Goal: Communication & Community: Answer question/provide support

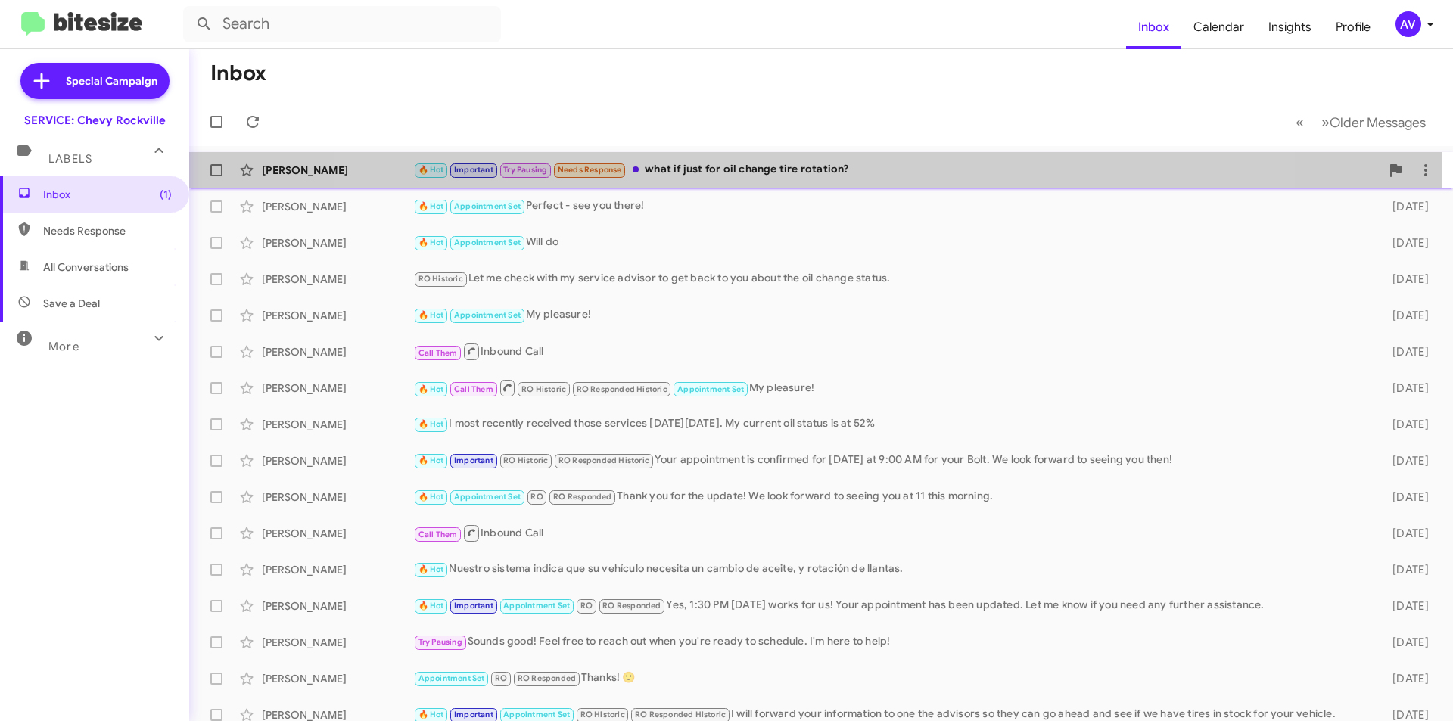
click at [792, 159] on div "Kevin Carter 🔥 Hot Important Try Pausing Needs Response what if just for oil ch…" at bounding box center [821, 170] width 1240 height 30
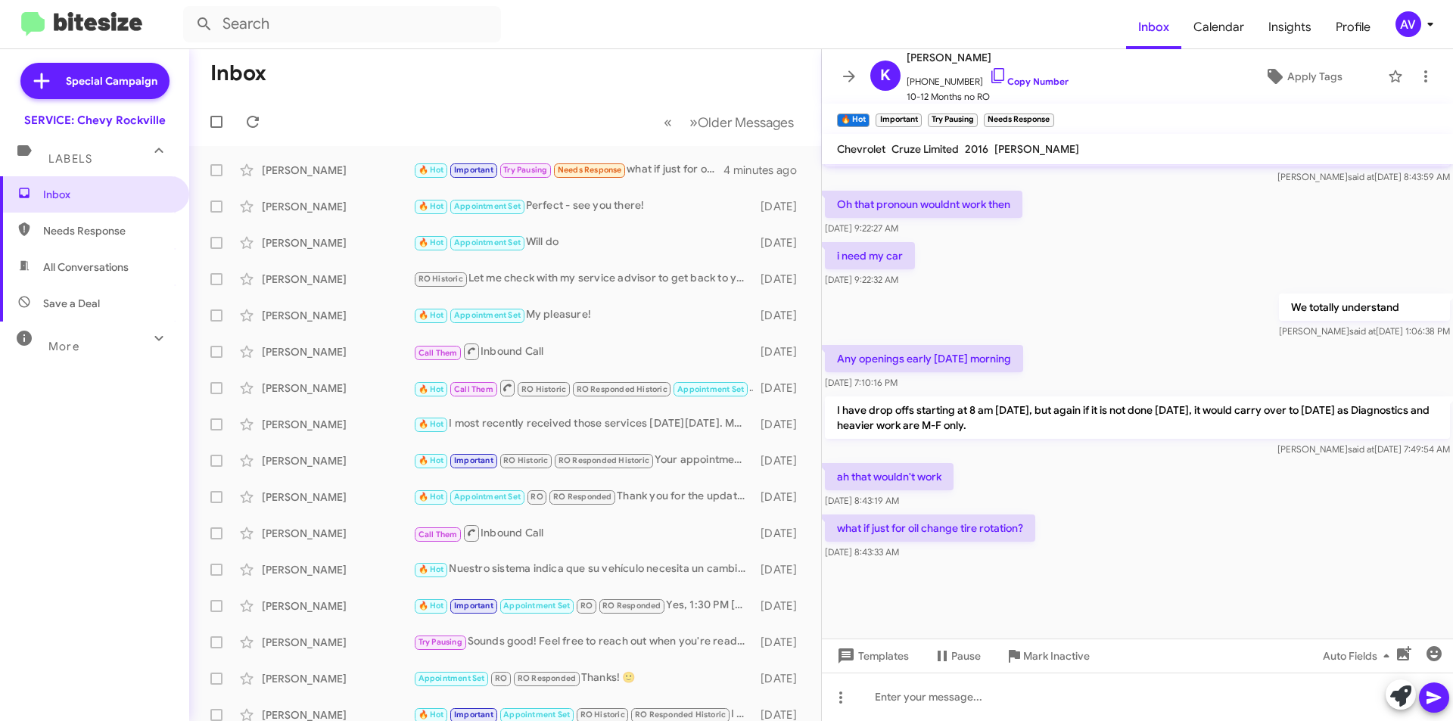
scroll to position [691, 0]
click at [1396, 696] on icon at bounding box center [1400, 696] width 21 height 21
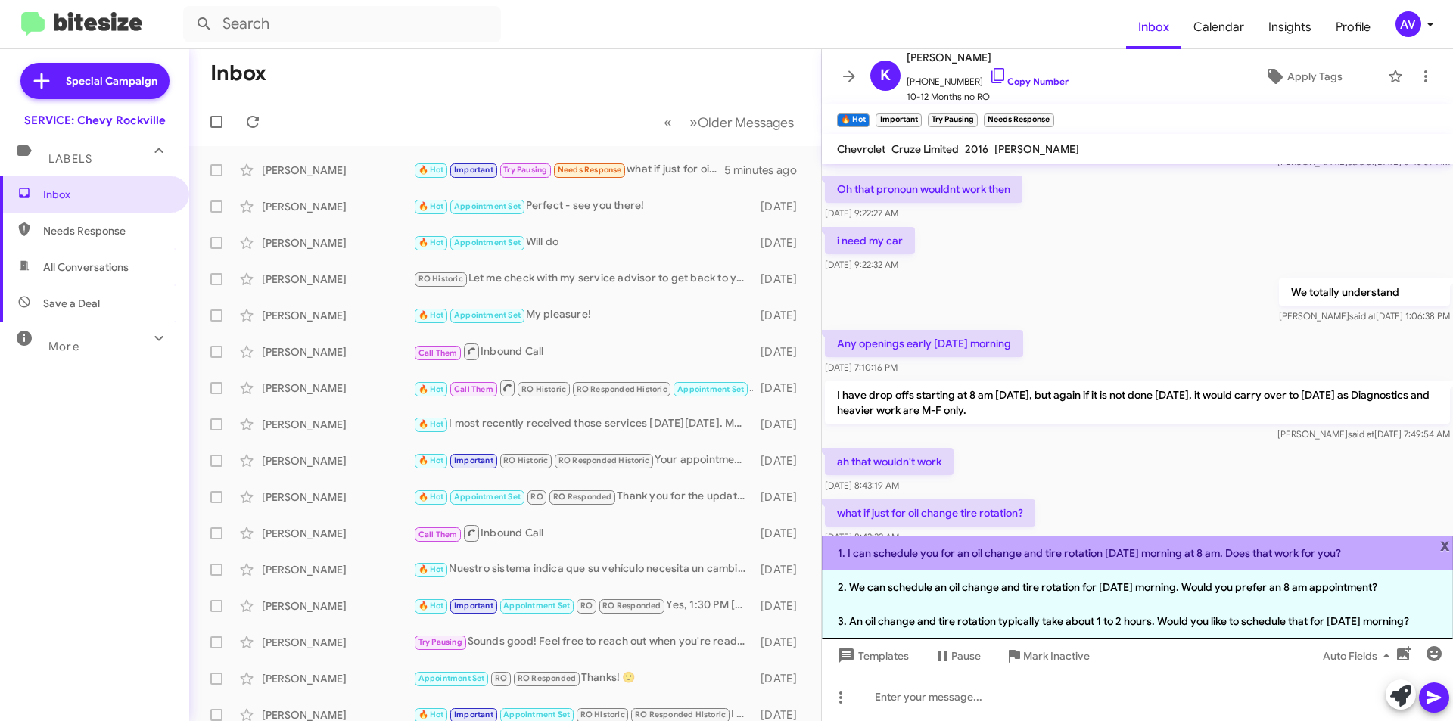
click at [1121, 566] on li "1. I can schedule you for an oil change and tire rotation on Friday morning at …" at bounding box center [1137, 553] width 631 height 35
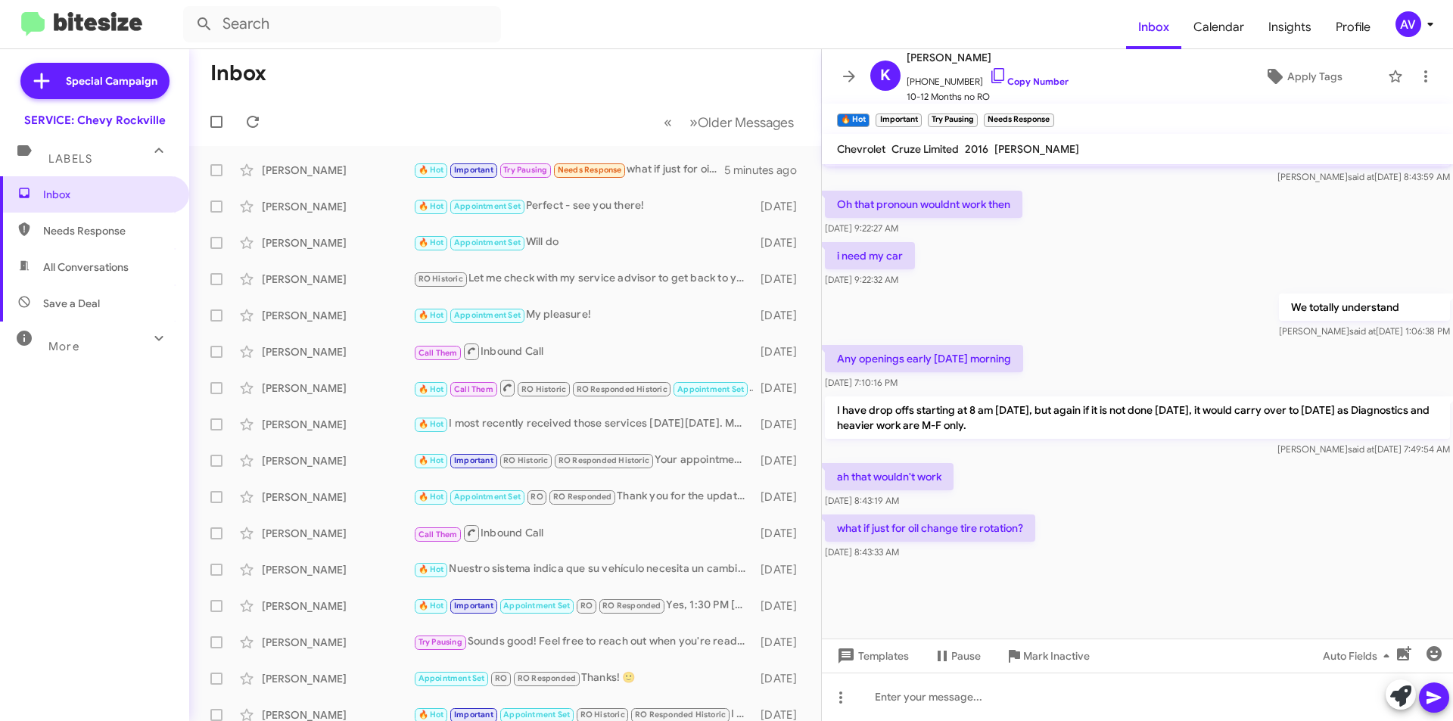
scroll to position [691, 0]
click at [989, 79] on icon at bounding box center [998, 76] width 18 height 18
click at [1093, 699] on div at bounding box center [1137, 697] width 631 height 48
click at [1399, 697] on icon at bounding box center [1400, 696] width 21 height 21
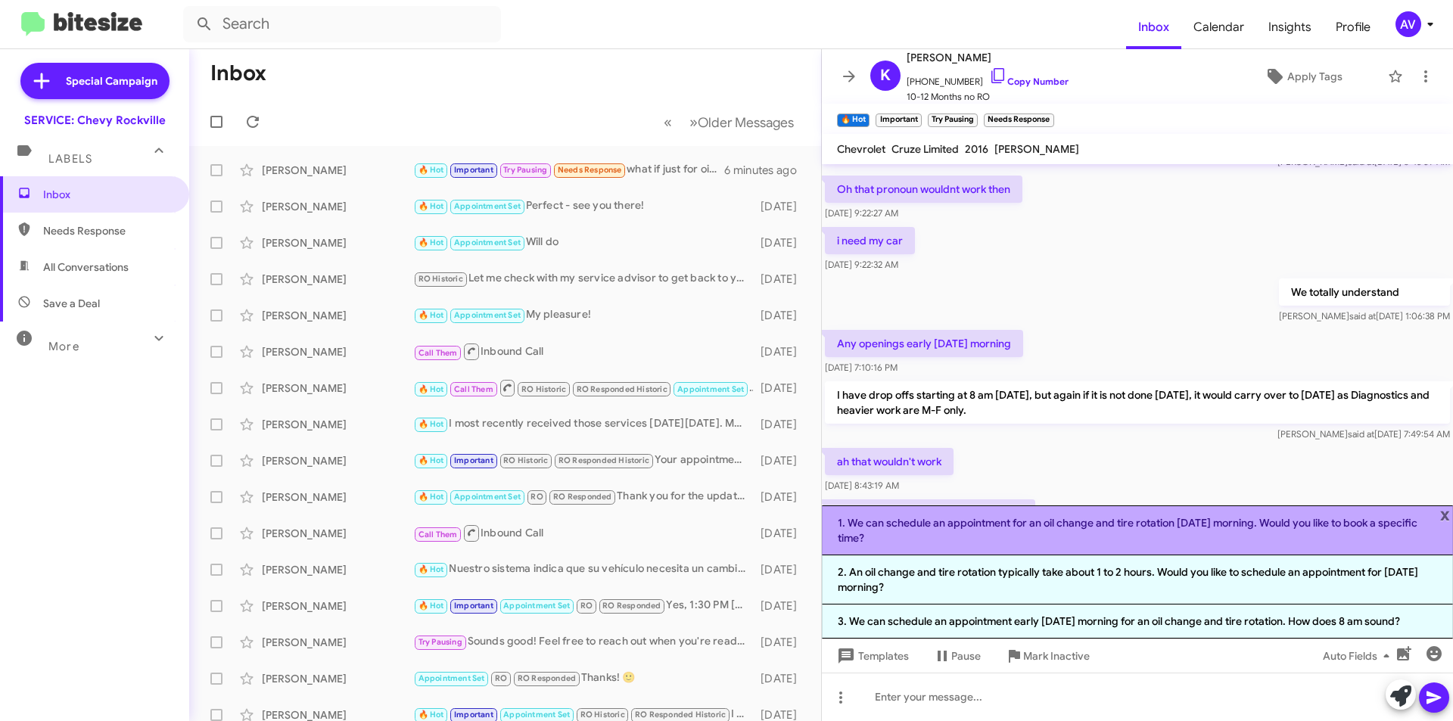
click at [1096, 543] on li "1. We can schedule an appointment for an oil change and tire rotation on Friday…" at bounding box center [1137, 531] width 631 height 50
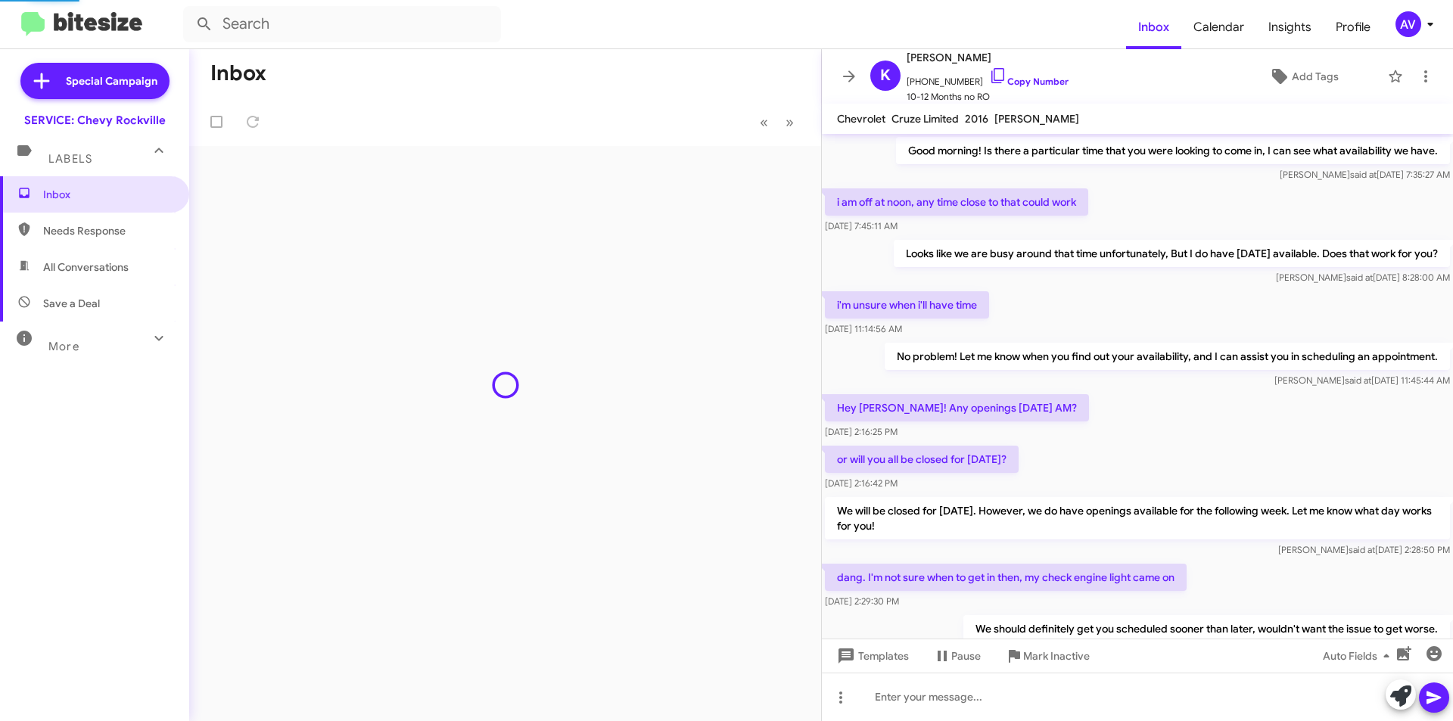
scroll to position [661, 0]
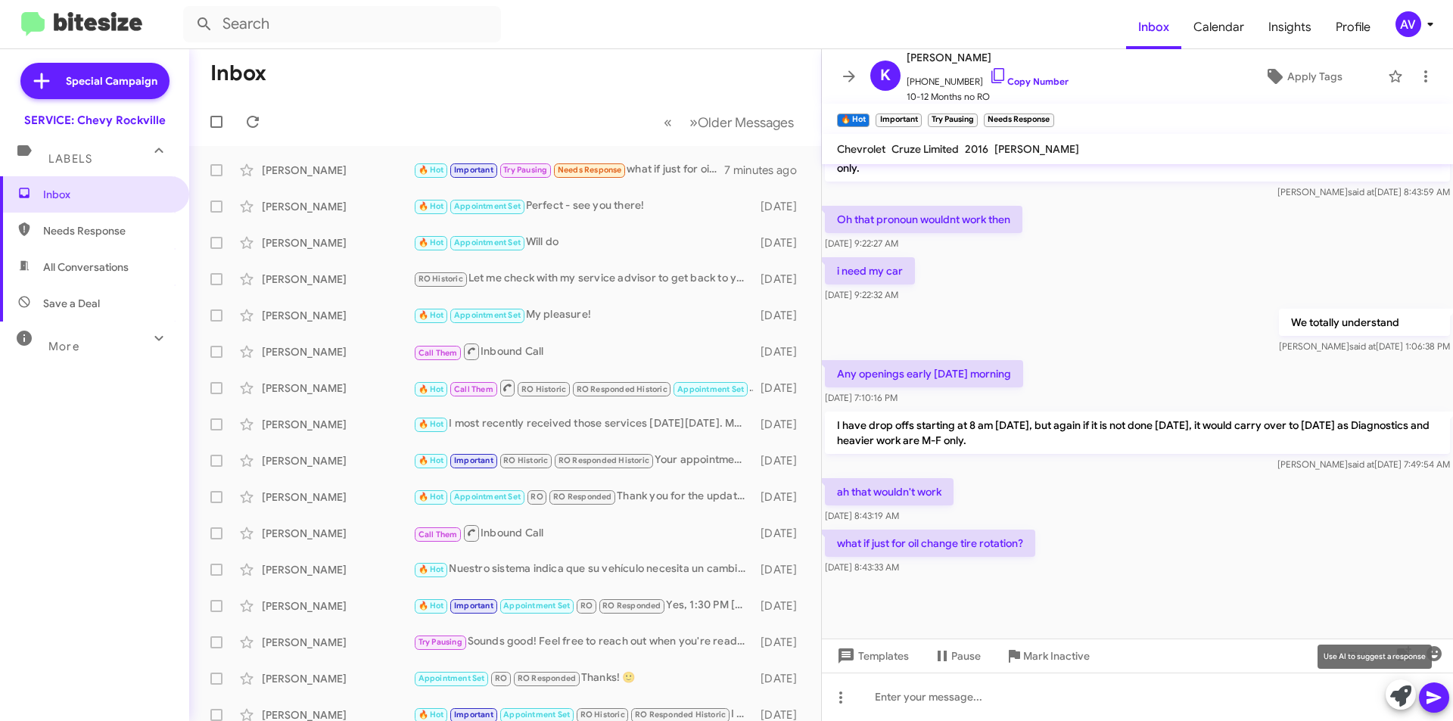
click at [1407, 696] on icon at bounding box center [1400, 696] width 21 height 21
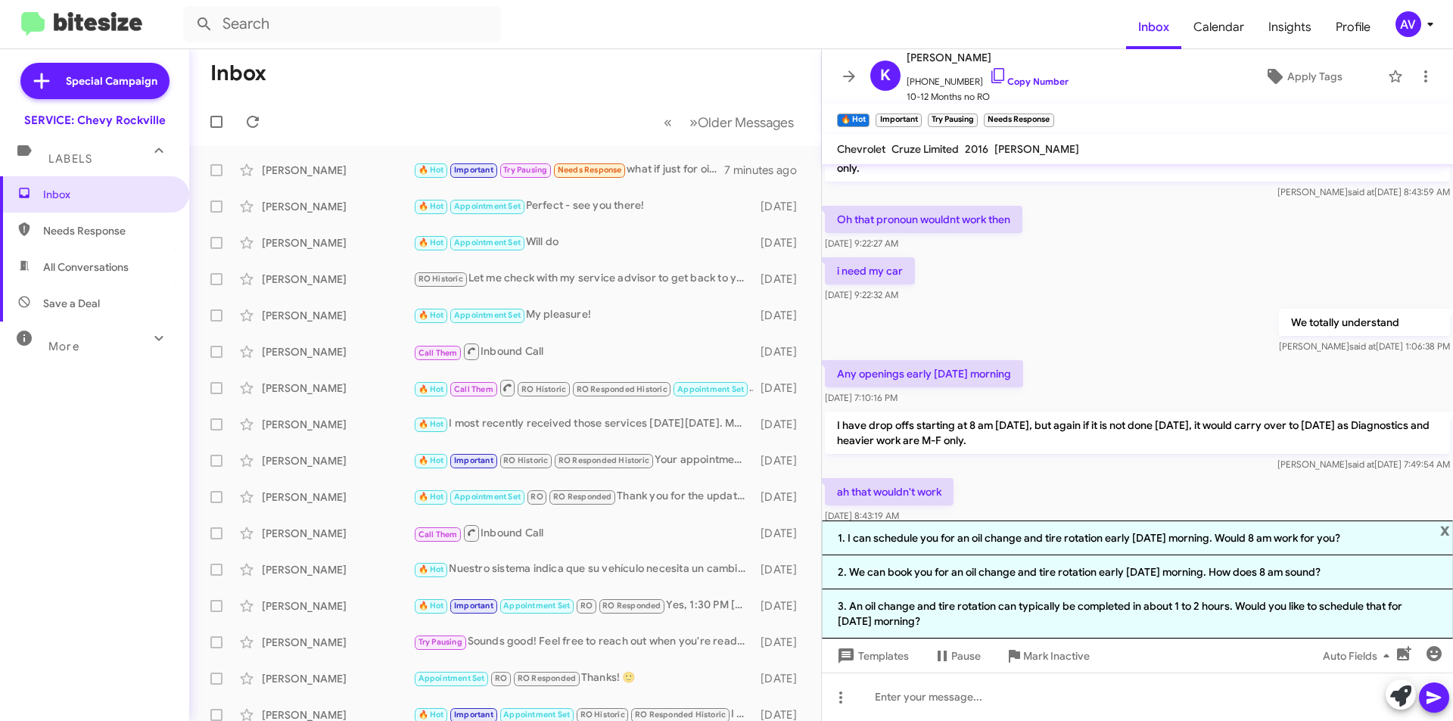
click at [957, 549] on li "1. I can schedule you for an oil change and tire rotation early Friday morning.…" at bounding box center [1137, 538] width 631 height 35
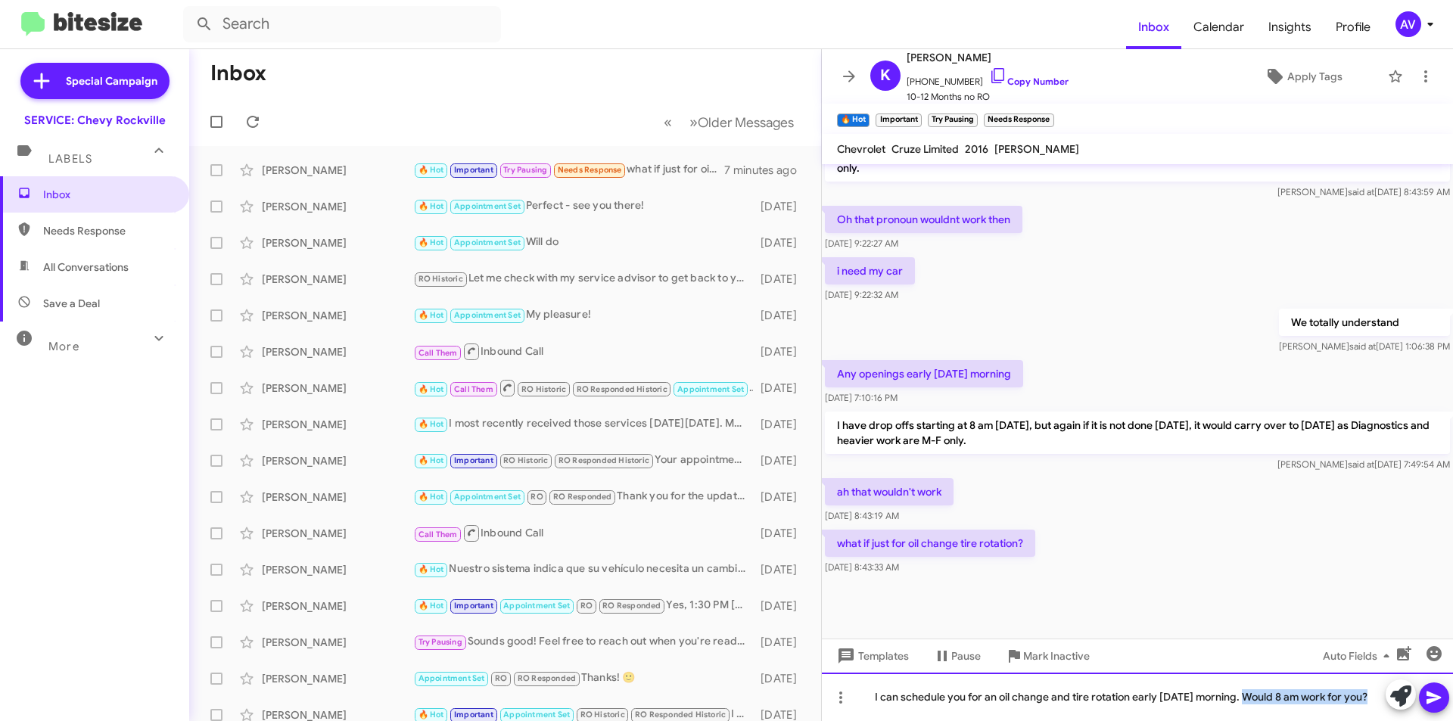
drag, startPoint x: 1239, startPoint y: 695, endPoint x: 1428, endPoint y: 692, distance: 189.2
click at [1428, 692] on div "I can schedule you for an oil change and tire rotation early Friday morning. Wo…" at bounding box center [1137, 697] width 631 height 48
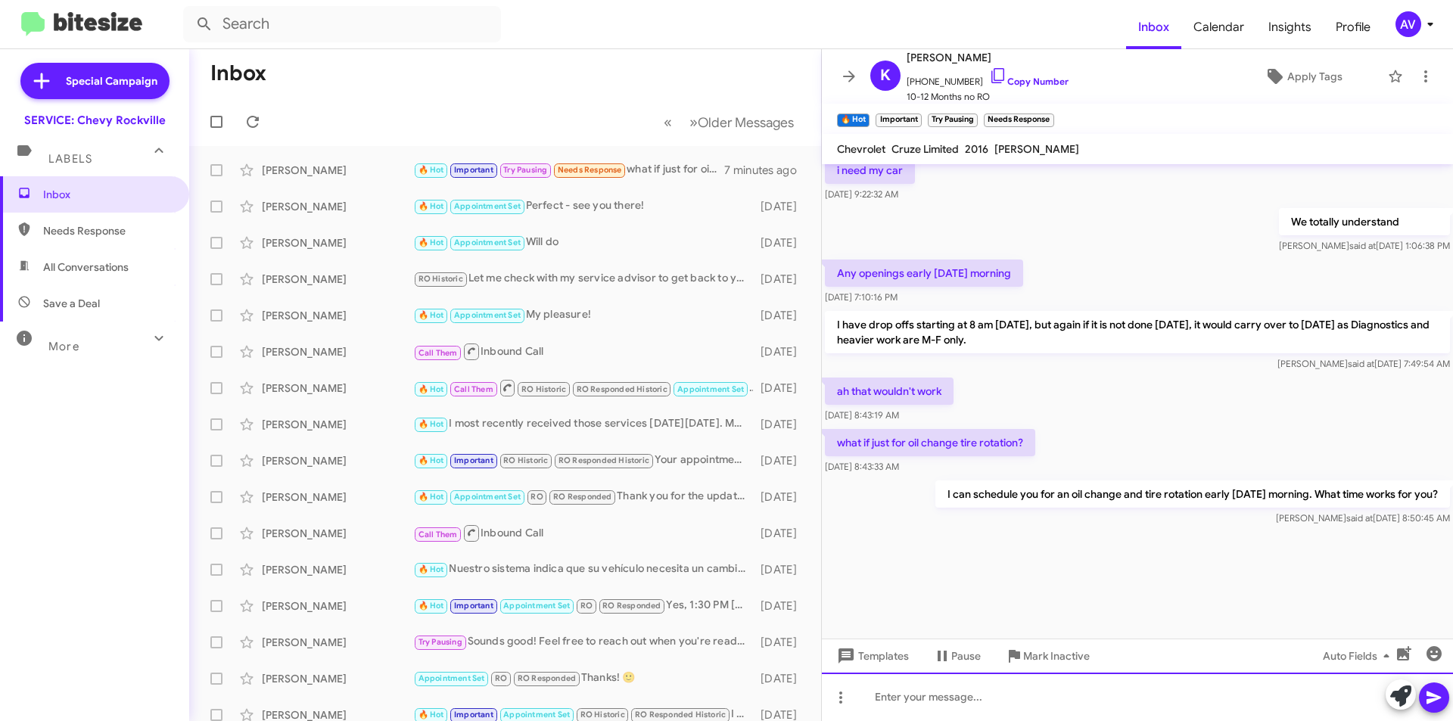
scroll to position [1461, 0]
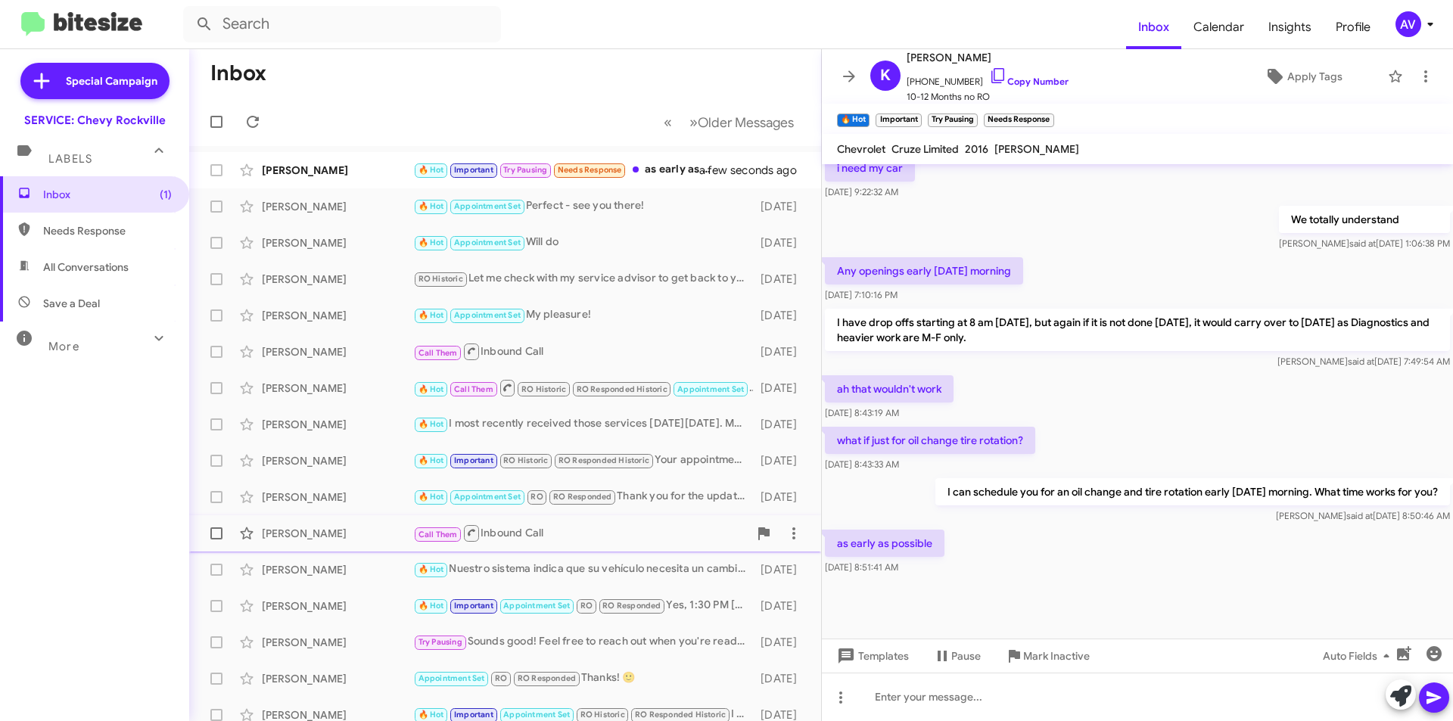
scroll to position [691, 0]
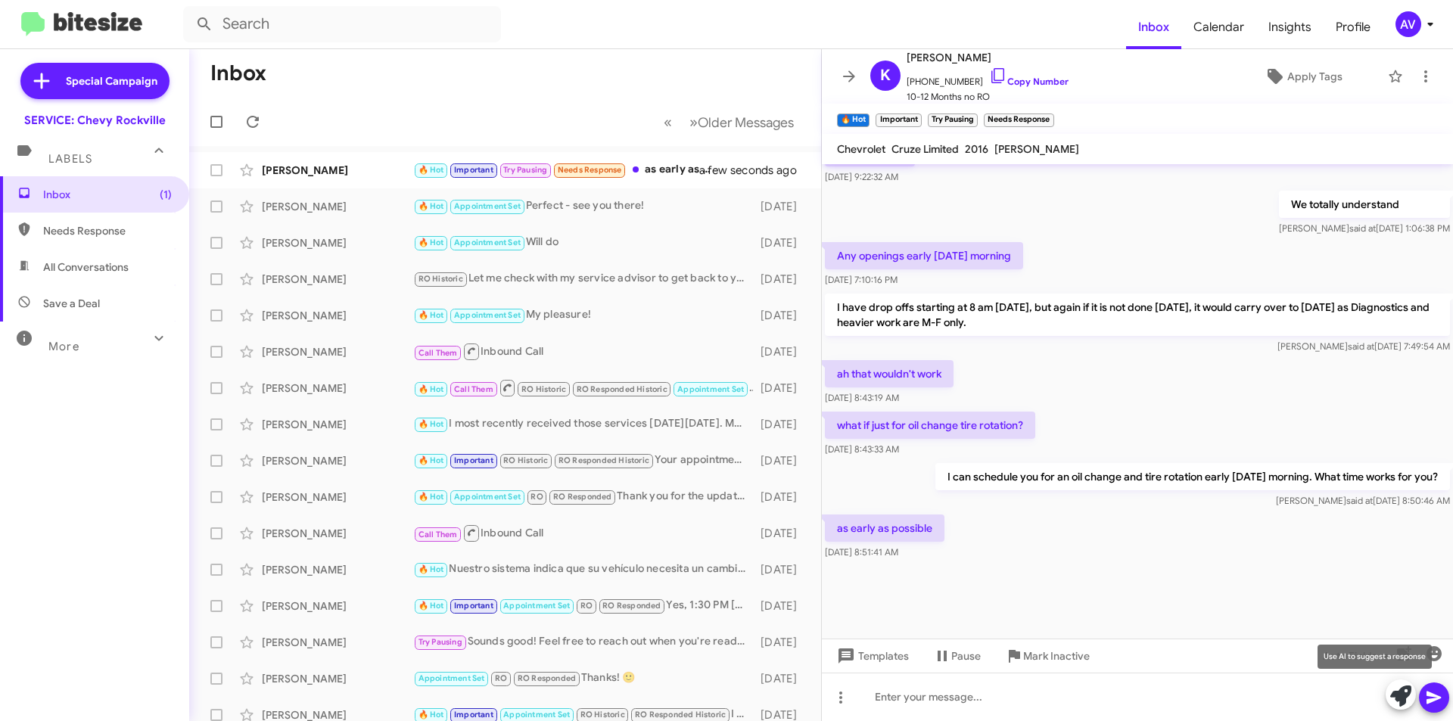
click at [1399, 699] on icon at bounding box center [1400, 696] width 21 height 21
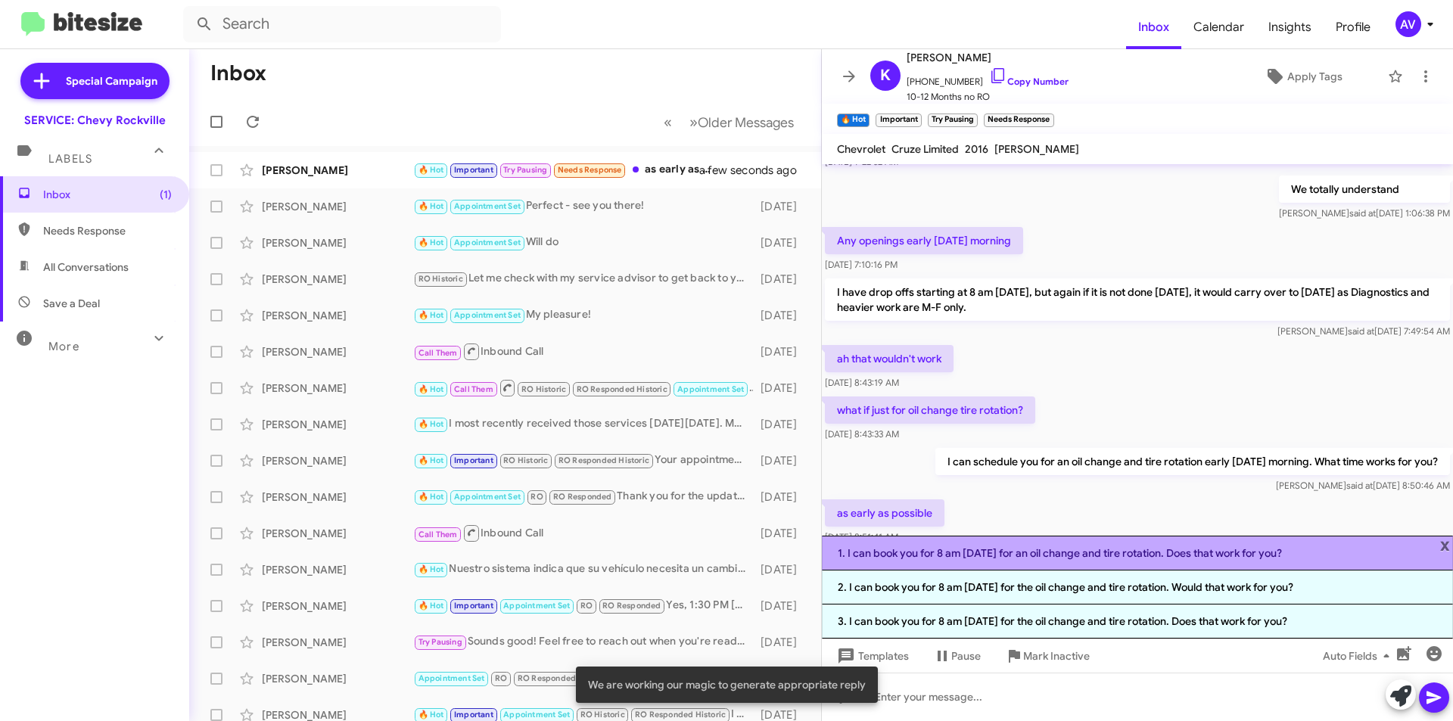
click at [1001, 557] on li "1. I can book you for 8 am on Friday for an oil change and tire rotation. Does …" at bounding box center [1137, 553] width 631 height 35
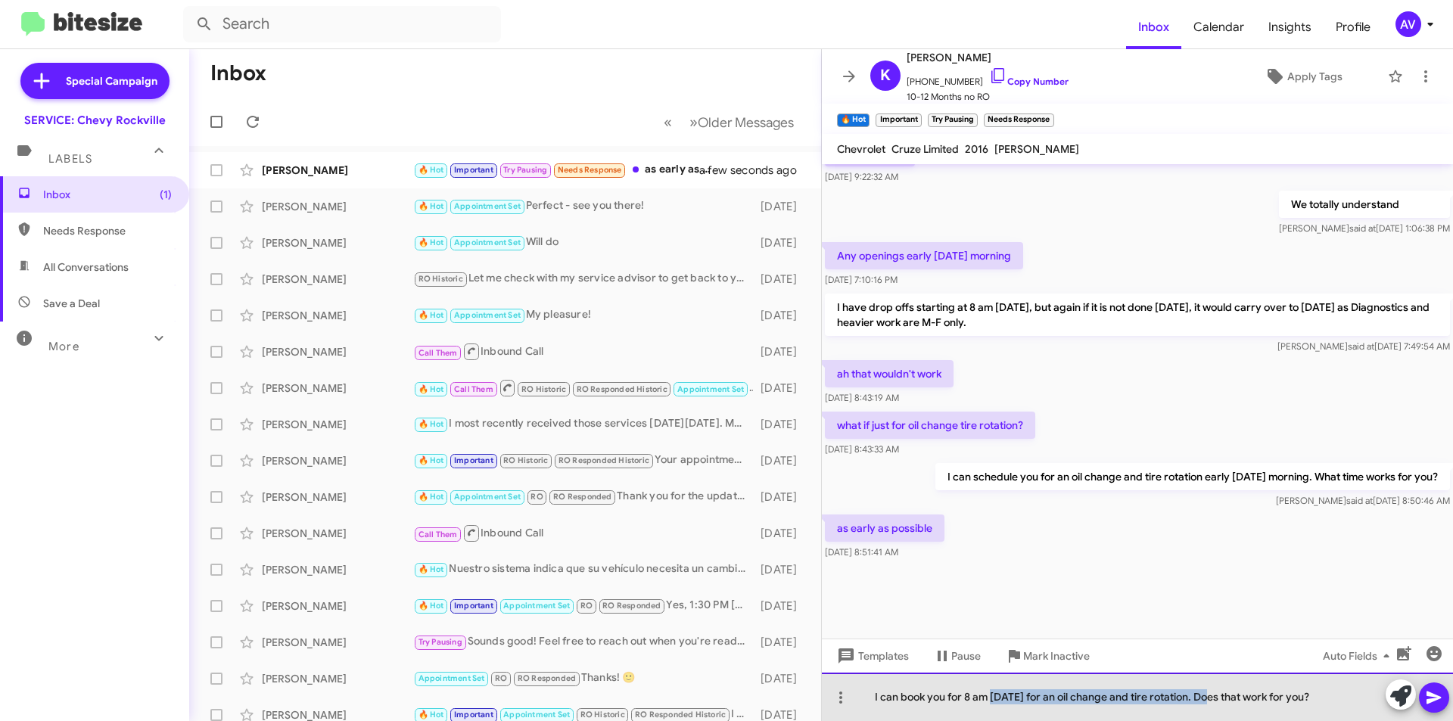
drag, startPoint x: 994, startPoint y: 699, endPoint x: 1205, endPoint y: 696, distance: 211.2
click at [1205, 696] on div "I can book you for 8 am on Friday for an oil change and tire rotation. Does tha…" at bounding box center [1137, 697] width 631 height 48
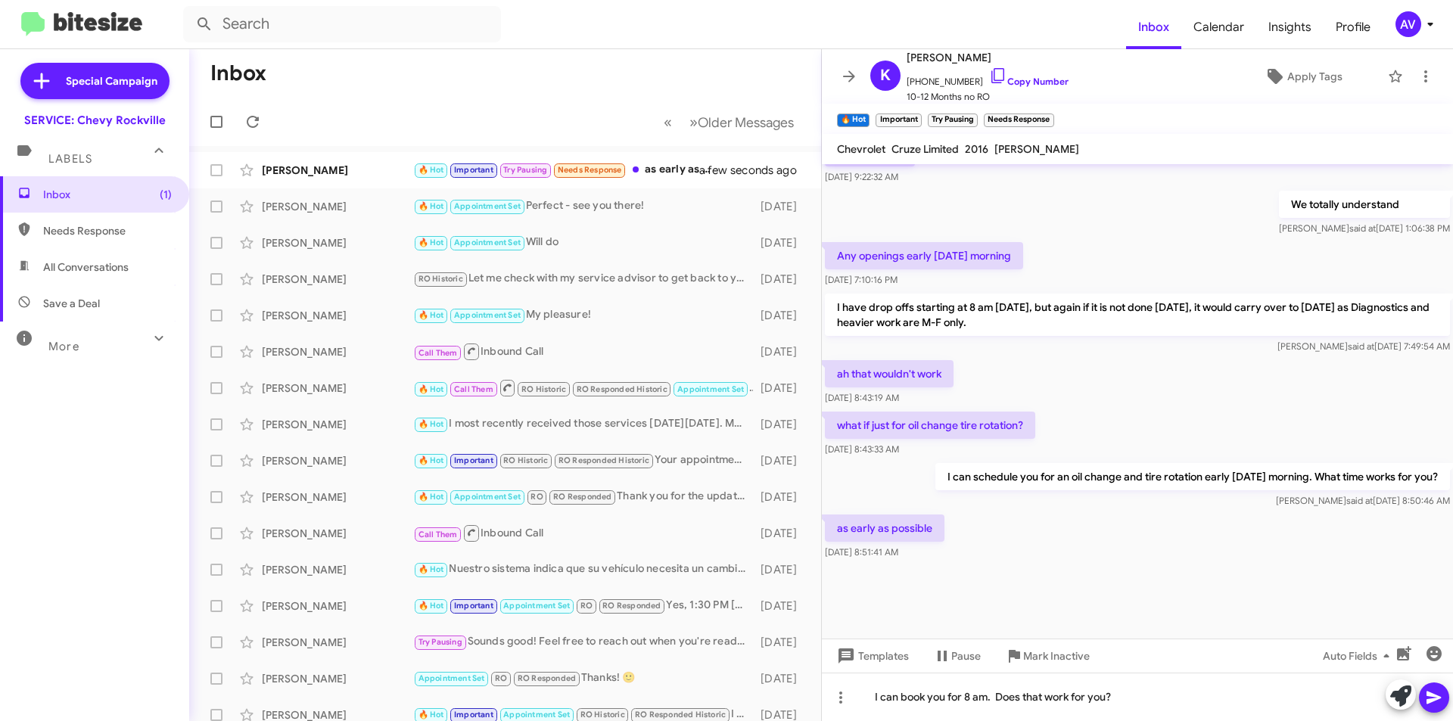
click at [1420, 695] on button at bounding box center [1434, 698] width 30 height 30
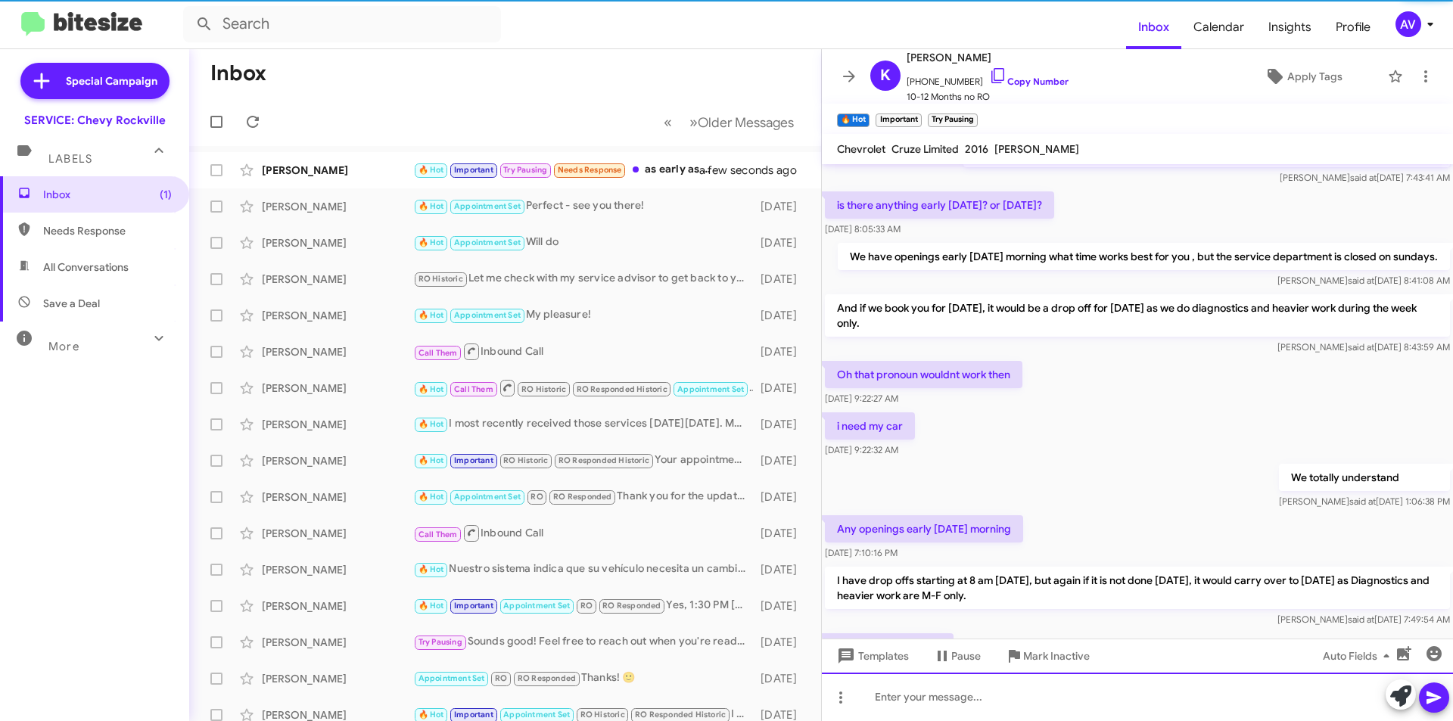
scroll to position [1516, 0]
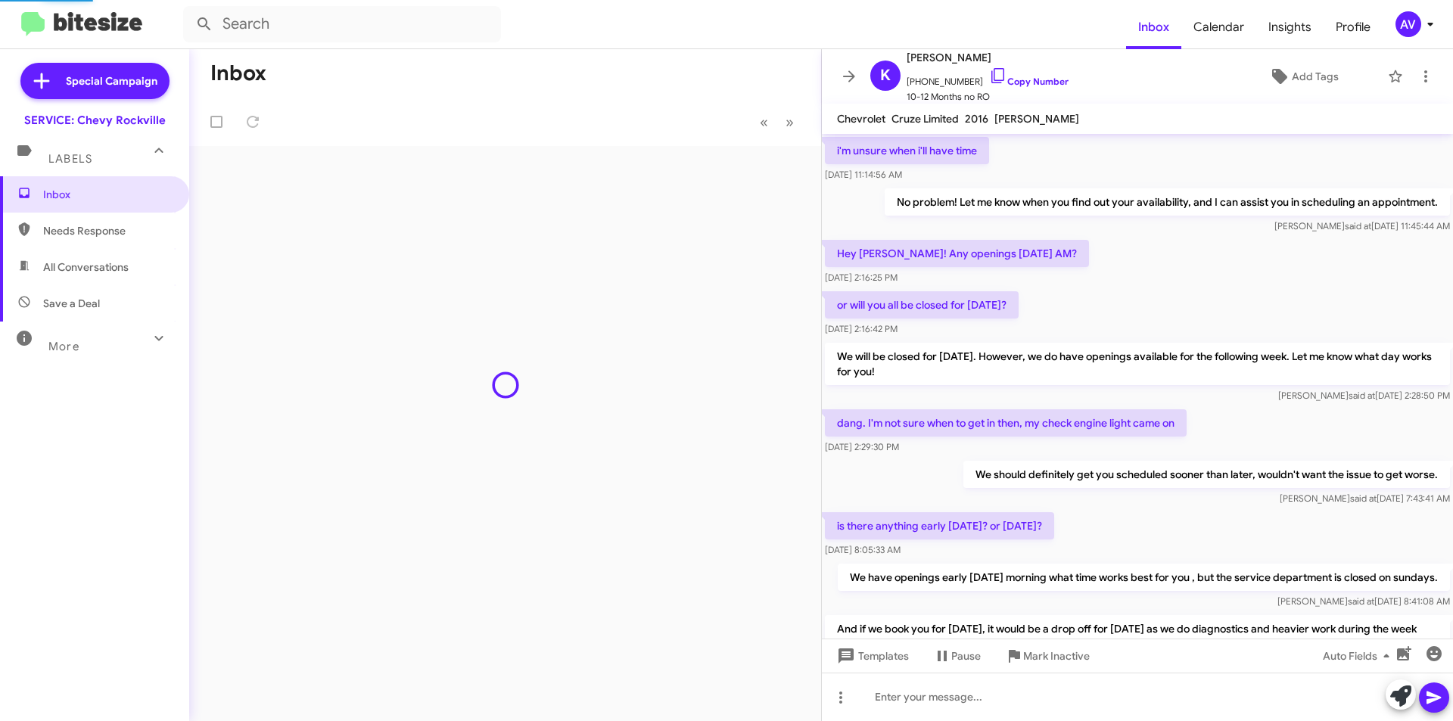
scroll to position [661, 0]
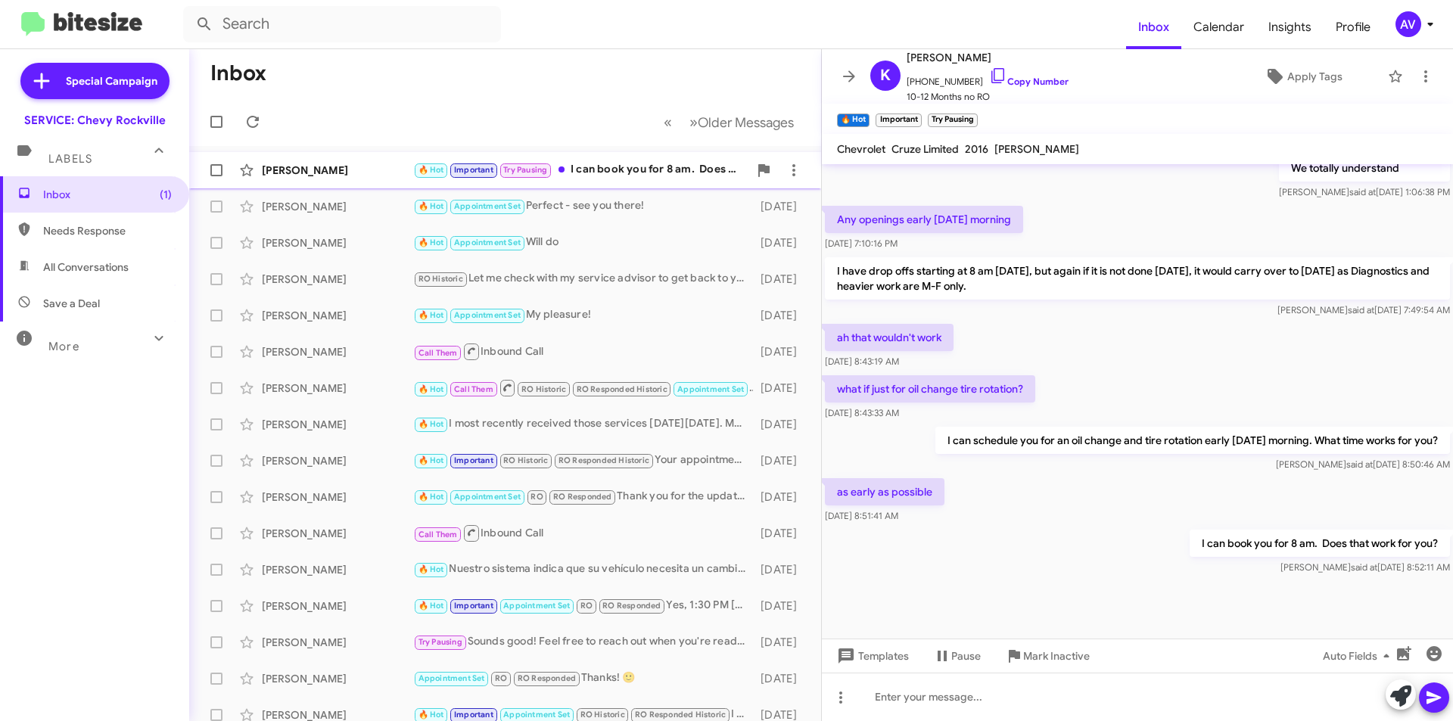
click at [657, 166] on div "🔥 Hot Important Try Pausing I can book you for 8 am. Does that work for you?" at bounding box center [580, 169] width 335 height 17
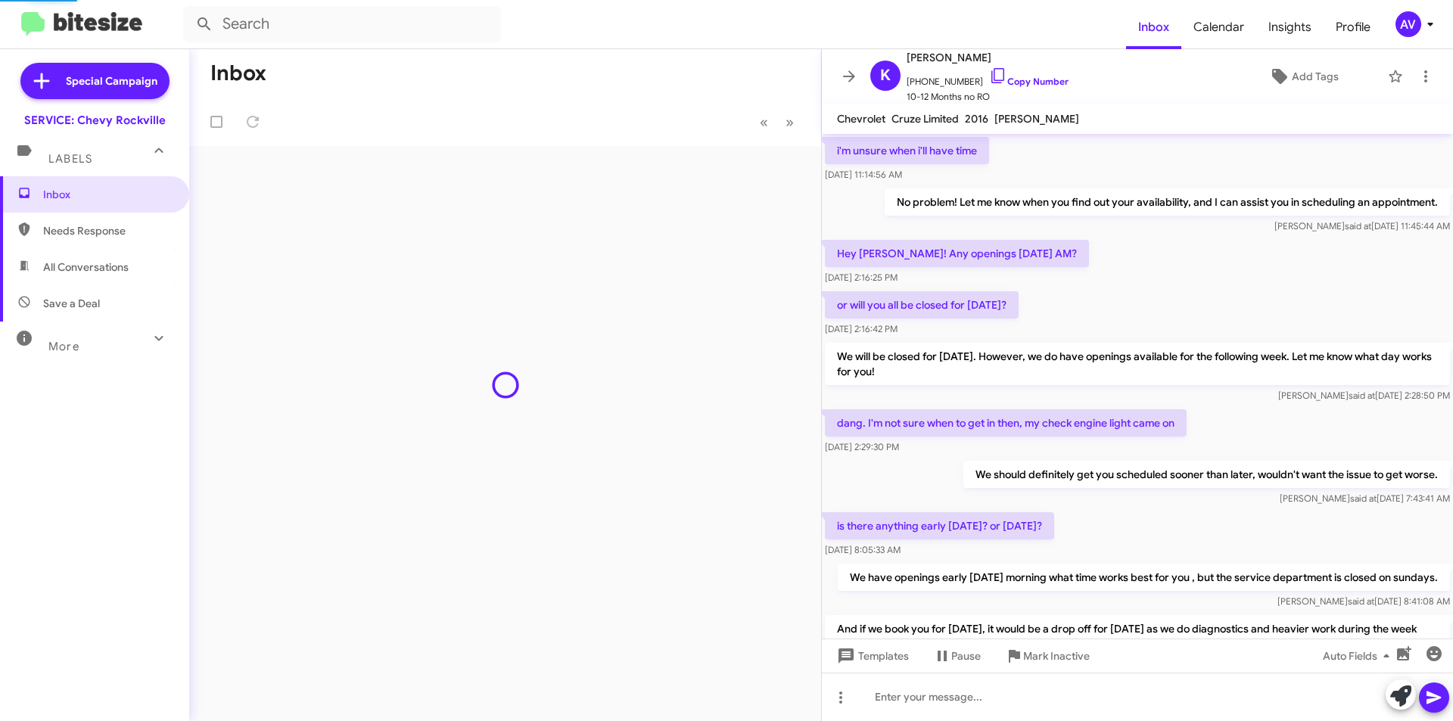
scroll to position [630, 0]
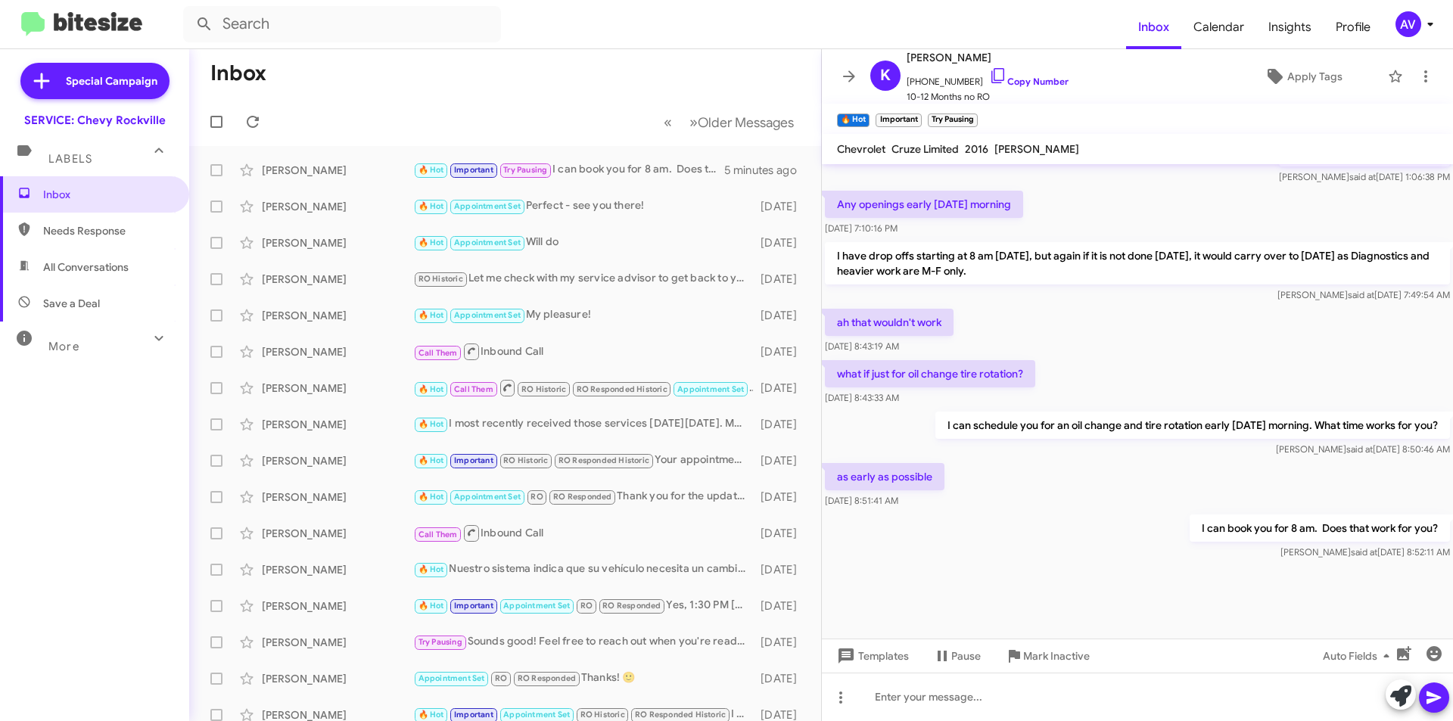
scroll to position [691, 0]
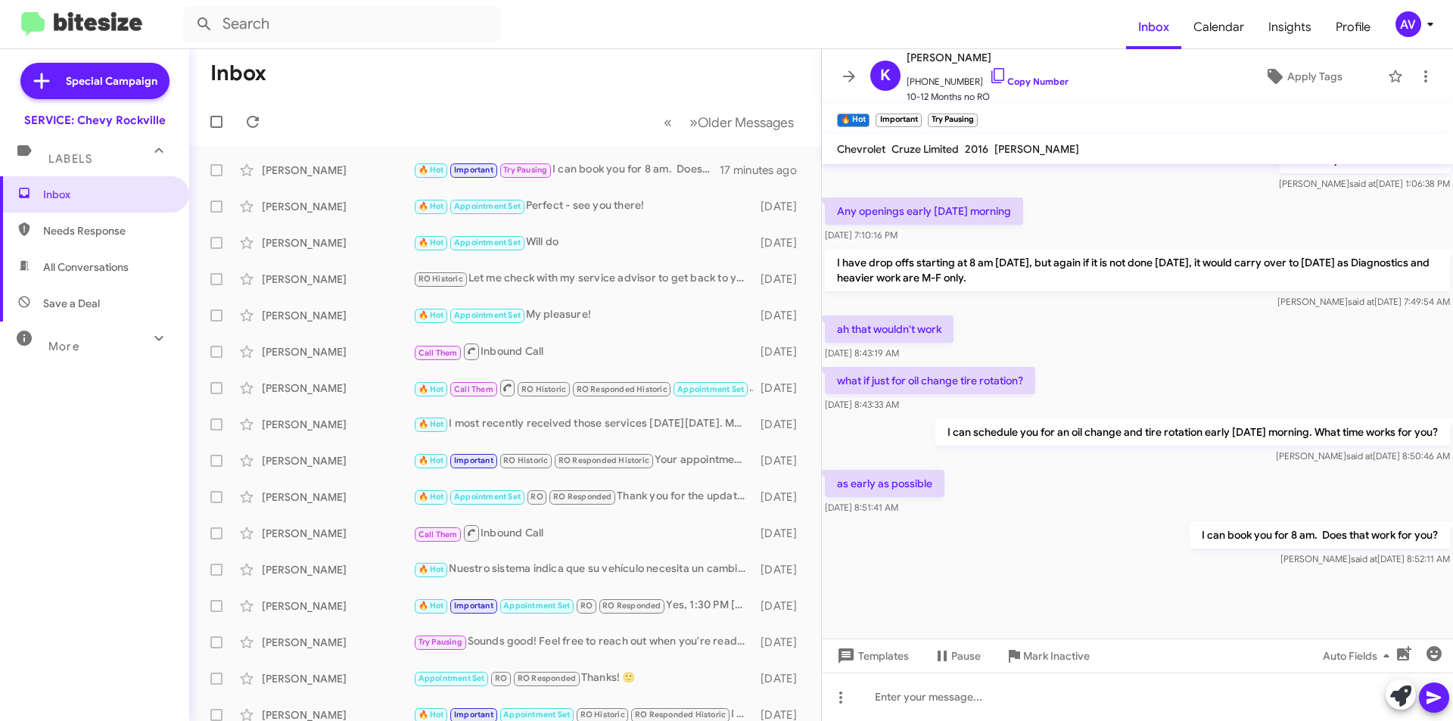
scroll to position [691, 0]
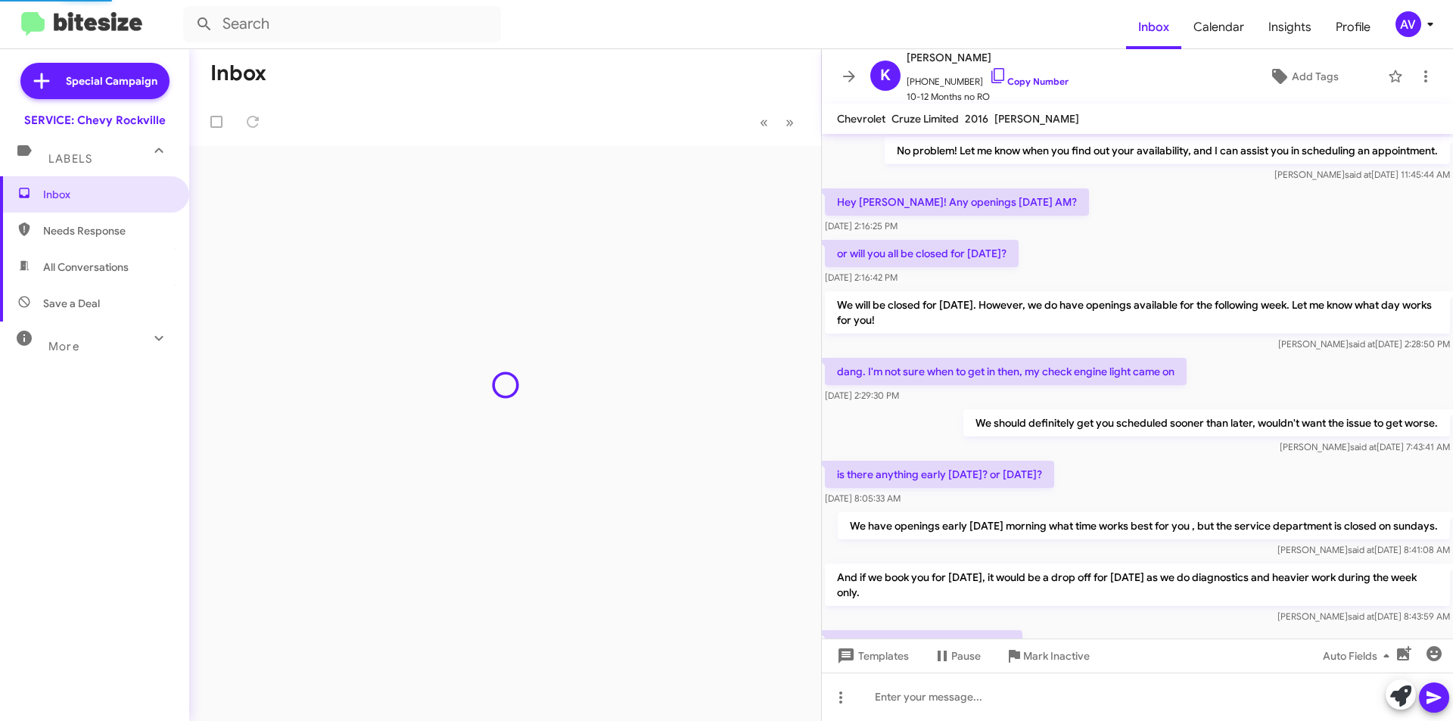
scroll to position [661, 0]
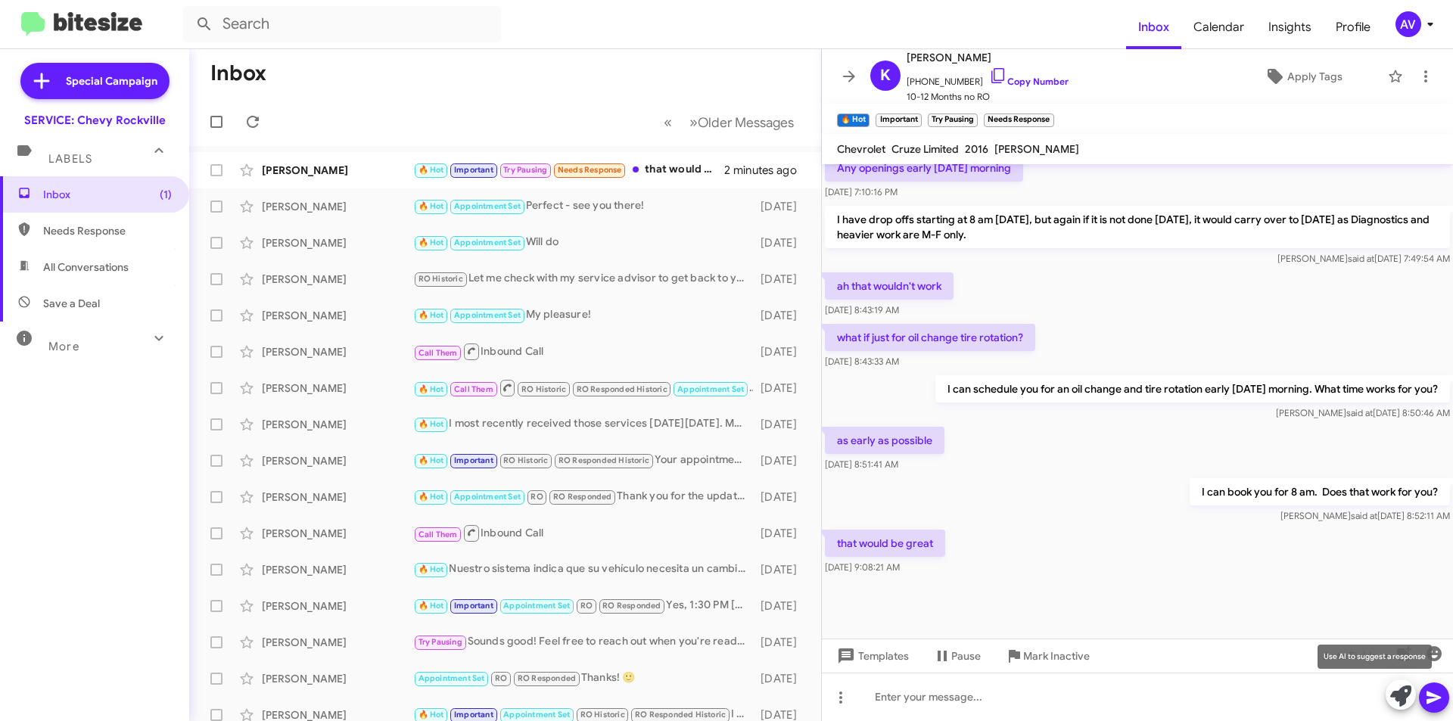
click at [1400, 698] on icon at bounding box center [1400, 696] width 21 height 21
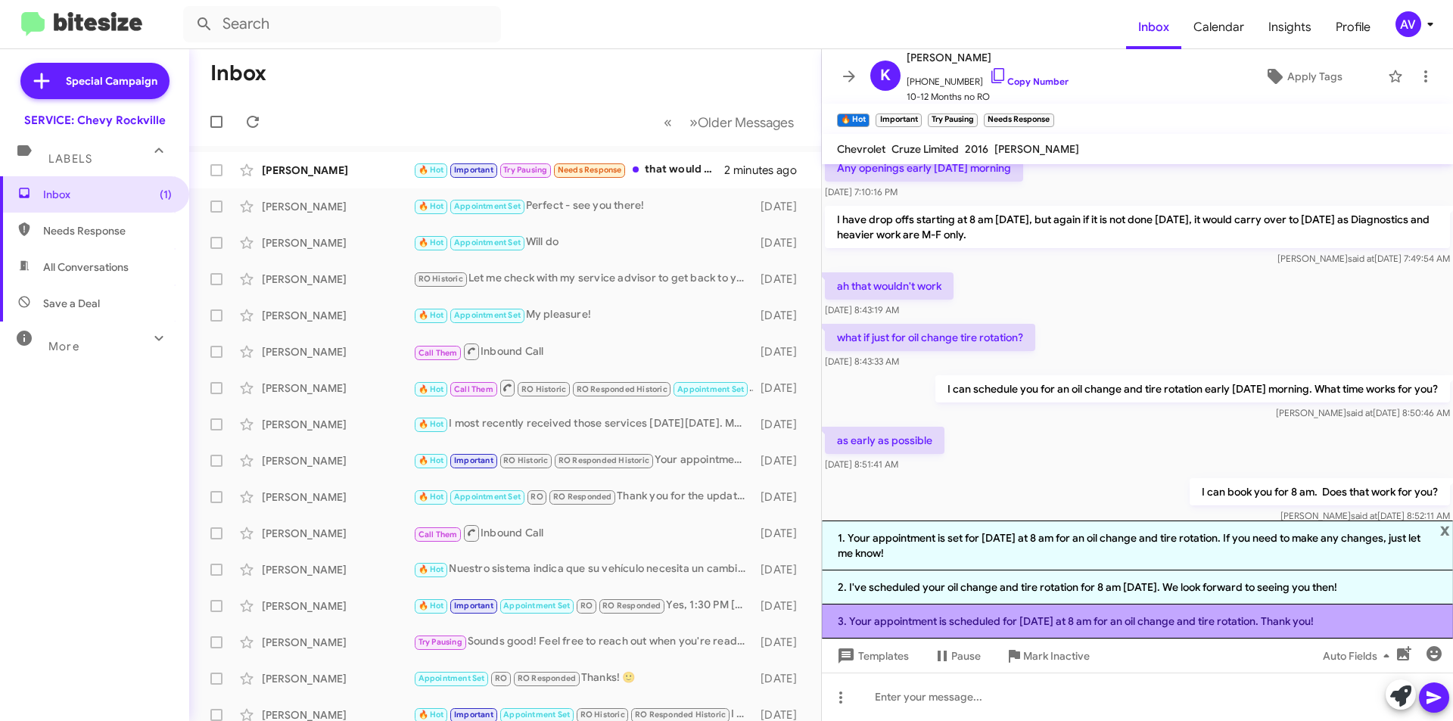
click at [978, 630] on li "3. Your appointment is scheduled for [DATE] at 8 am for an oil change and tire …" at bounding box center [1137, 622] width 631 height 34
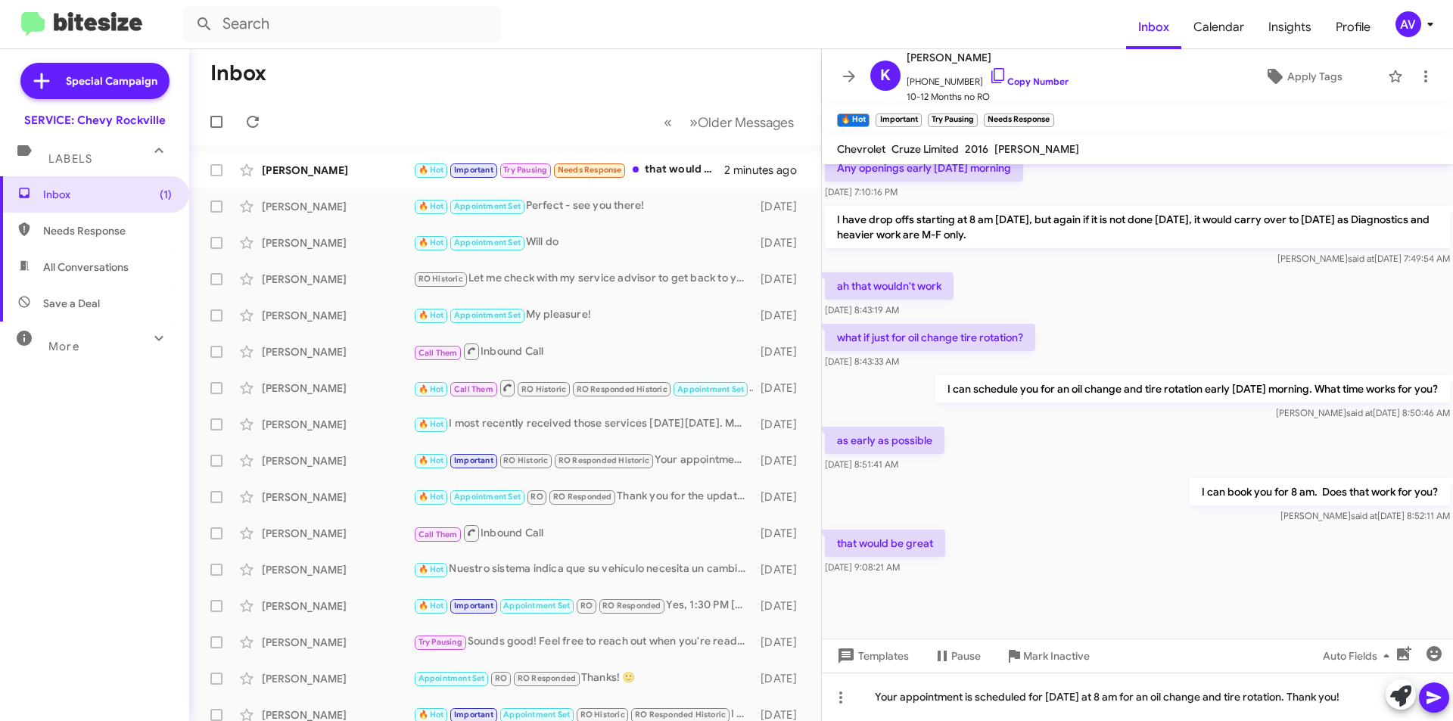
click at [1427, 702] on icon at bounding box center [1434, 698] width 14 height 13
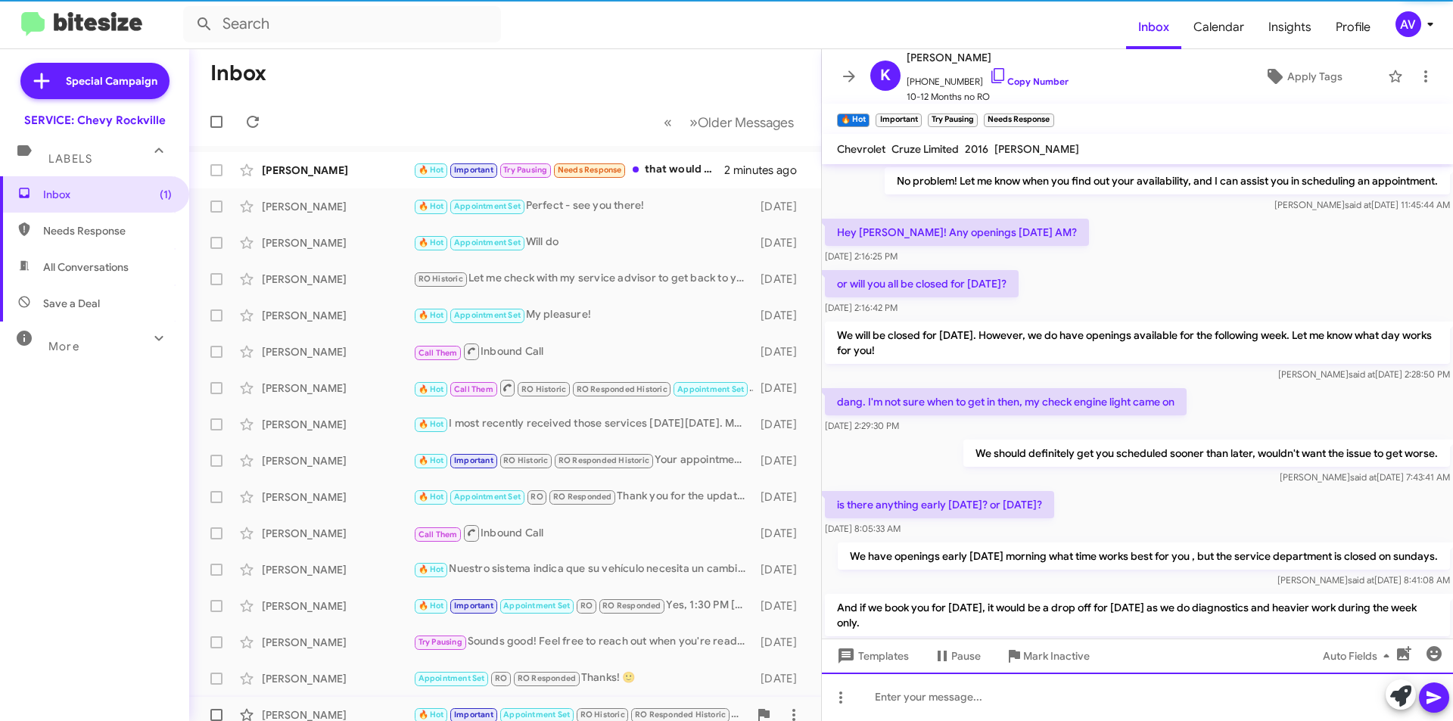
scroll to position [76, 0]
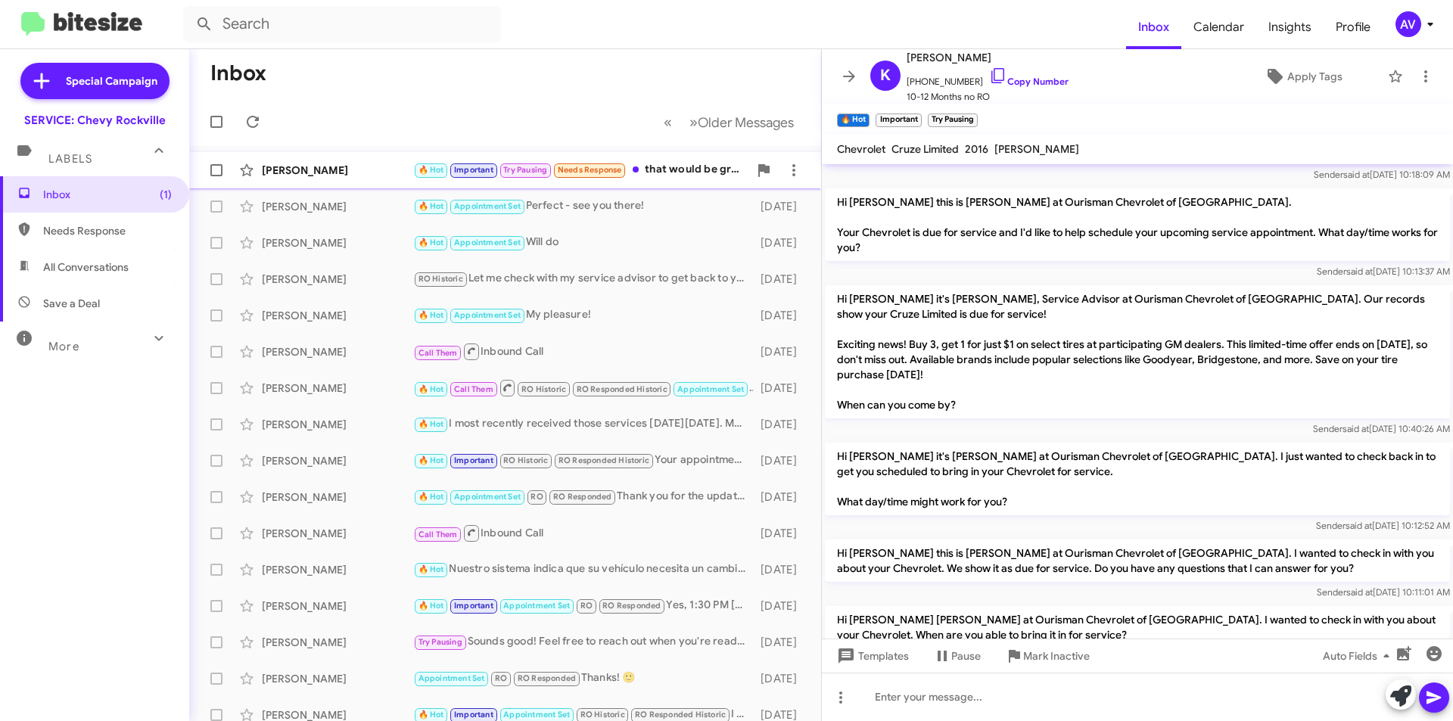
click at [667, 168] on div "🔥 Hot Important Try Pausing Needs Response that would be great" at bounding box center [580, 169] width 335 height 17
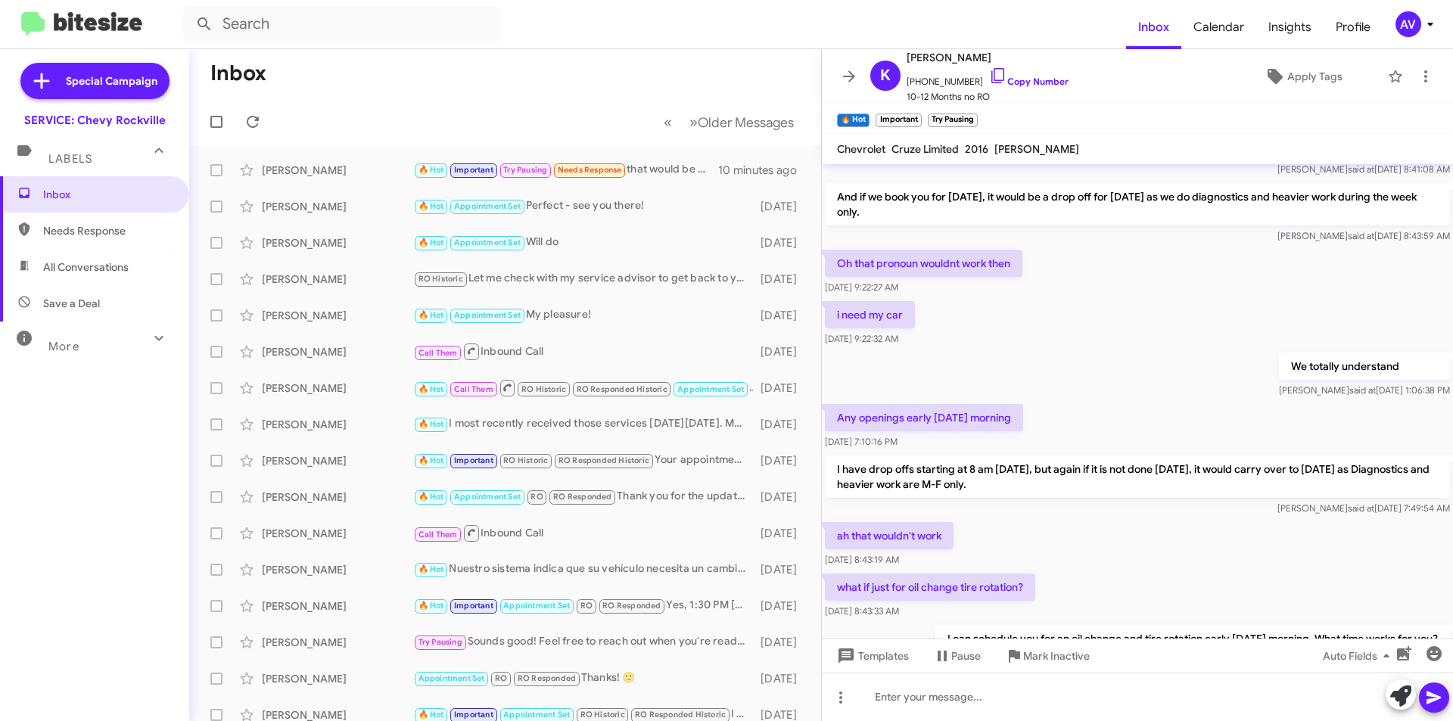
scroll to position [1626, 0]
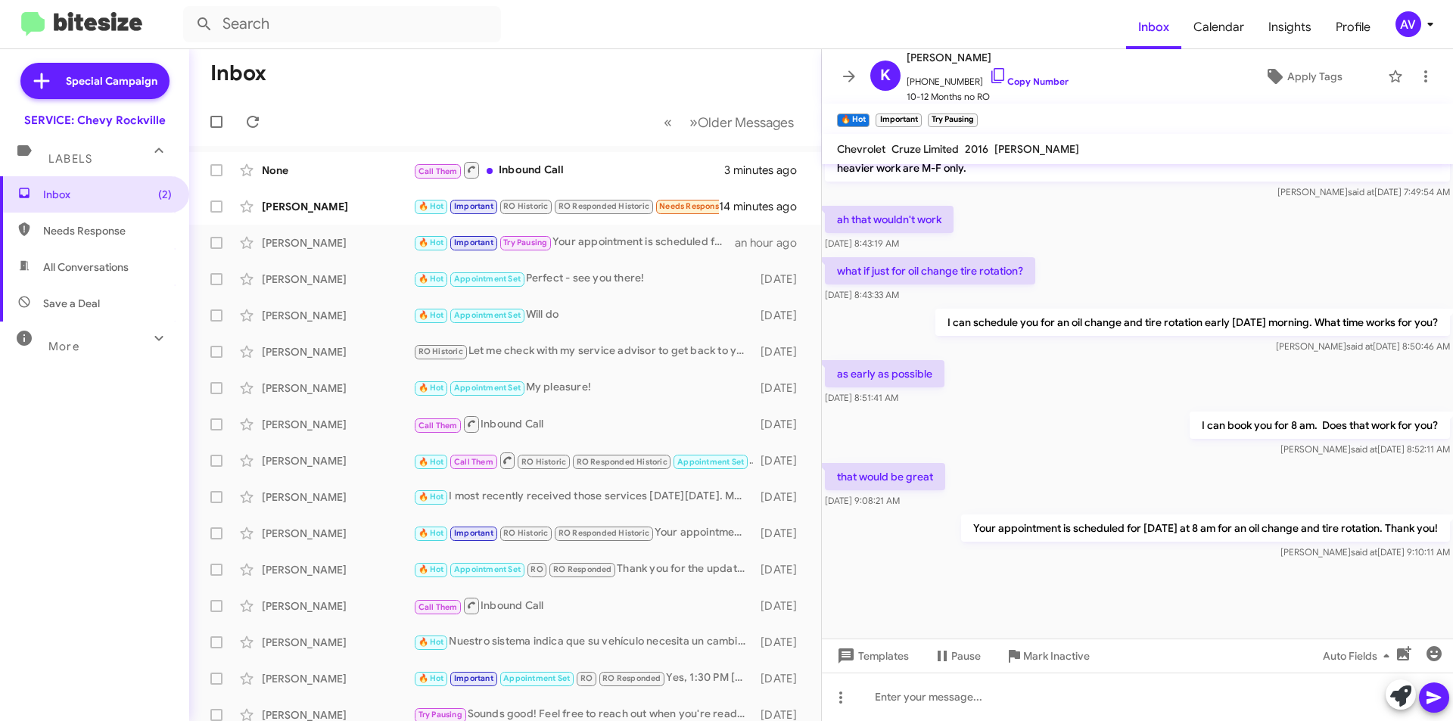
click at [117, 257] on span "All Conversations" at bounding box center [94, 267] width 189 height 36
type input "in:all-conversations"
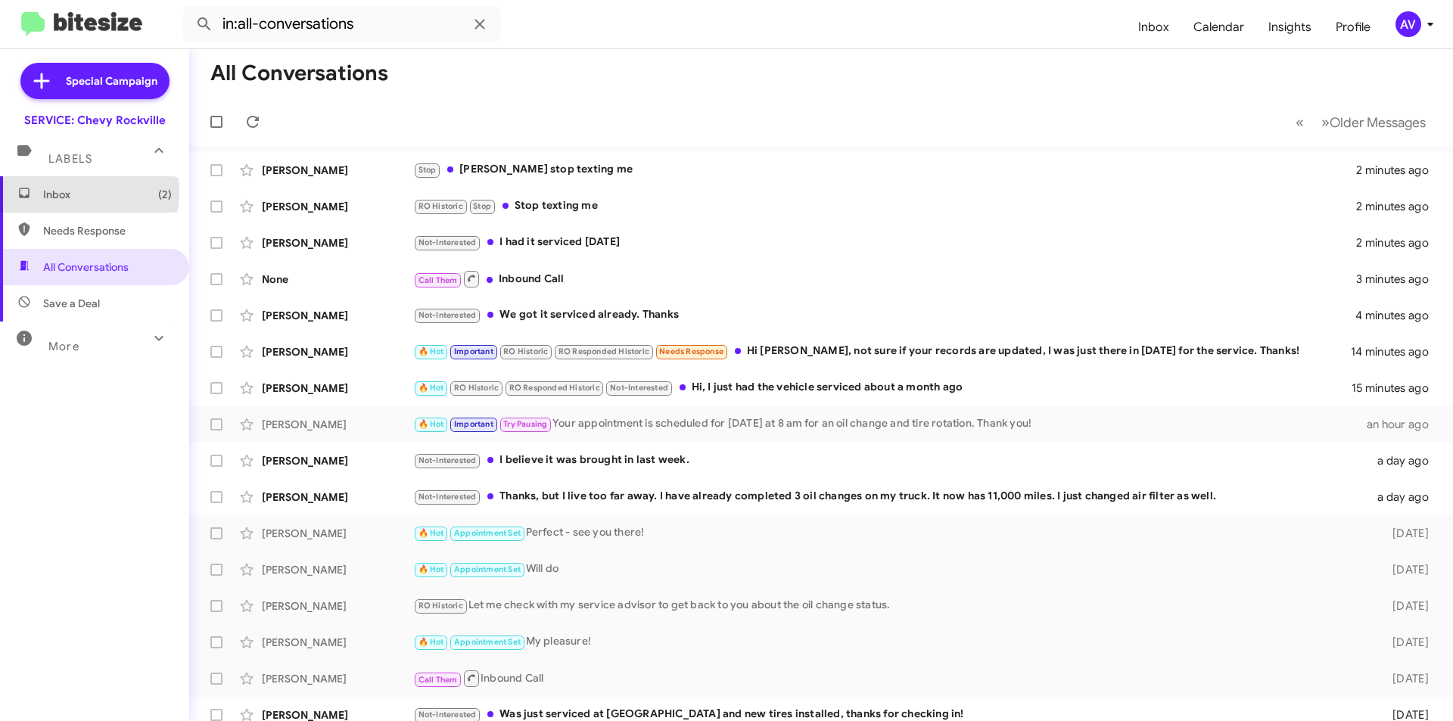
click at [67, 192] on span "Inbox (2)" at bounding box center [107, 194] width 129 height 15
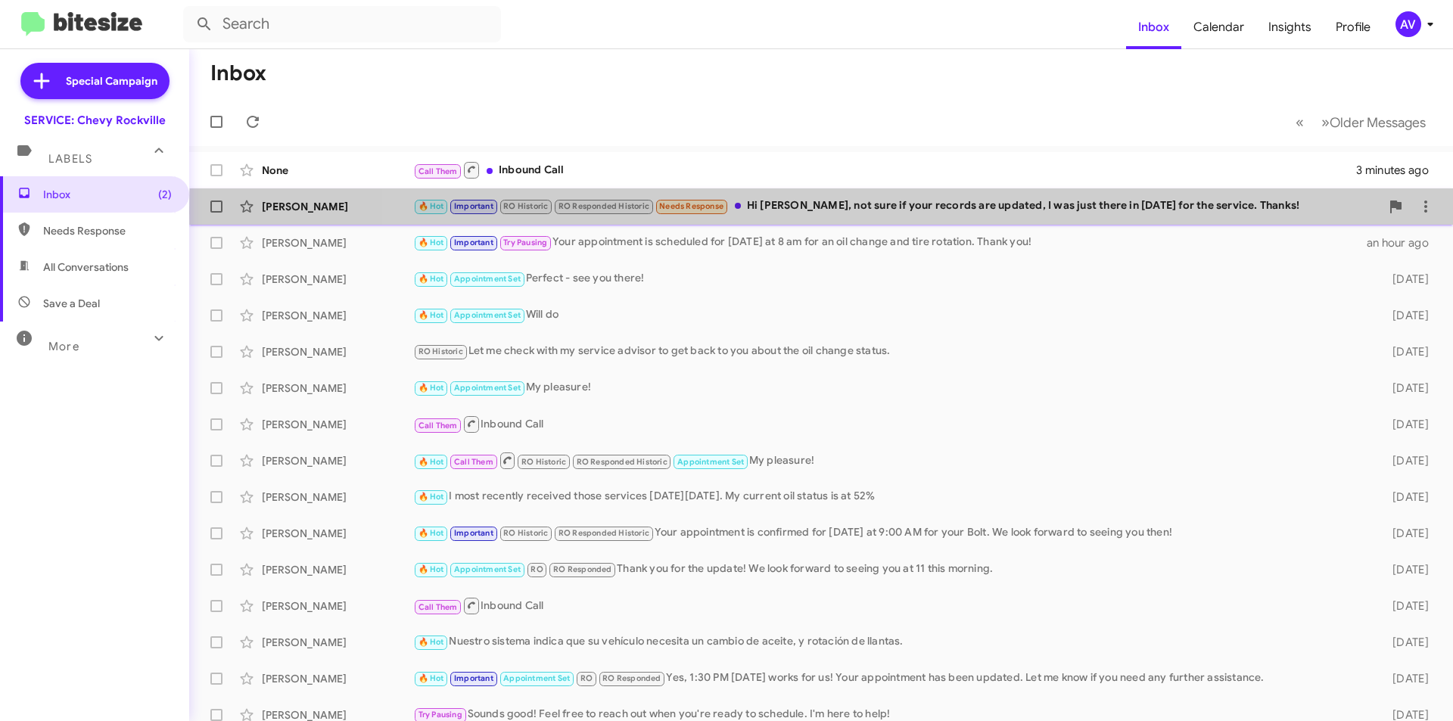
click at [931, 212] on div "🔥 Hot Important RO Historic RO Responded Historic Needs Response Hi Sammy, not …" at bounding box center [896, 206] width 967 height 17
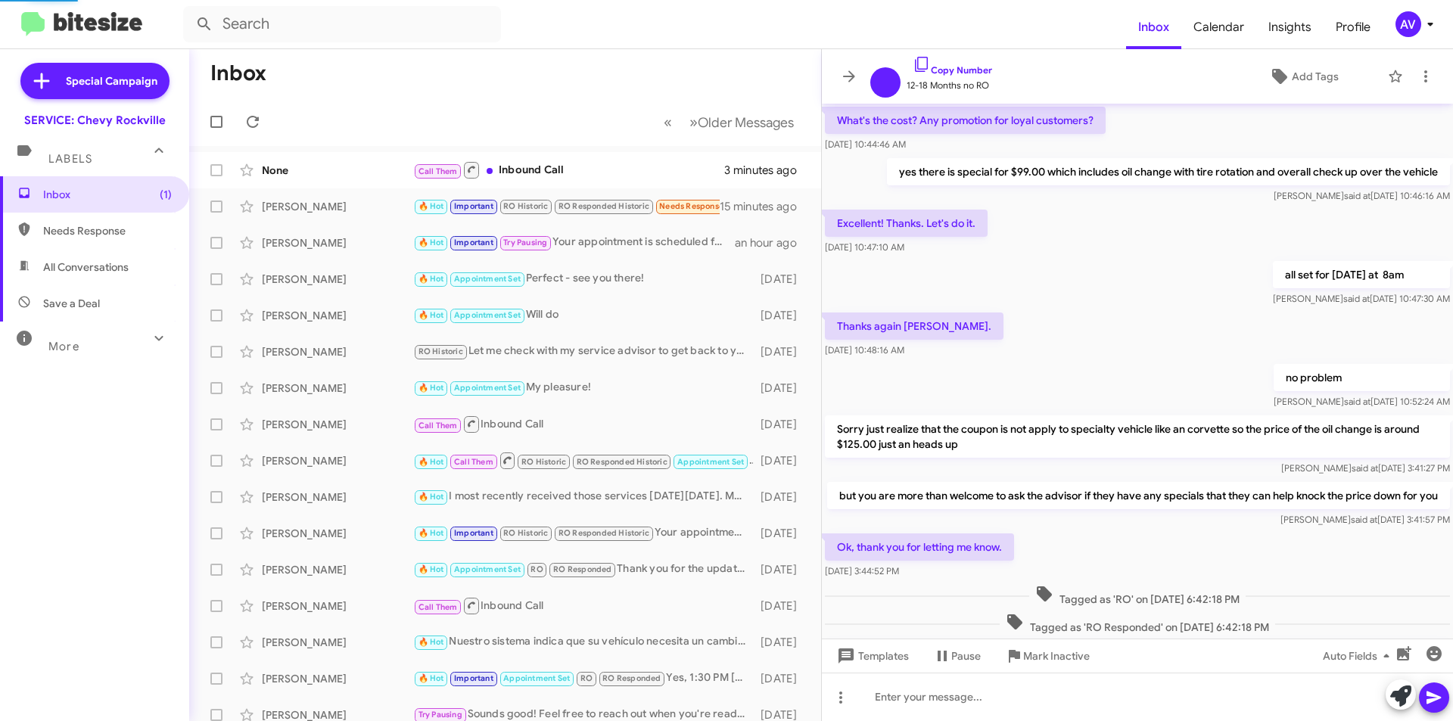
scroll to position [644, 0]
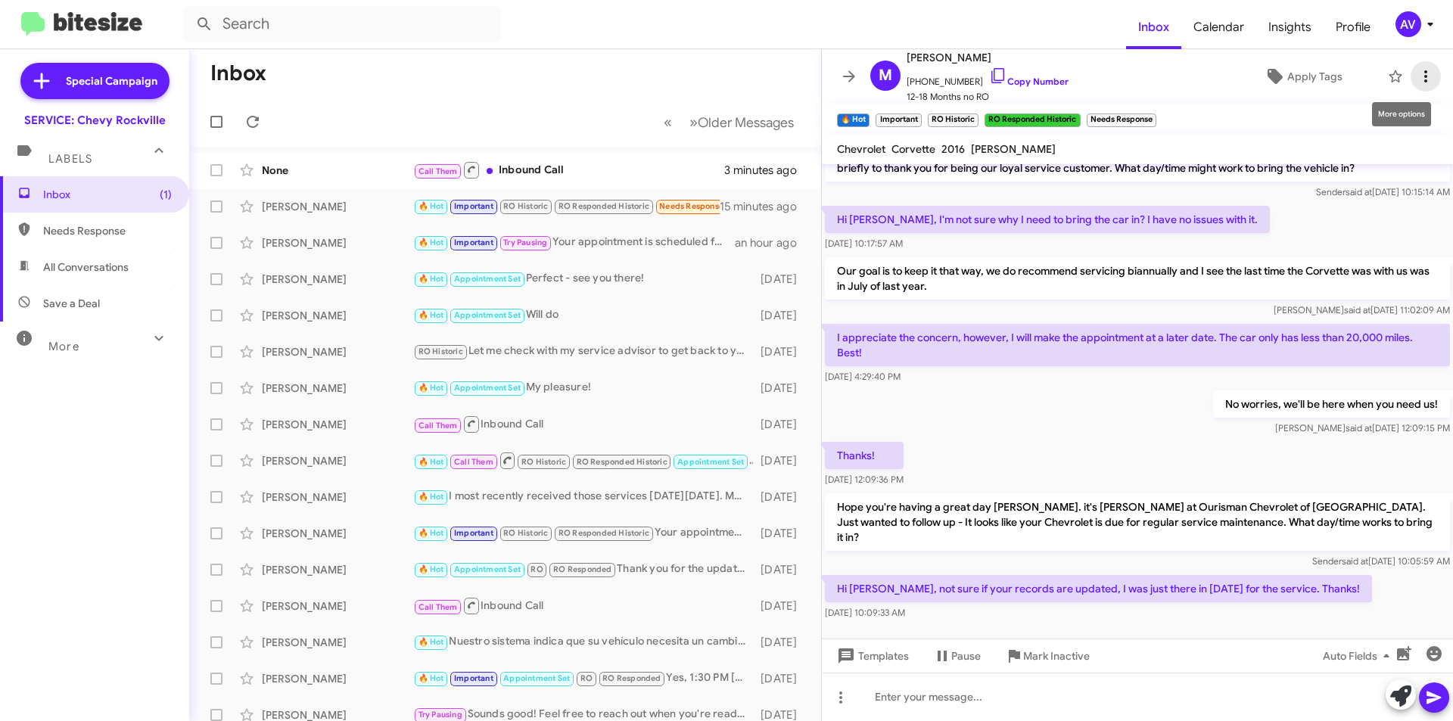
click at [1419, 79] on icon at bounding box center [1426, 76] width 18 height 18
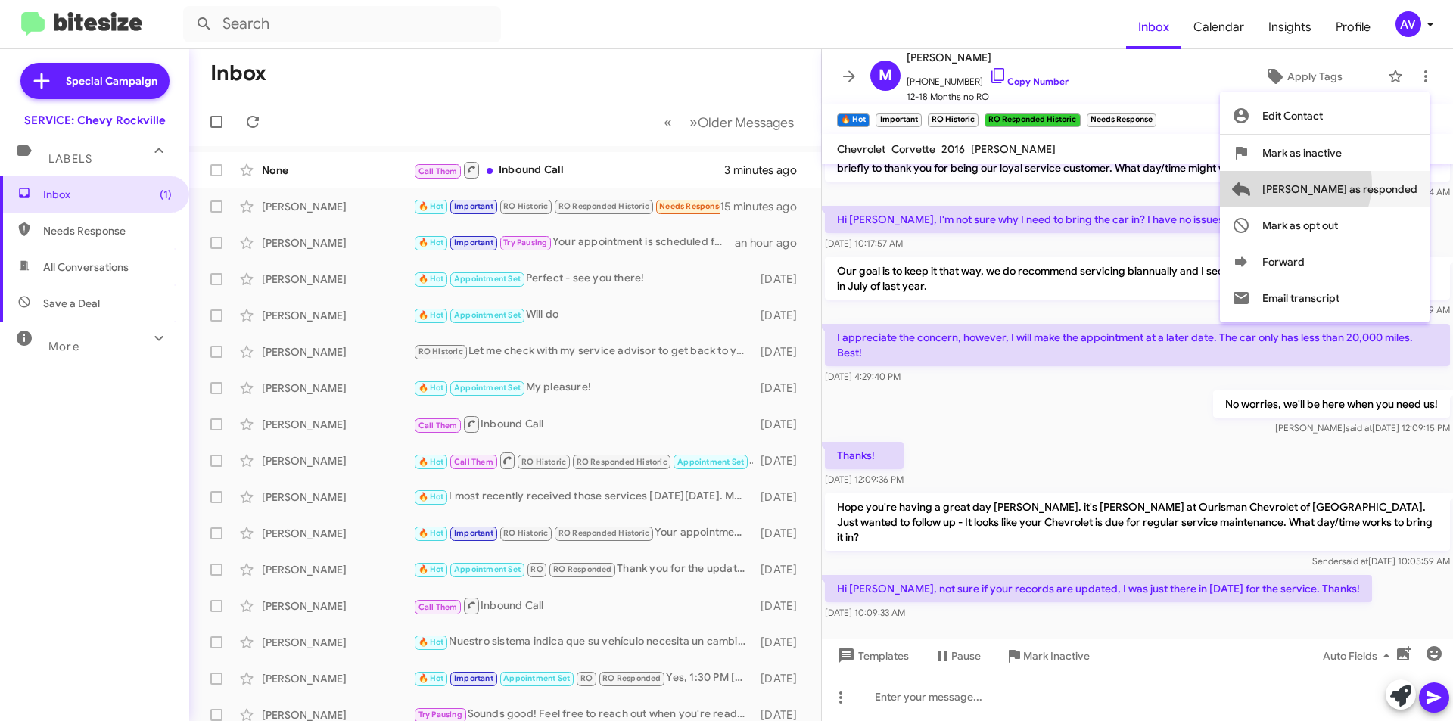
click at [1355, 183] on span "Mark as responded" at bounding box center [1339, 189] width 155 height 36
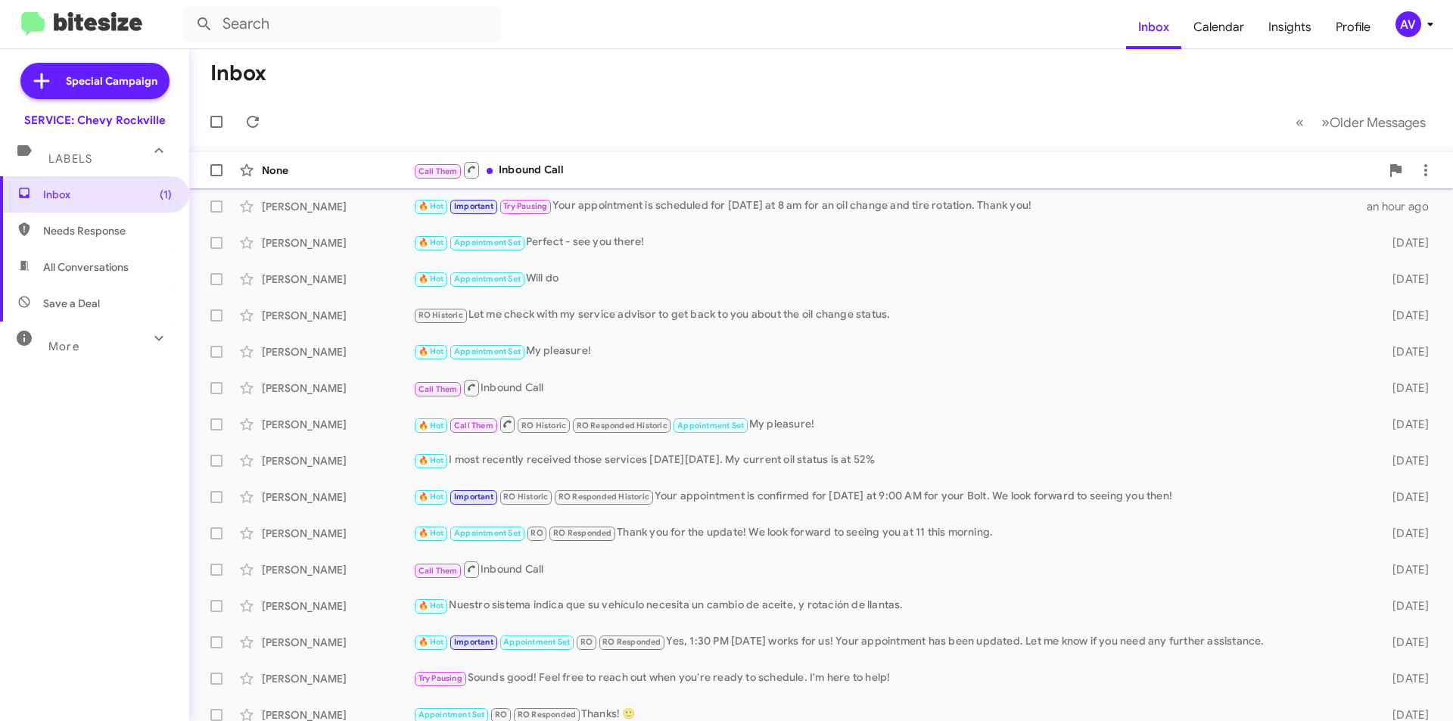
click at [913, 166] on div "Call Them Inbound Call" at bounding box center [896, 169] width 967 height 19
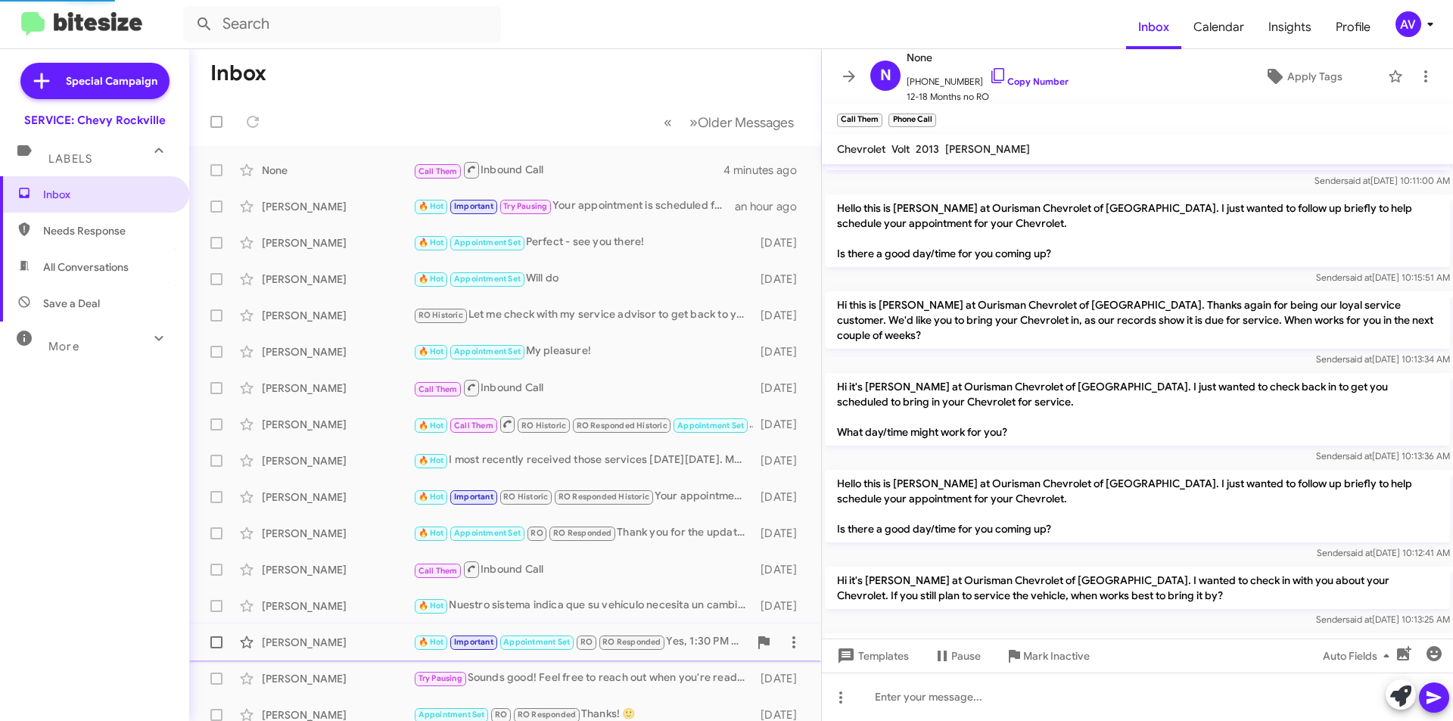
scroll to position [327, 0]
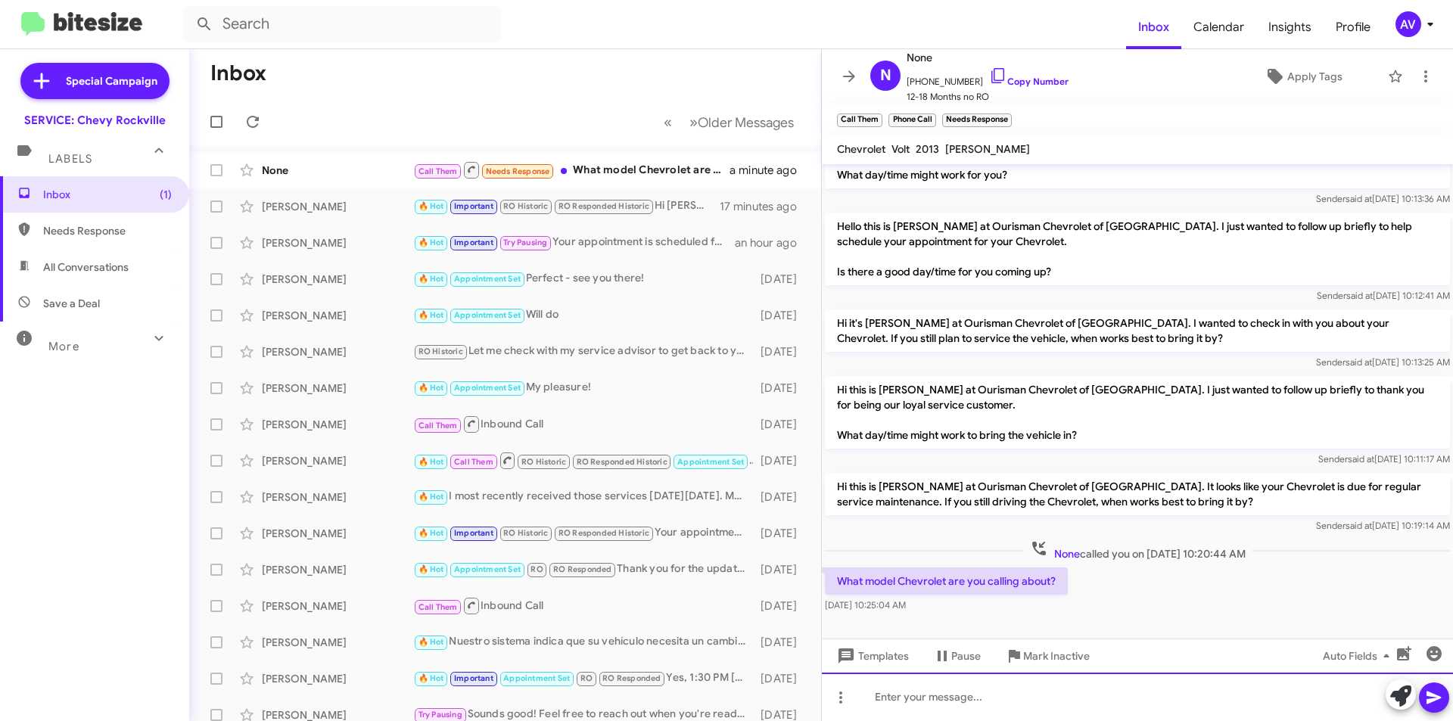
click at [1053, 701] on div at bounding box center [1137, 697] width 631 height 48
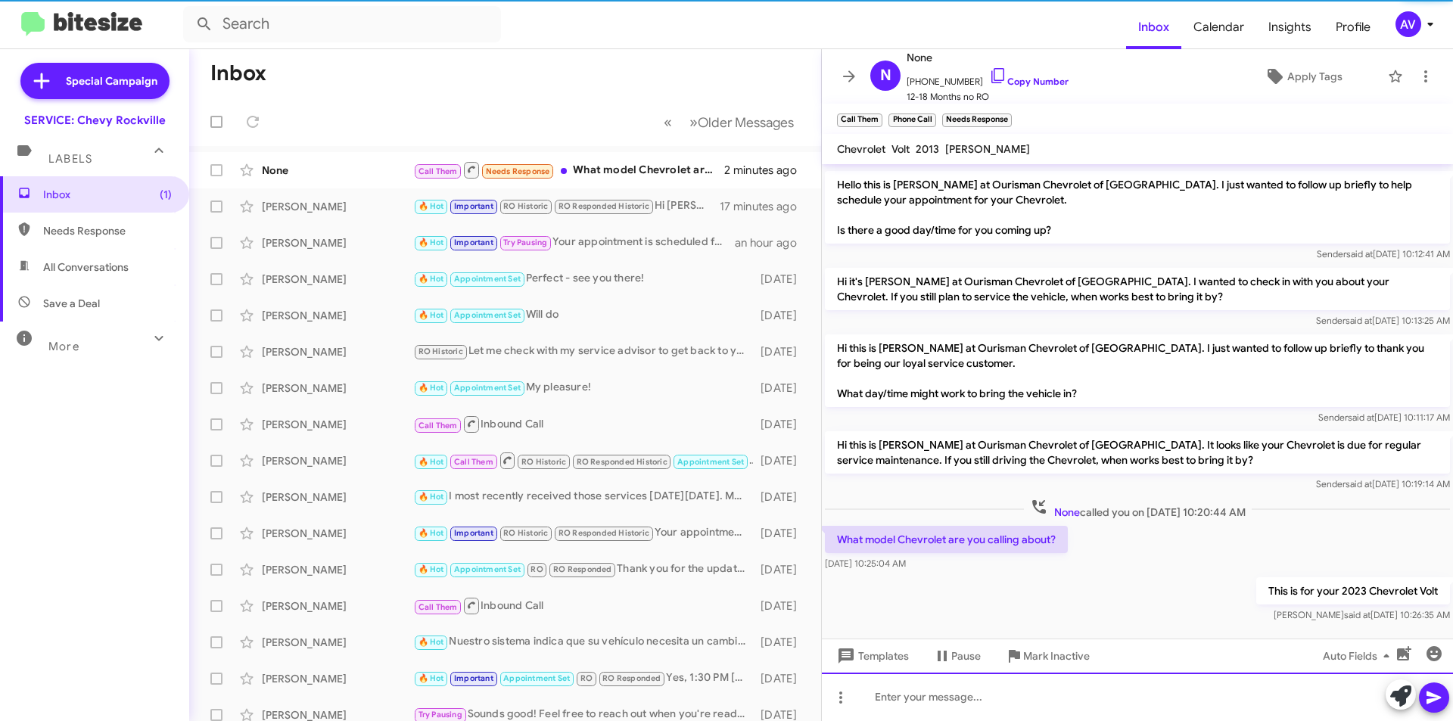
scroll to position [382, 0]
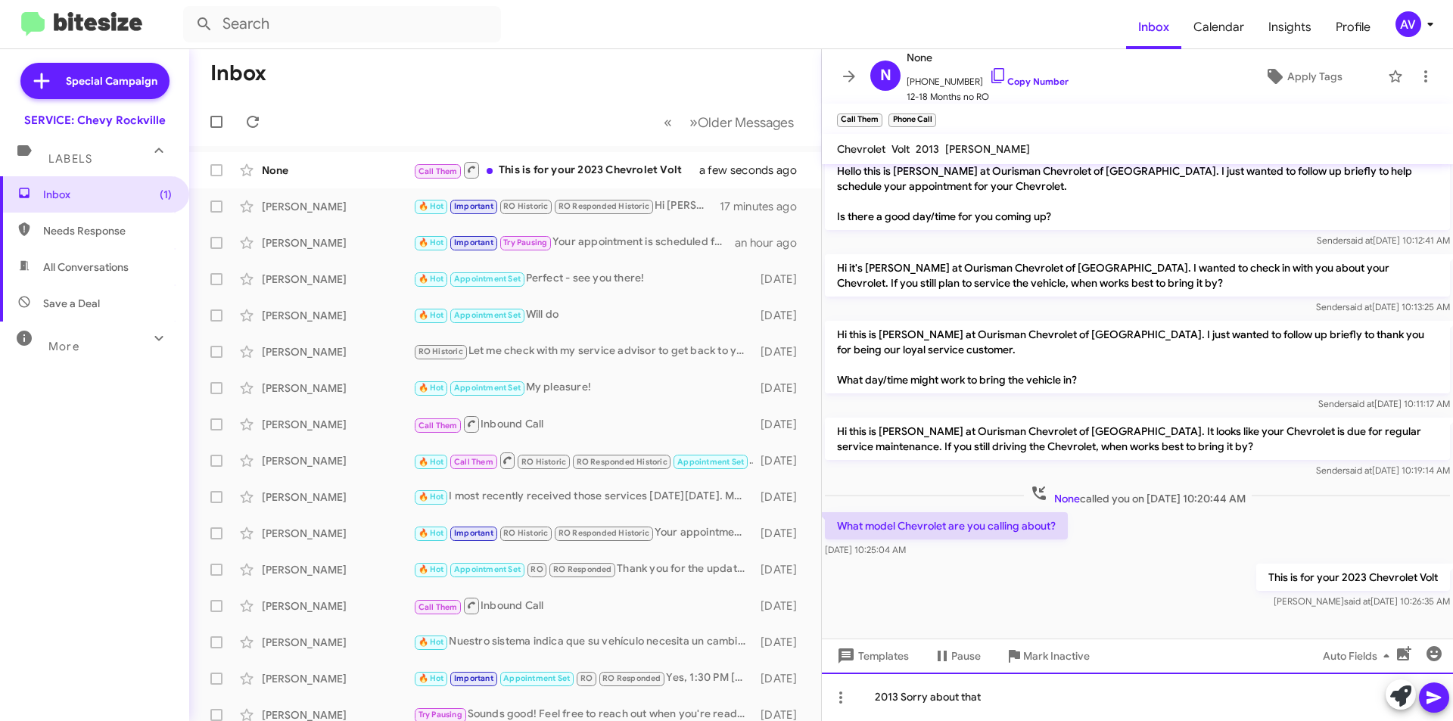
click at [896, 705] on div "2013 Sorry about that" at bounding box center [1137, 697] width 631 height 48
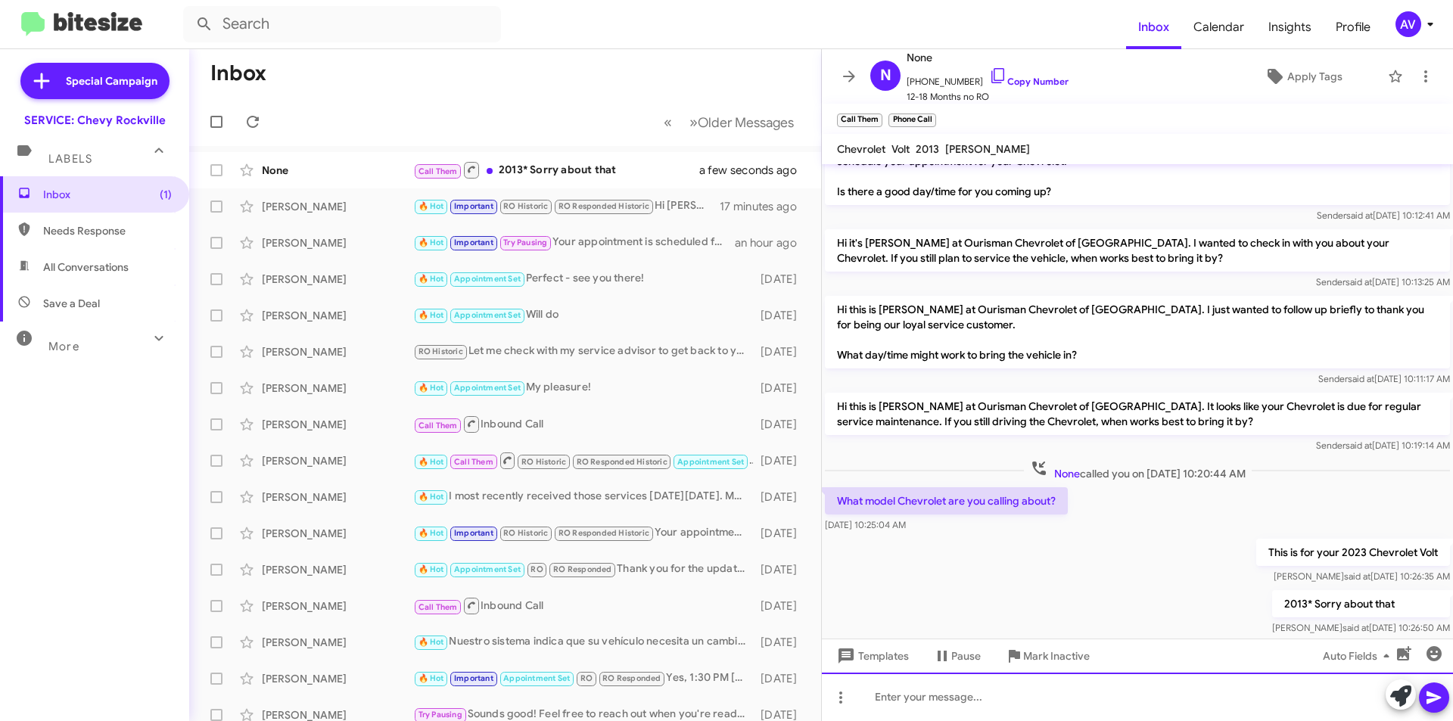
scroll to position [437, 0]
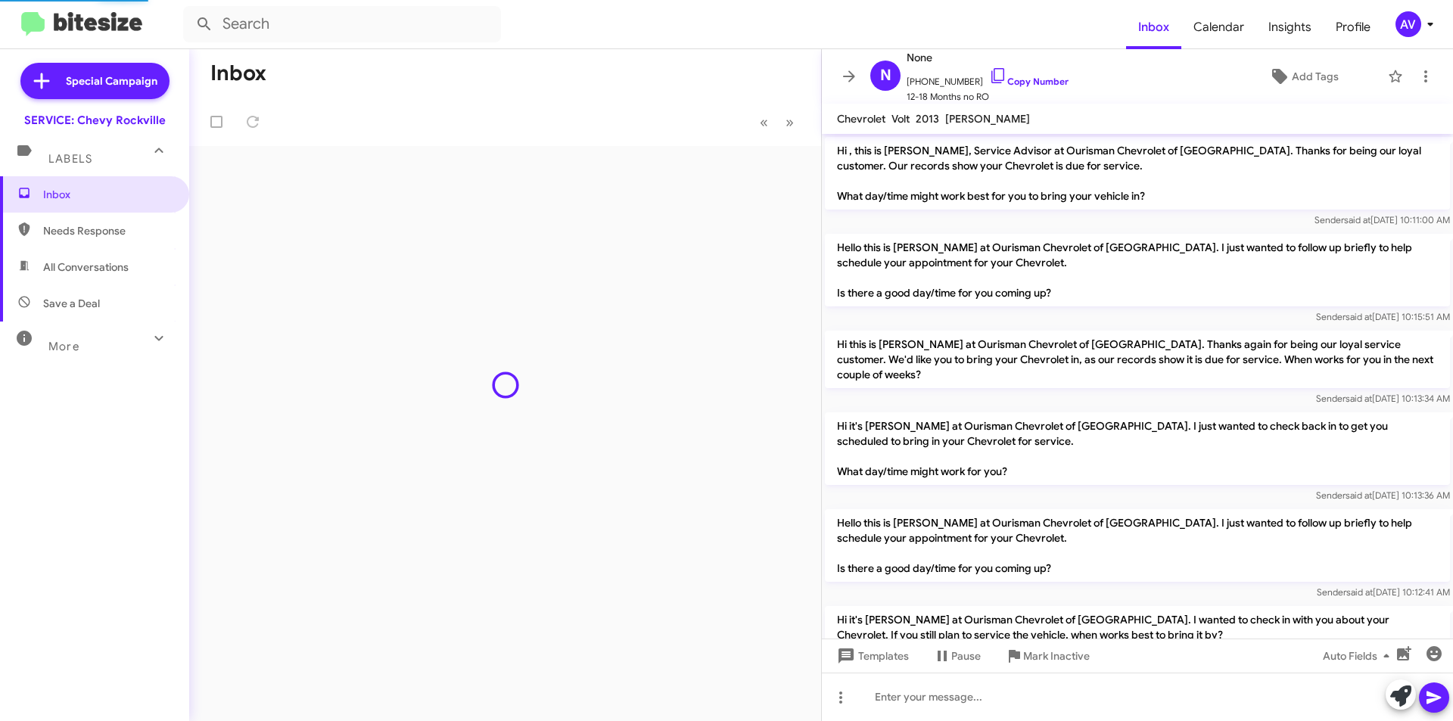
scroll to position [407, 0]
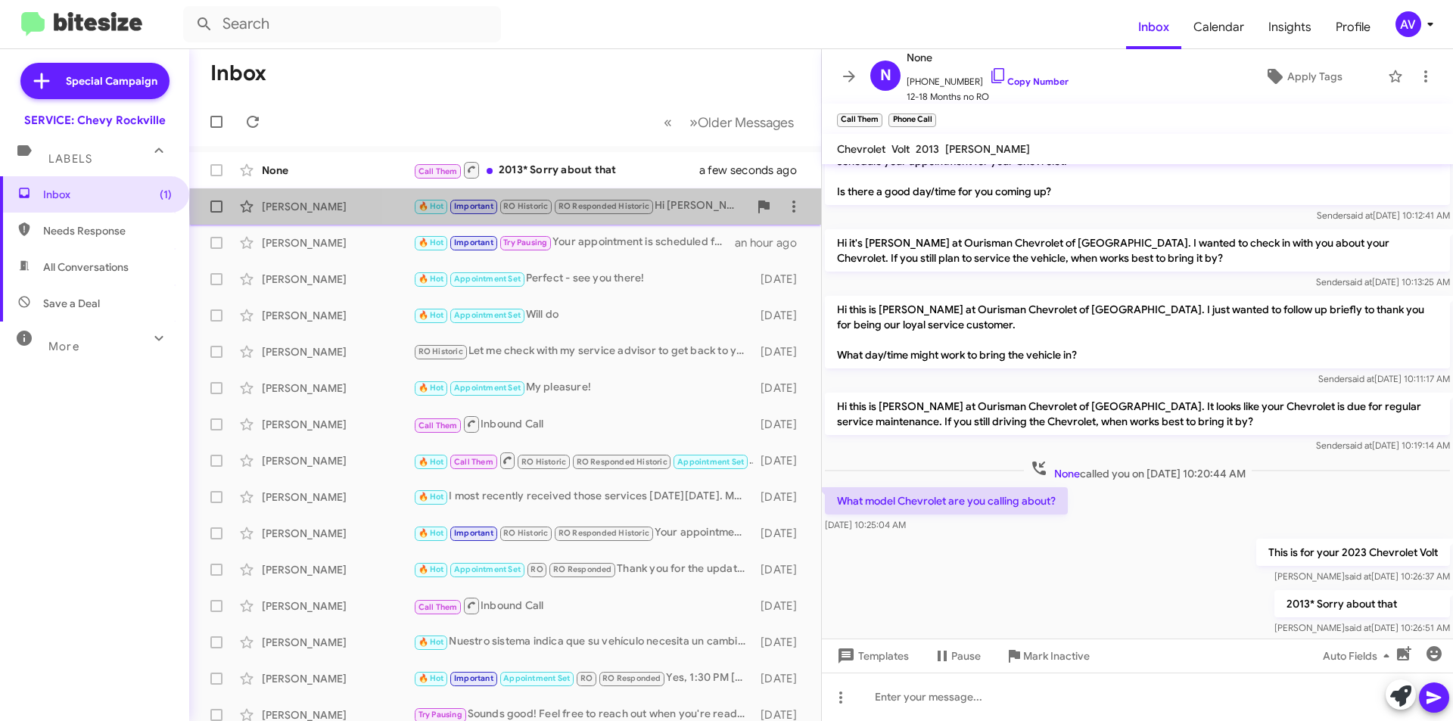
click at [658, 207] on div "🔥 Hot Important RO Historic RO Responded Historic Hi Sammy, not sure if your re…" at bounding box center [580, 206] width 335 height 17
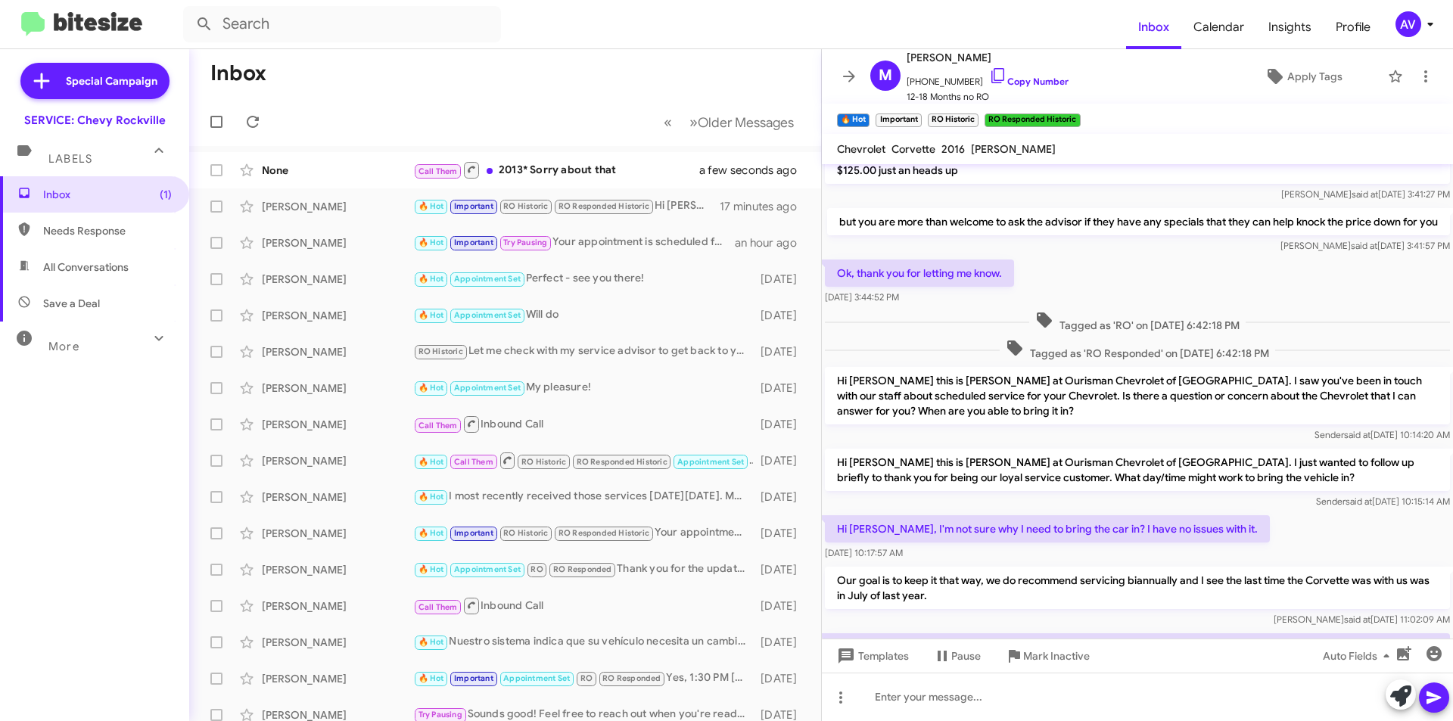
scroll to position [1066, 0]
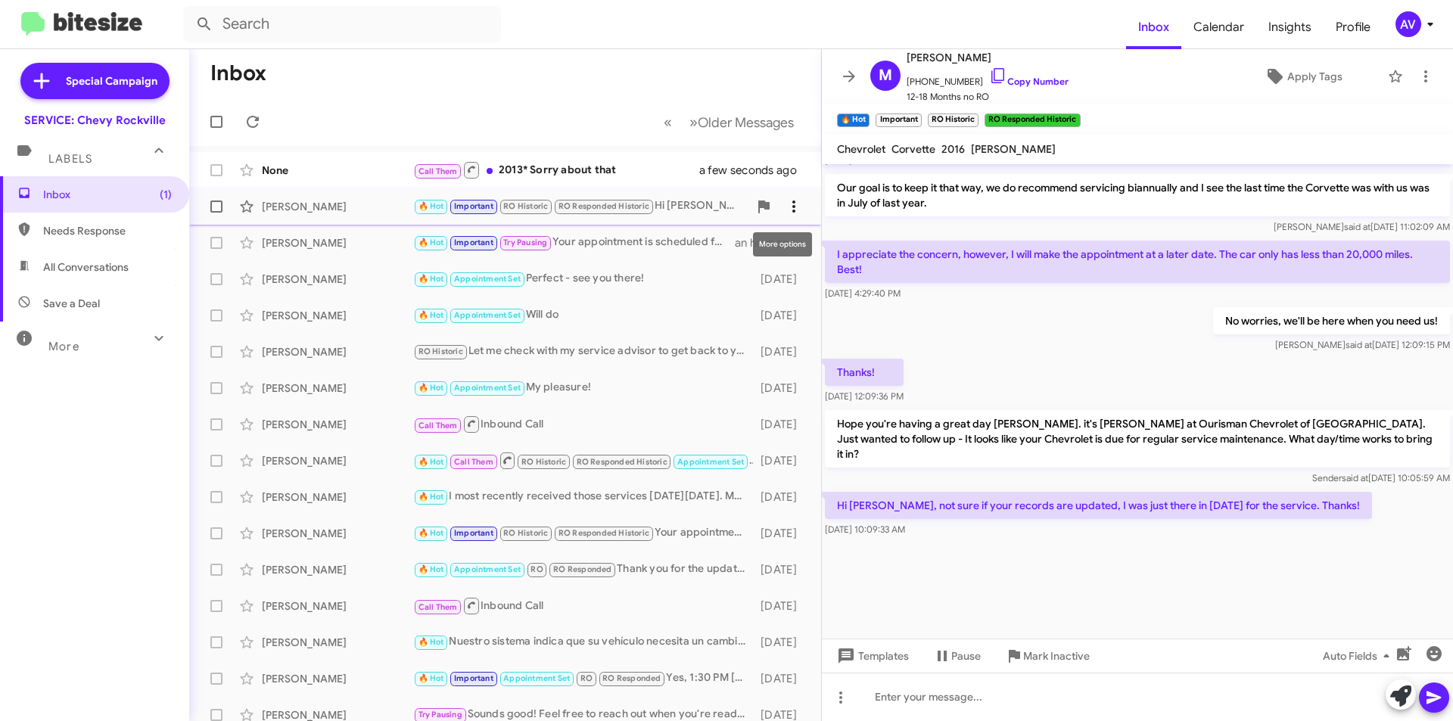
click at [787, 206] on icon at bounding box center [794, 207] width 18 height 18
click at [534, 265] on div at bounding box center [726, 360] width 1453 height 721
click at [601, 174] on div "Call Them 2013* Sorry about that" at bounding box center [580, 169] width 335 height 19
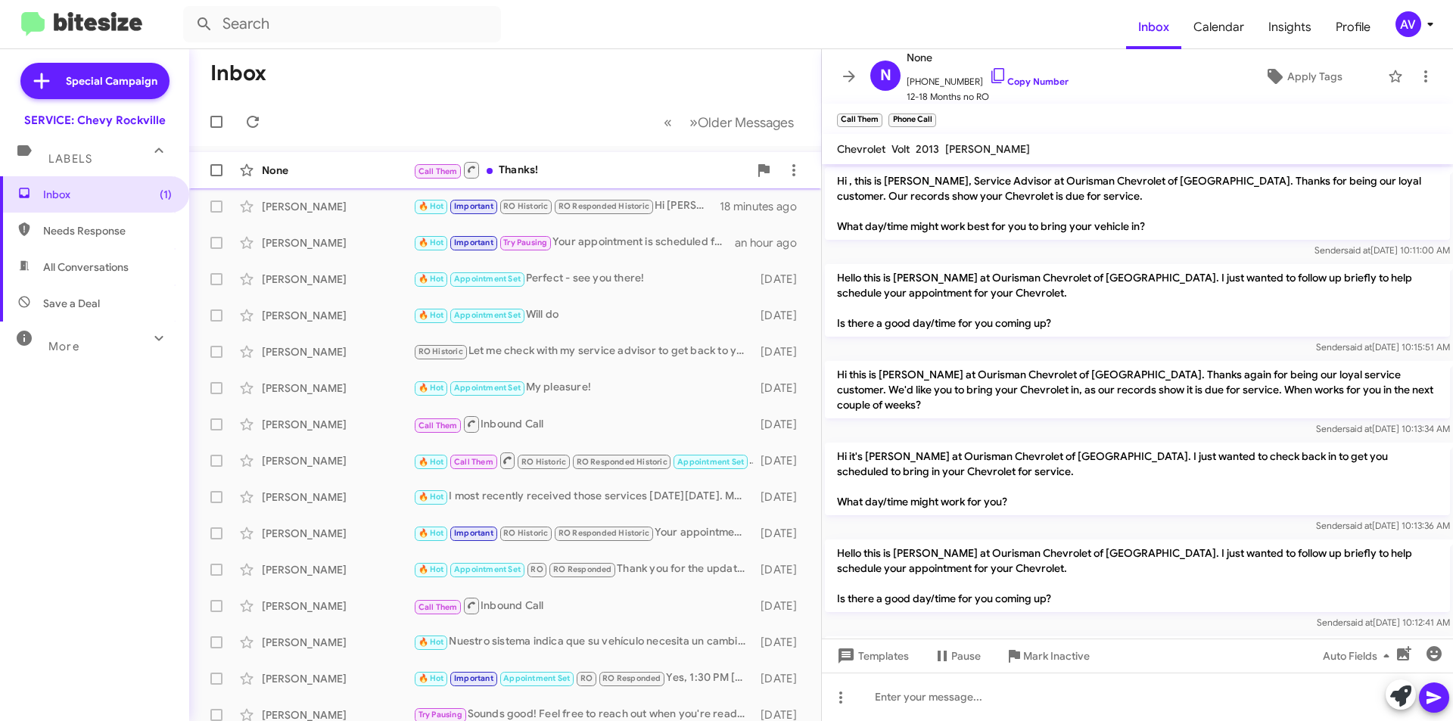
click at [549, 163] on div "Call Them Thanks!" at bounding box center [580, 169] width 335 height 19
click at [657, 157] on div "None Call Them Needs Response Important 🔥 Hot I will schedule later. a few seco…" at bounding box center [505, 170] width 608 height 30
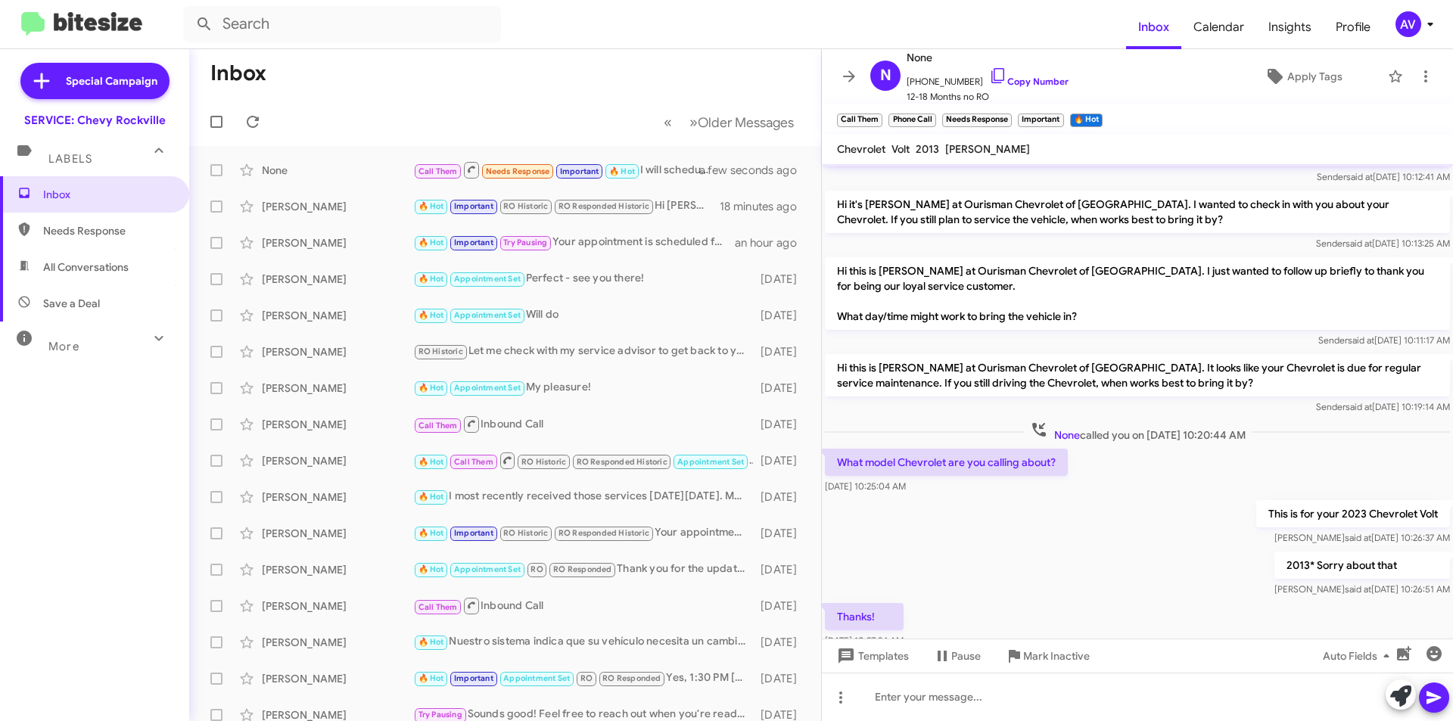
scroll to position [548, 0]
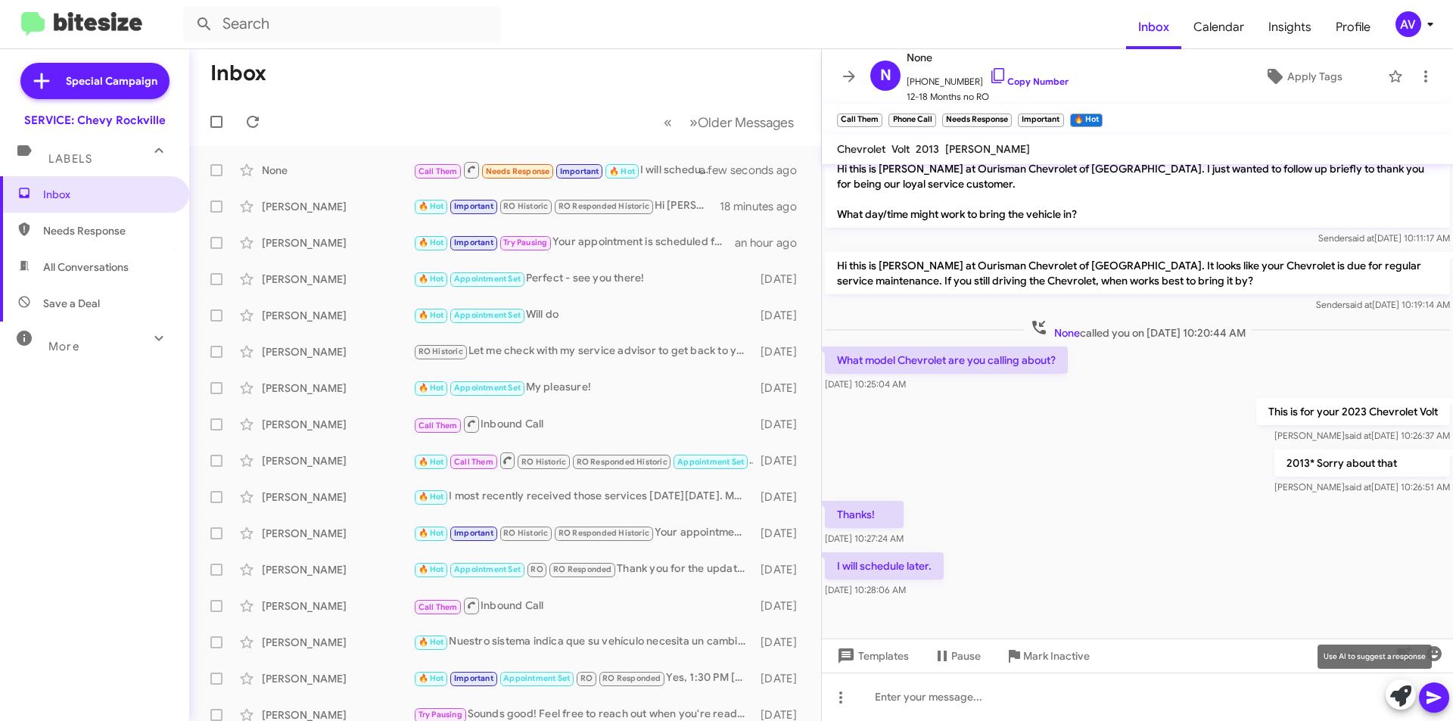
click at [1404, 696] on icon at bounding box center [1400, 696] width 21 height 21
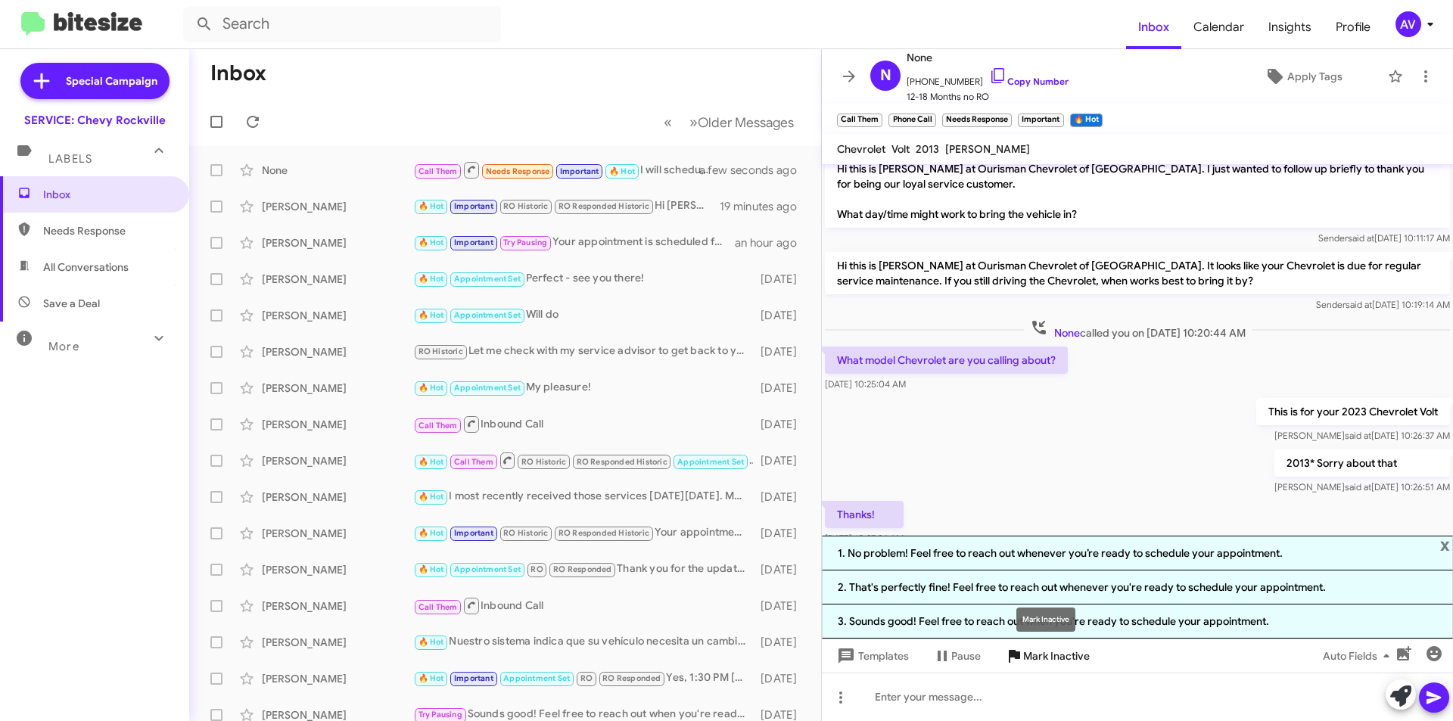
click at [1047, 628] on div "Mark Inactive" at bounding box center [1045, 620] width 59 height 24
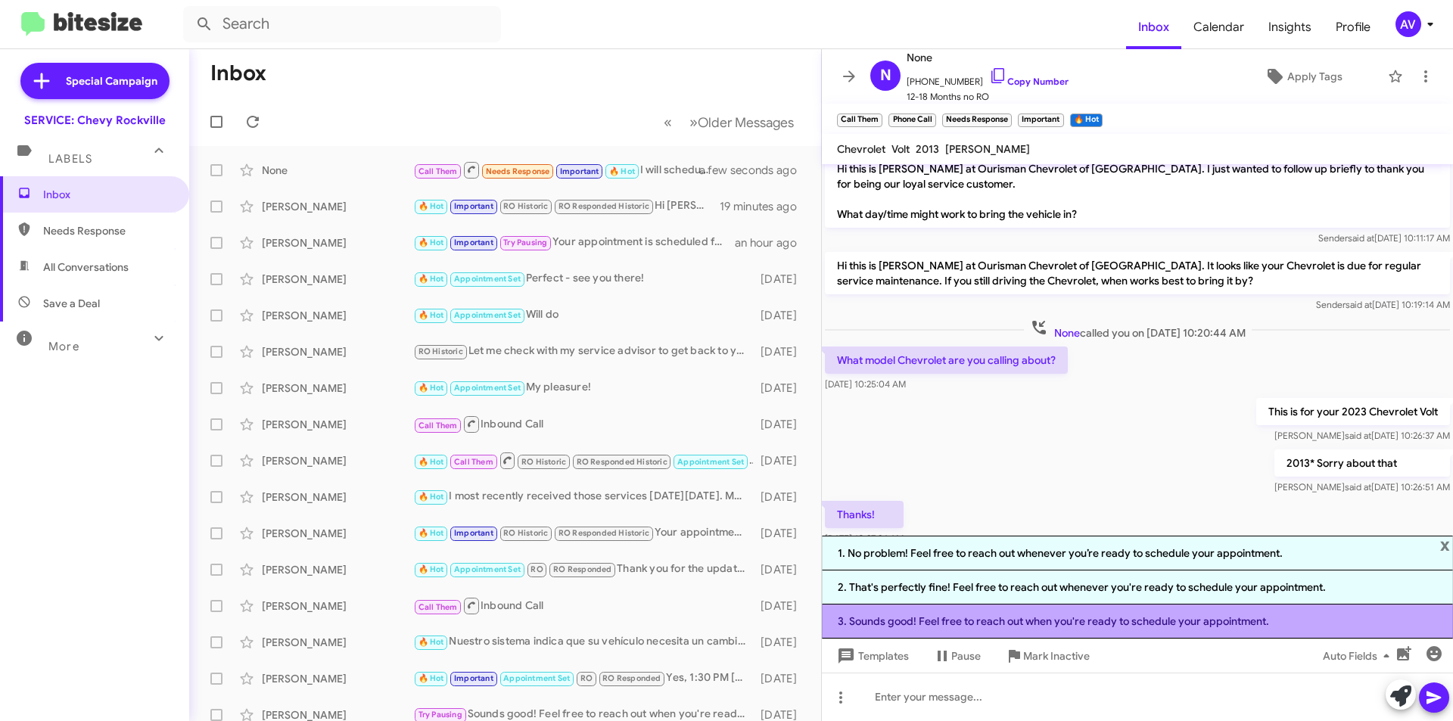
click at [1147, 625] on li "3. Sounds good! Feel free to reach out when you're ready to schedule your appoi…" at bounding box center [1137, 622] width 631 height 34
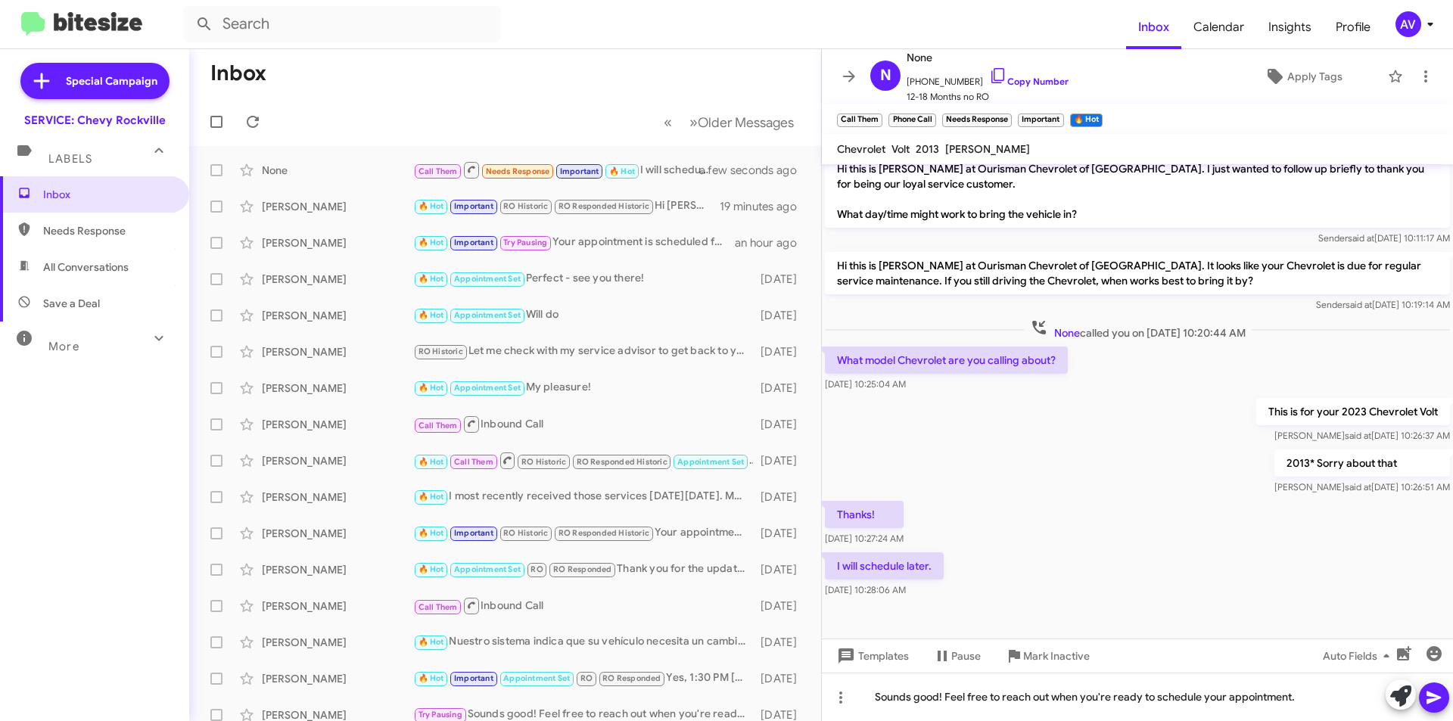
click at [1439, 692] on icon at bounding box center [1434, 698] width 18 height 18
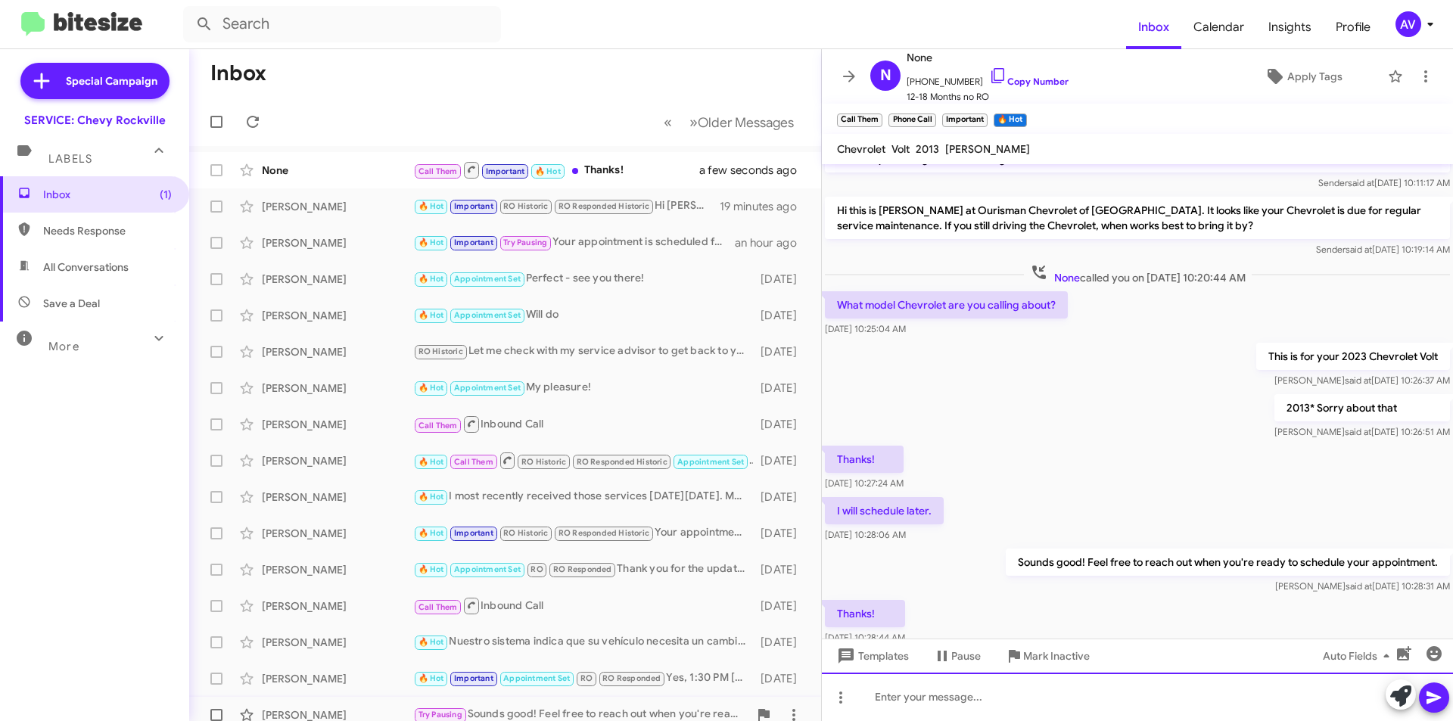
scroll to position [0, 0]
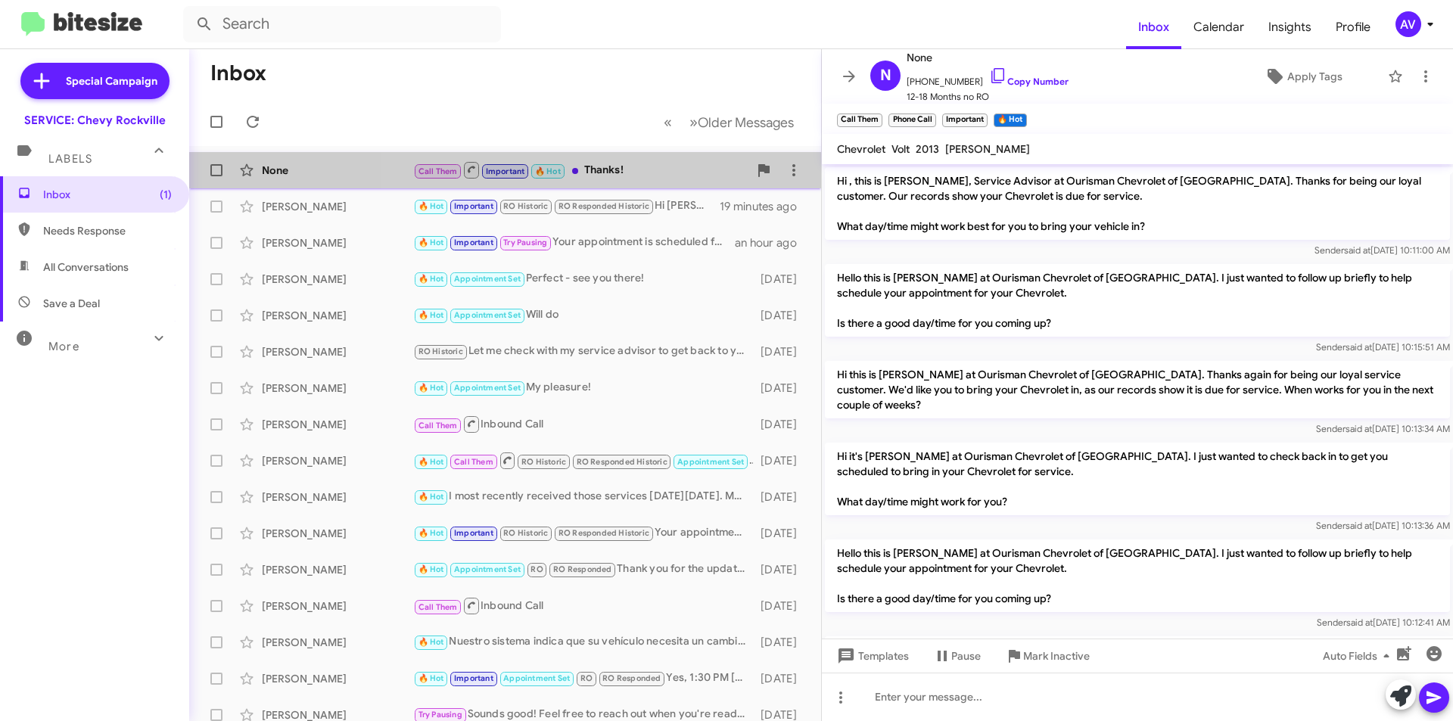
click at [646, 171] on div "Call Them Important 🔥 Hot Thanks!" at bounding box center [580, 169] width 335 height 19
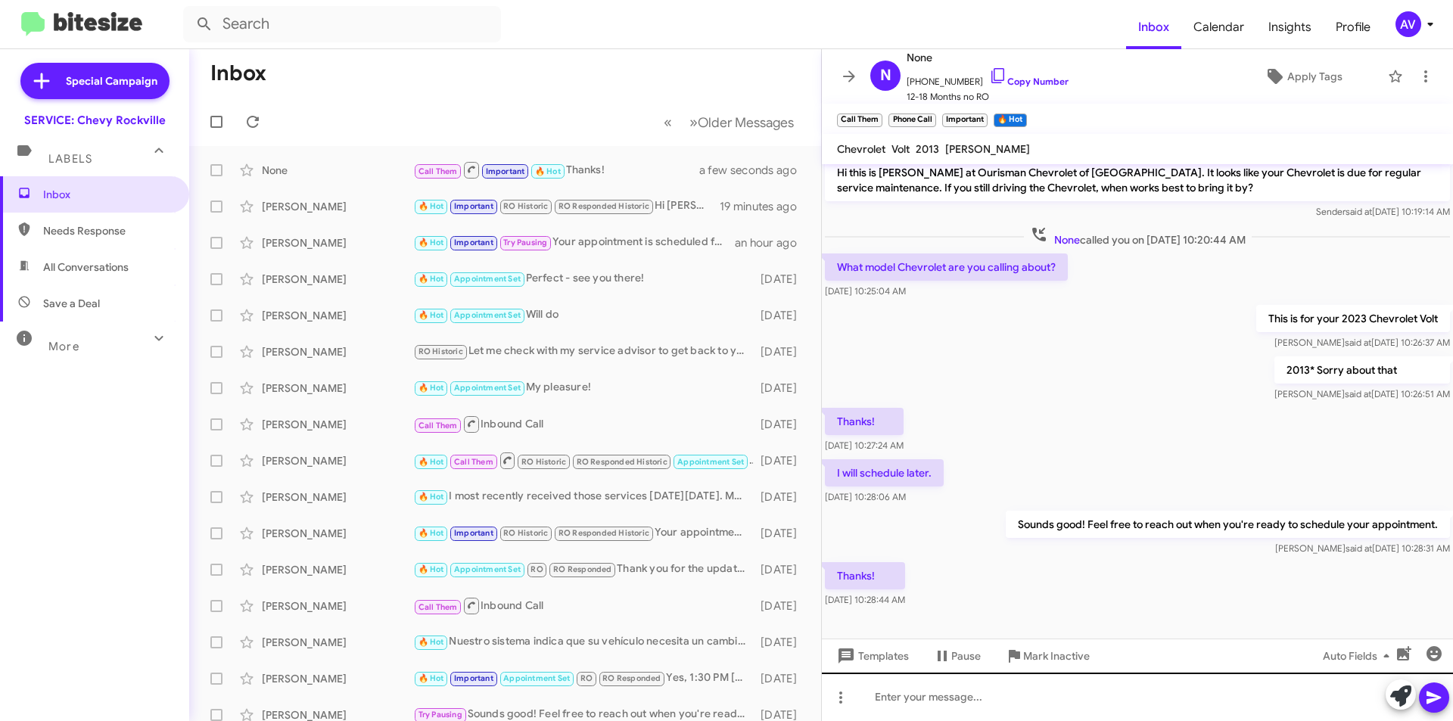
scroll to position [633, 0]
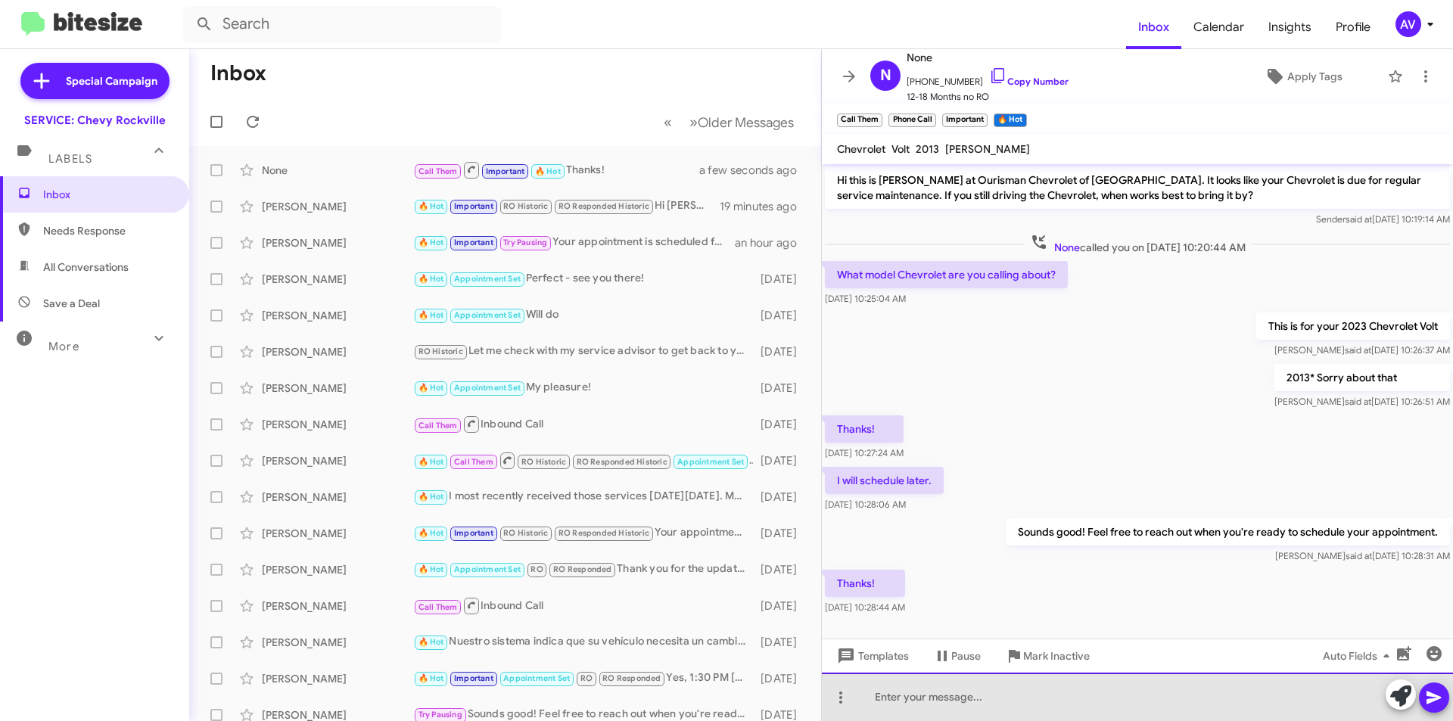
click at [938, 699] on div at bounding box center [1137, 697] width 631 height 48
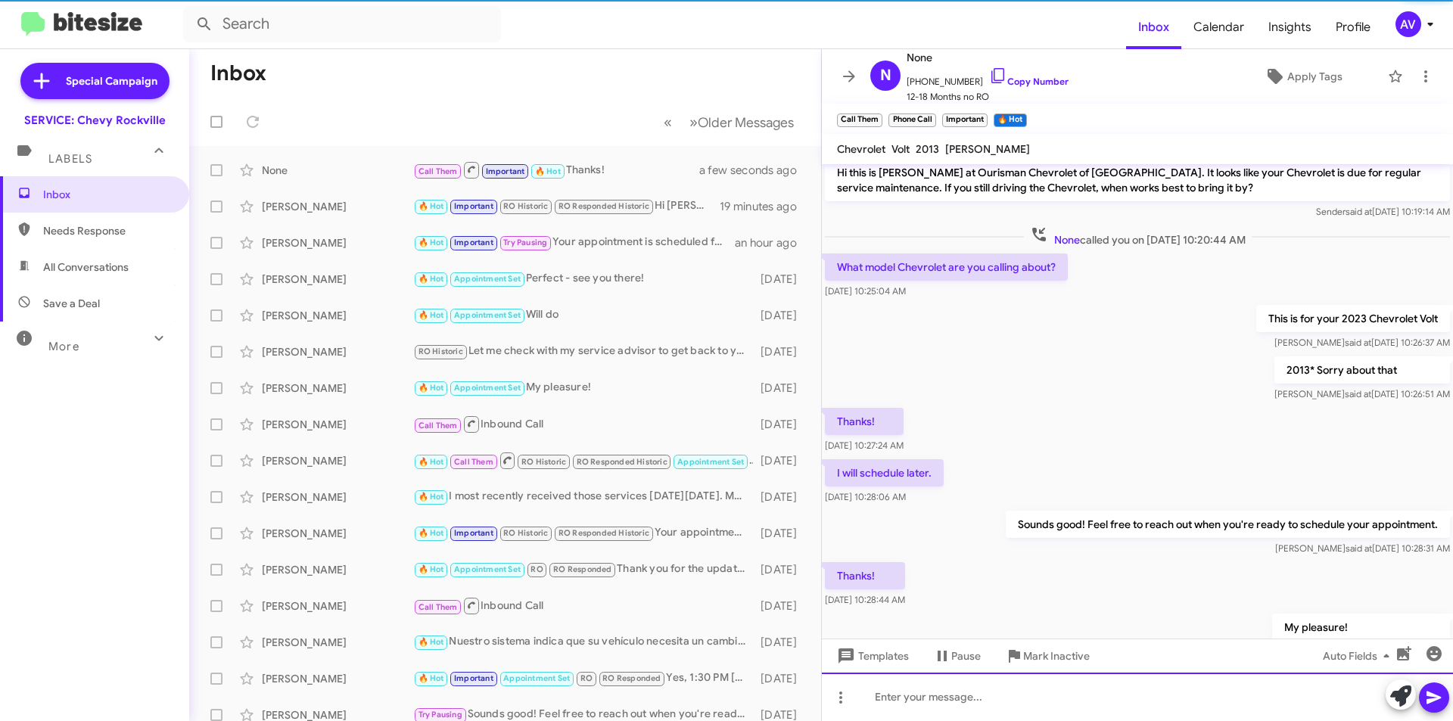
scroll to position [714, 0]
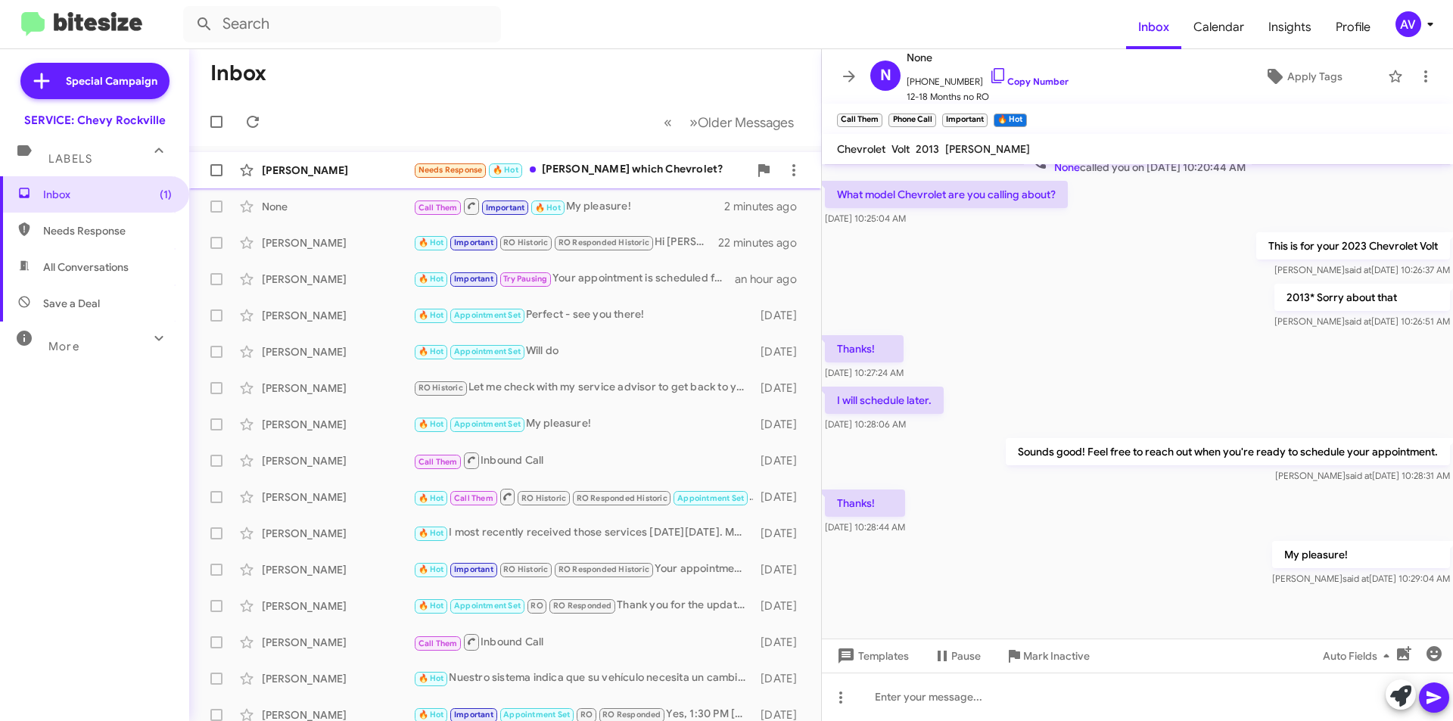
click at [571, 164] on div "Needs Response 🔥 Hot Sammy which Chevrolet?" at bounding box center [580, 169] width 335 height 17
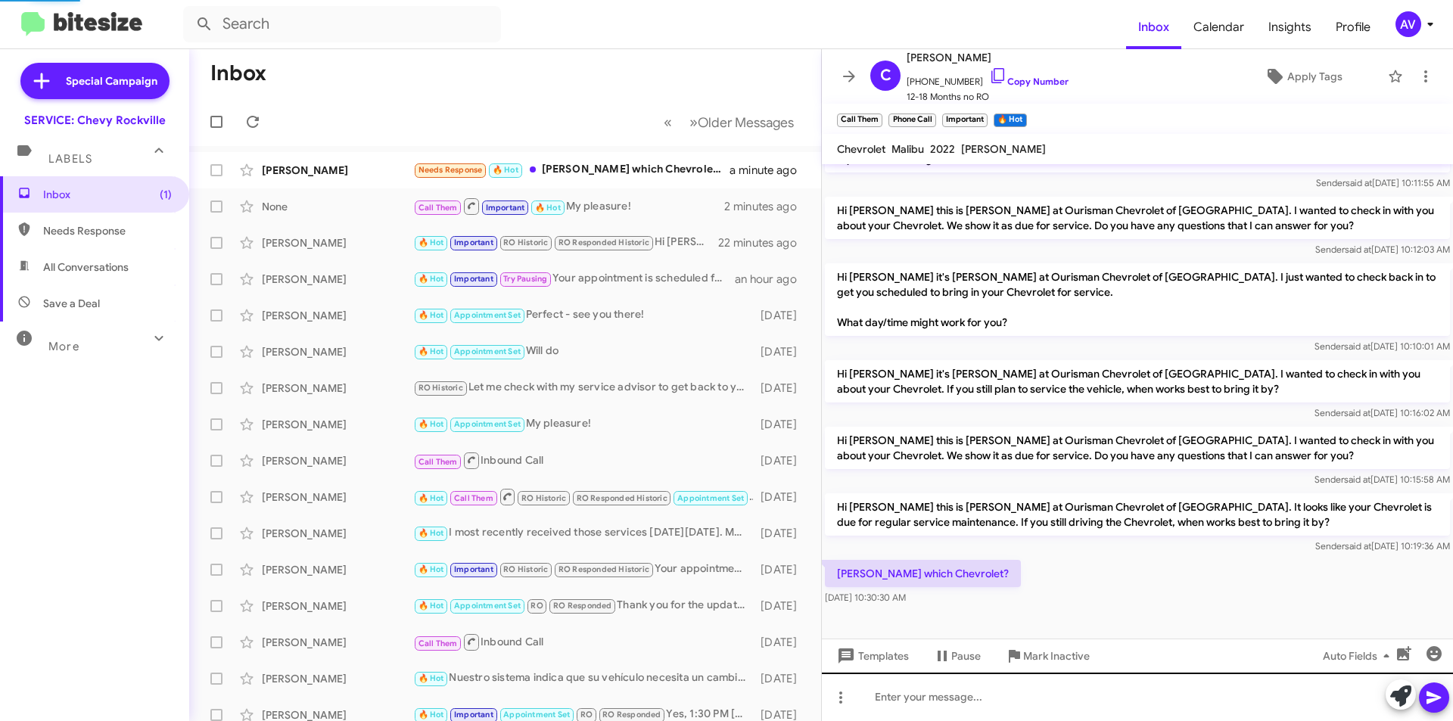
scroll to position [179, 0]
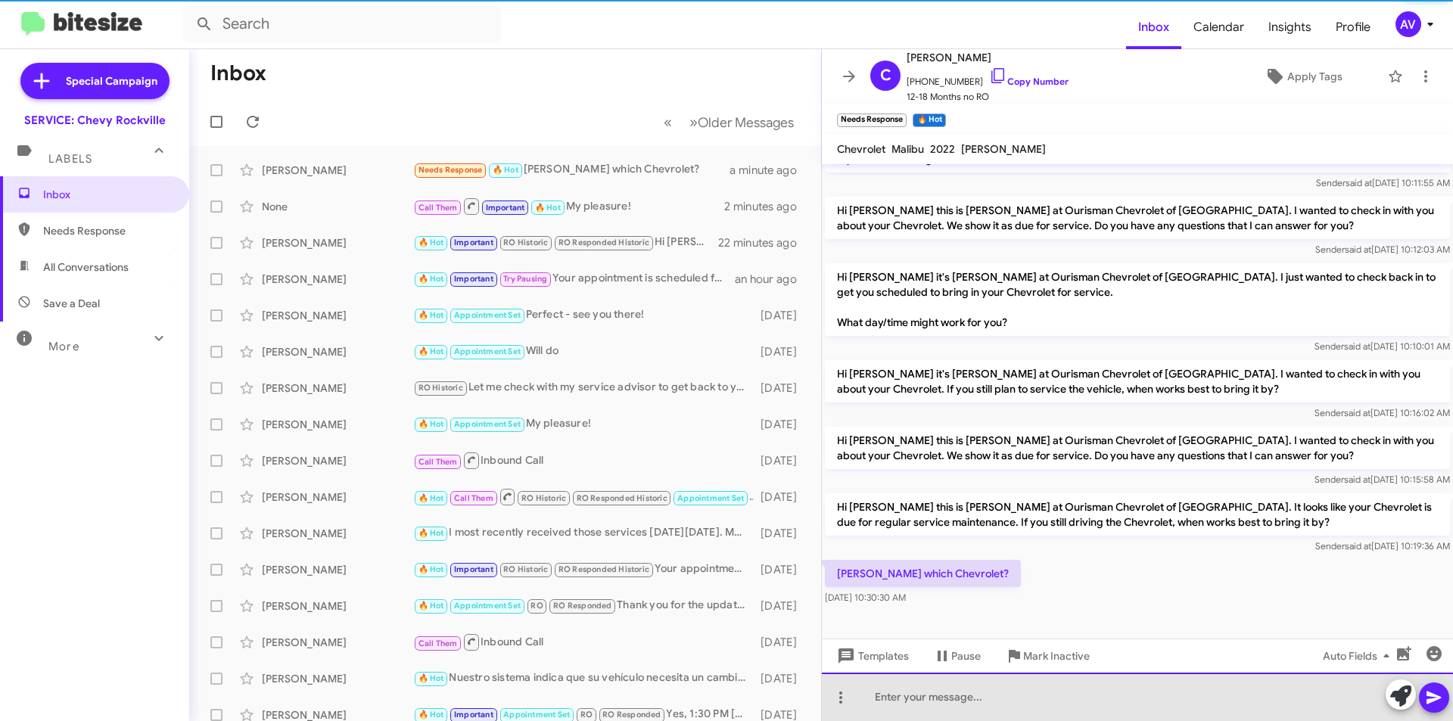
click at [938, 696] on div at bounding box center [1137, 697] width 631 height 48
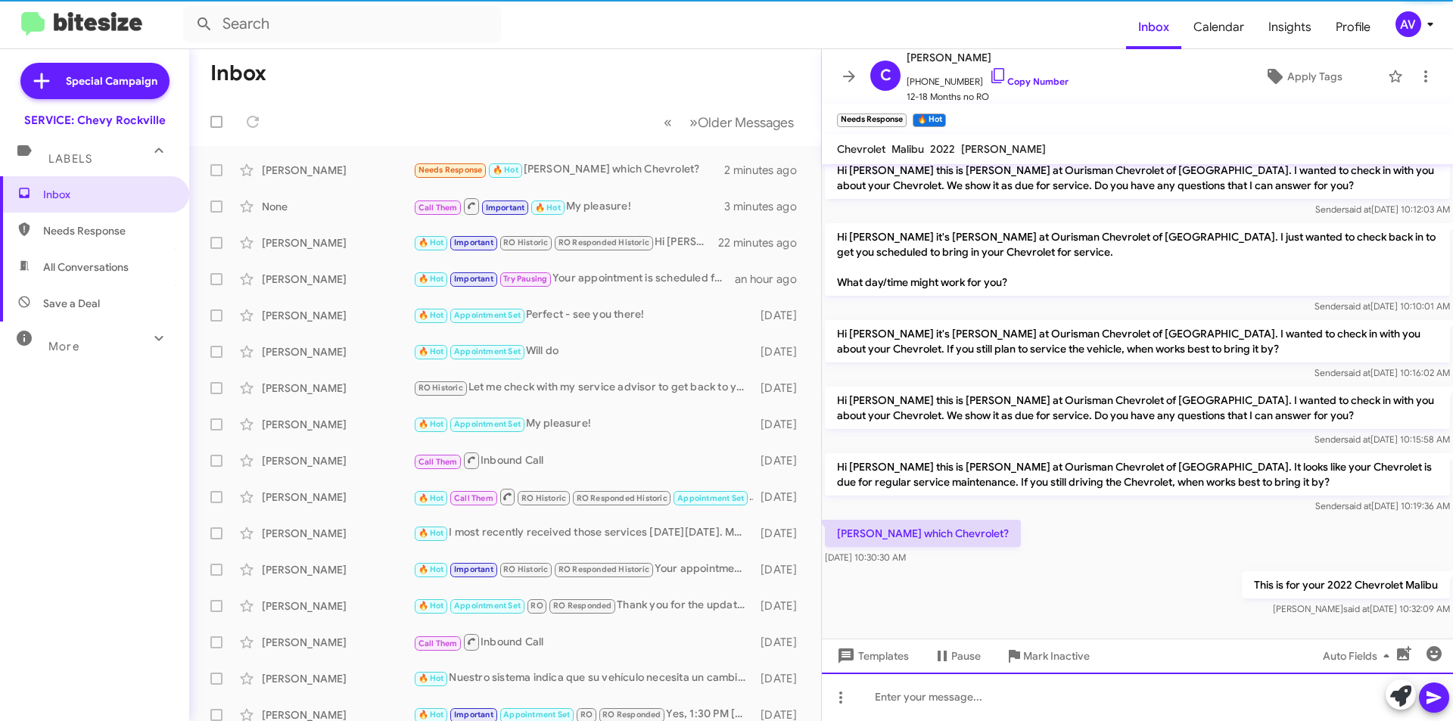
scroll to position [235, 0]
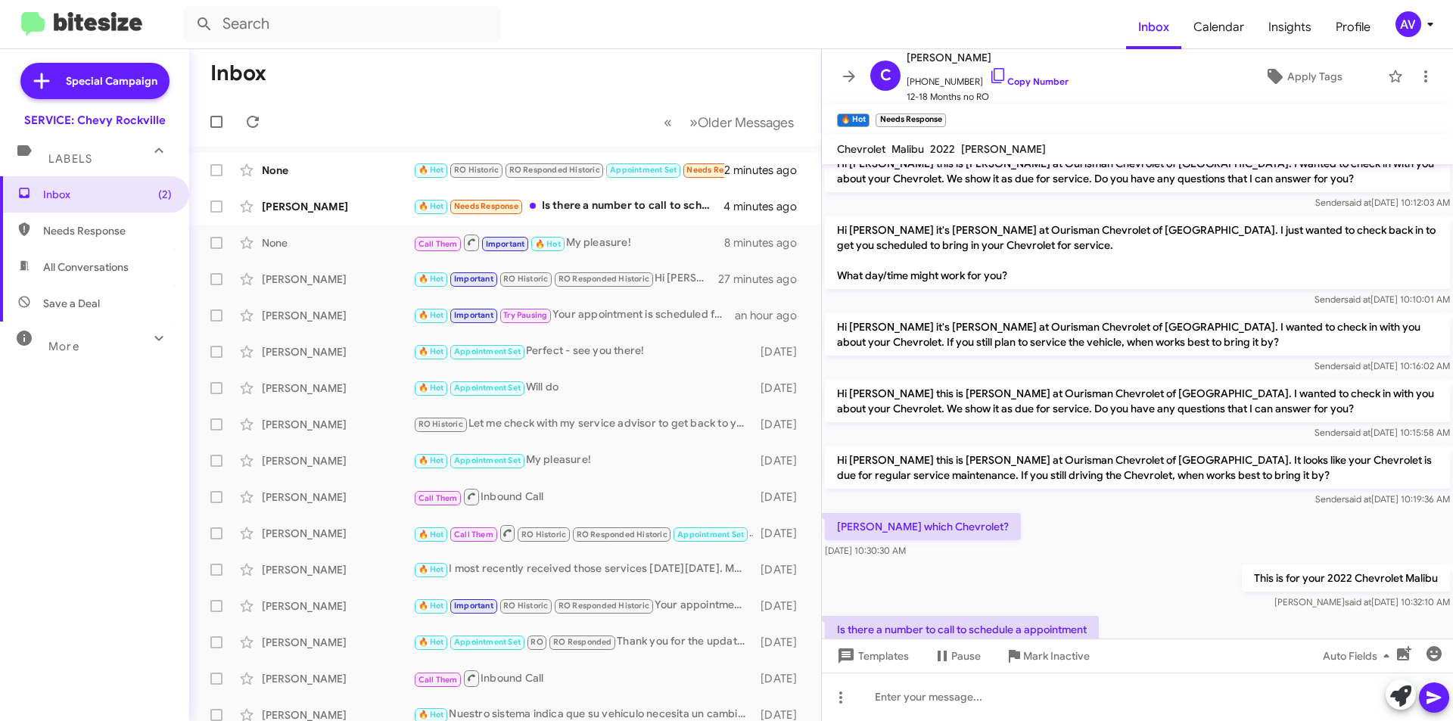
scroll to position [290, 0]
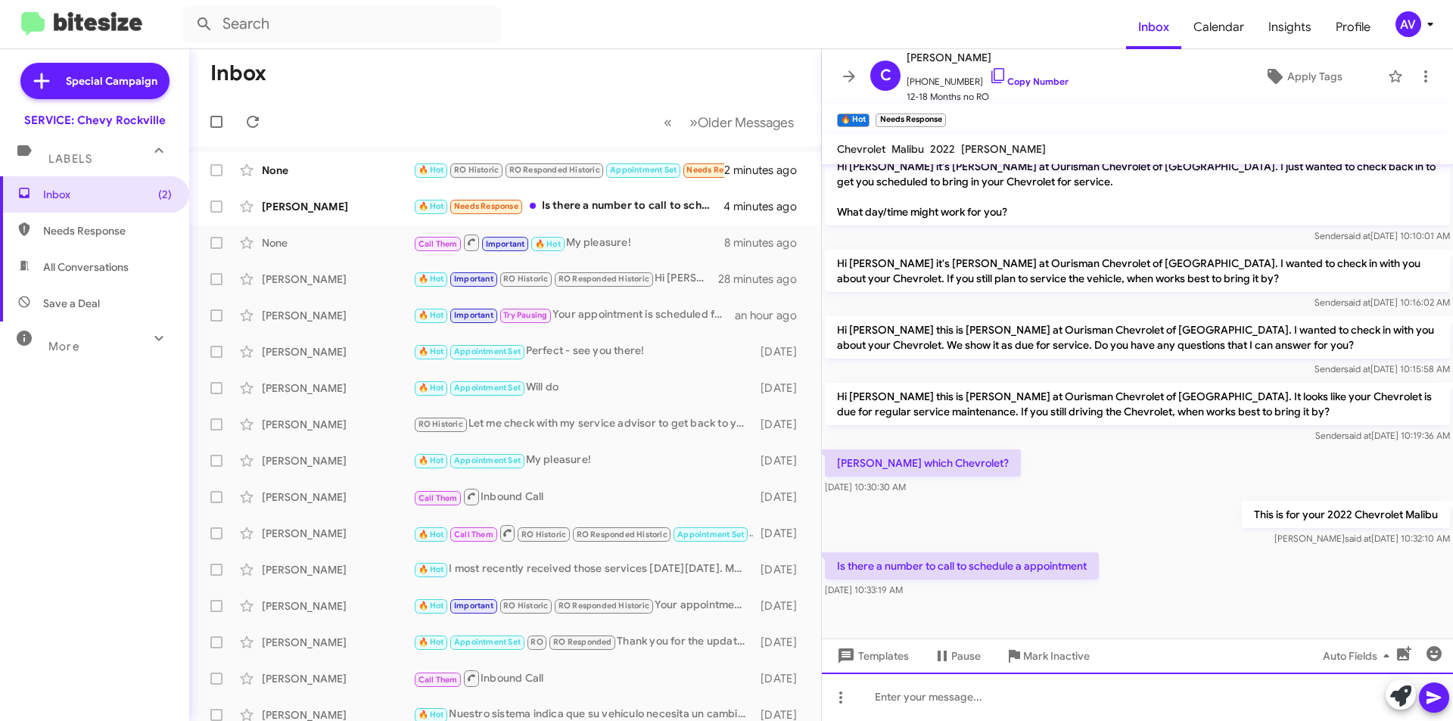
click at [1207, 683] on div at bounding box center [1137, 697] width 631 height 48
drag, startPoint x: 1200, startPoint y: 689, endPoint x: 571, endPoint y: 730, distance: 630.3
click at [571, 720] on html "Inbox Calendar Insights Profile AV Special Campaign SERVICE: Chevy Rockville La…" at bounding box center [726, 360] width 1453 height 721
click at [1392, 705] on icon at bounding box center [1400, 696] width 21 height 21
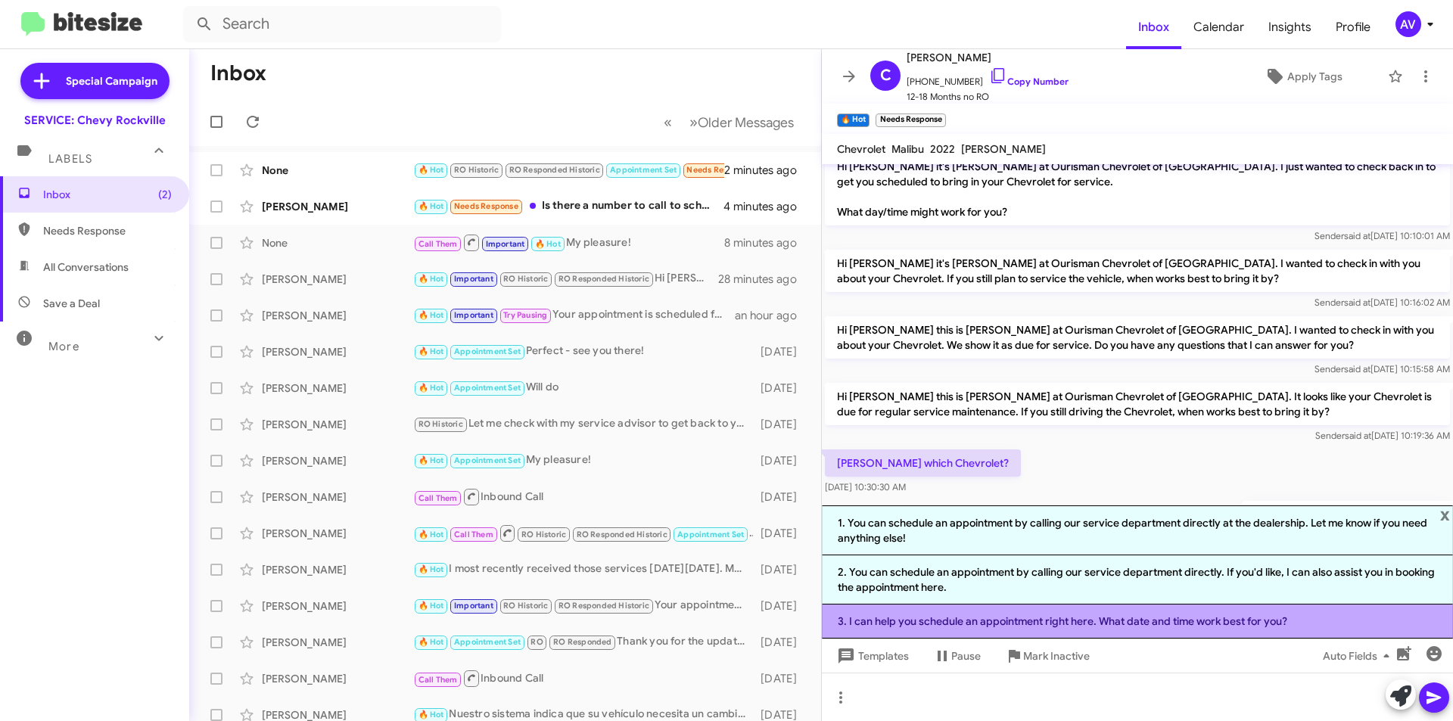
click at [1028, 613] on li "3. I can help you schedule an appointment right here. What date and time work b…" at bounding box center [1137, 622] width 631 height 34
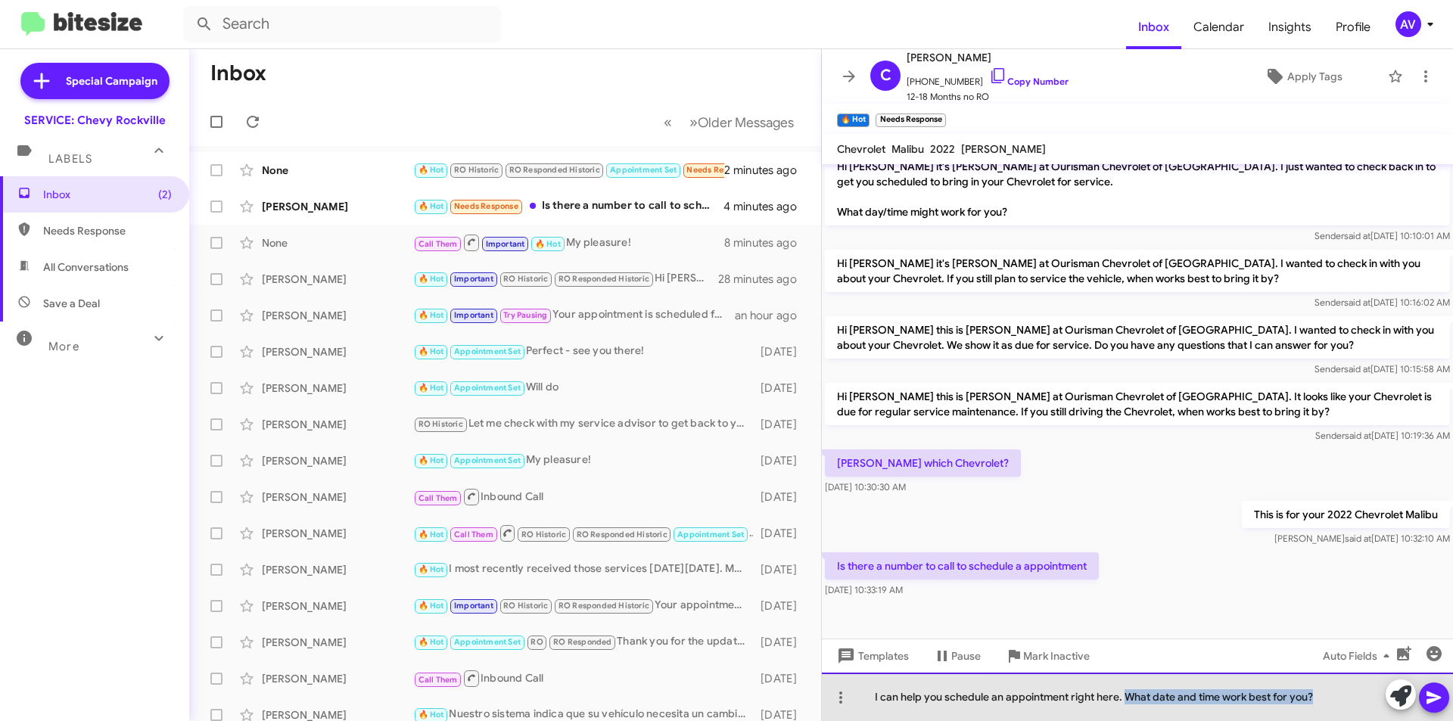
drag, startPoint x: 1124, startPoint y: 704, endPoint x: 1337, endPoint y: 713, distance: 213.6
click at [1337, 713] on div "I can help you schedule an appointment right here. What date and time work best…" at bounding box center [1137, 697] width 631 height 48
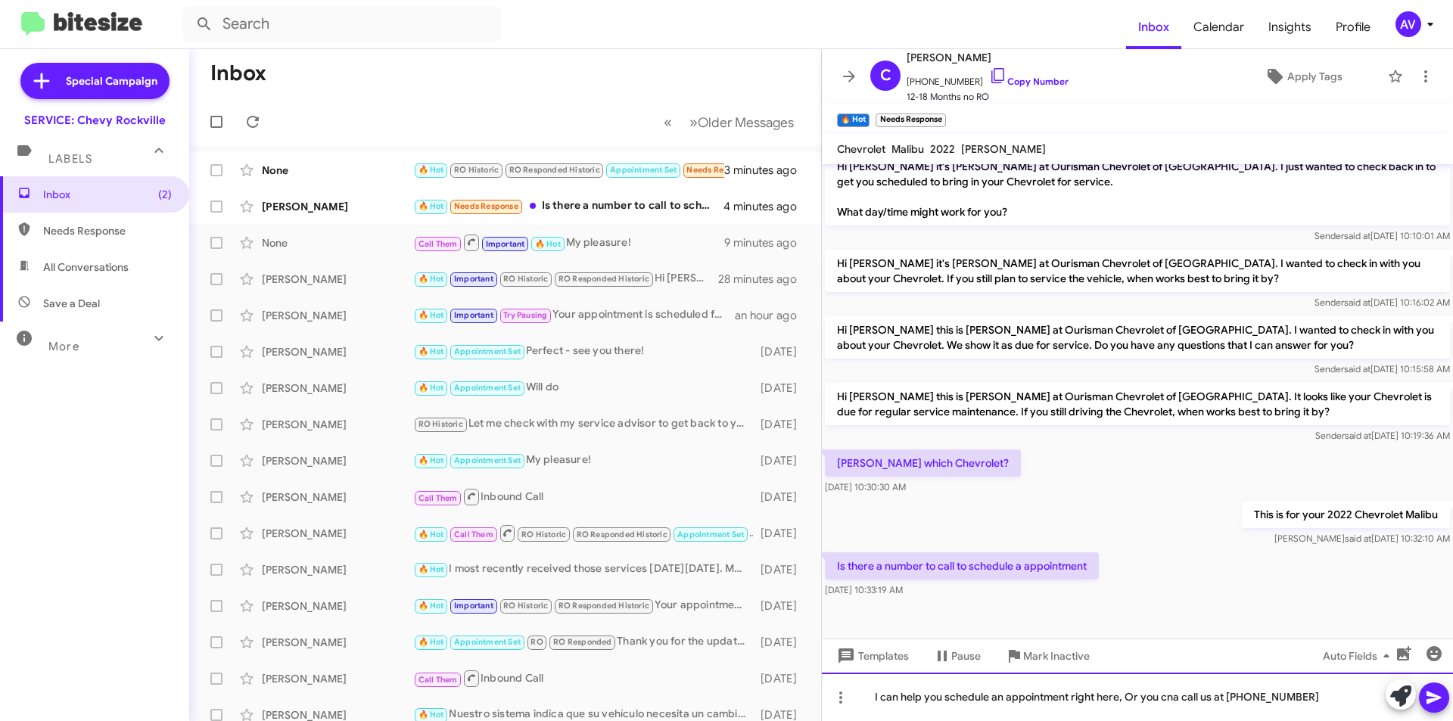
click at [1172, 699] on div "I can help you schedule an appointment right here, Or you cna call us at 301-42…" at bounding box center [1137, 697] width 631 height 48
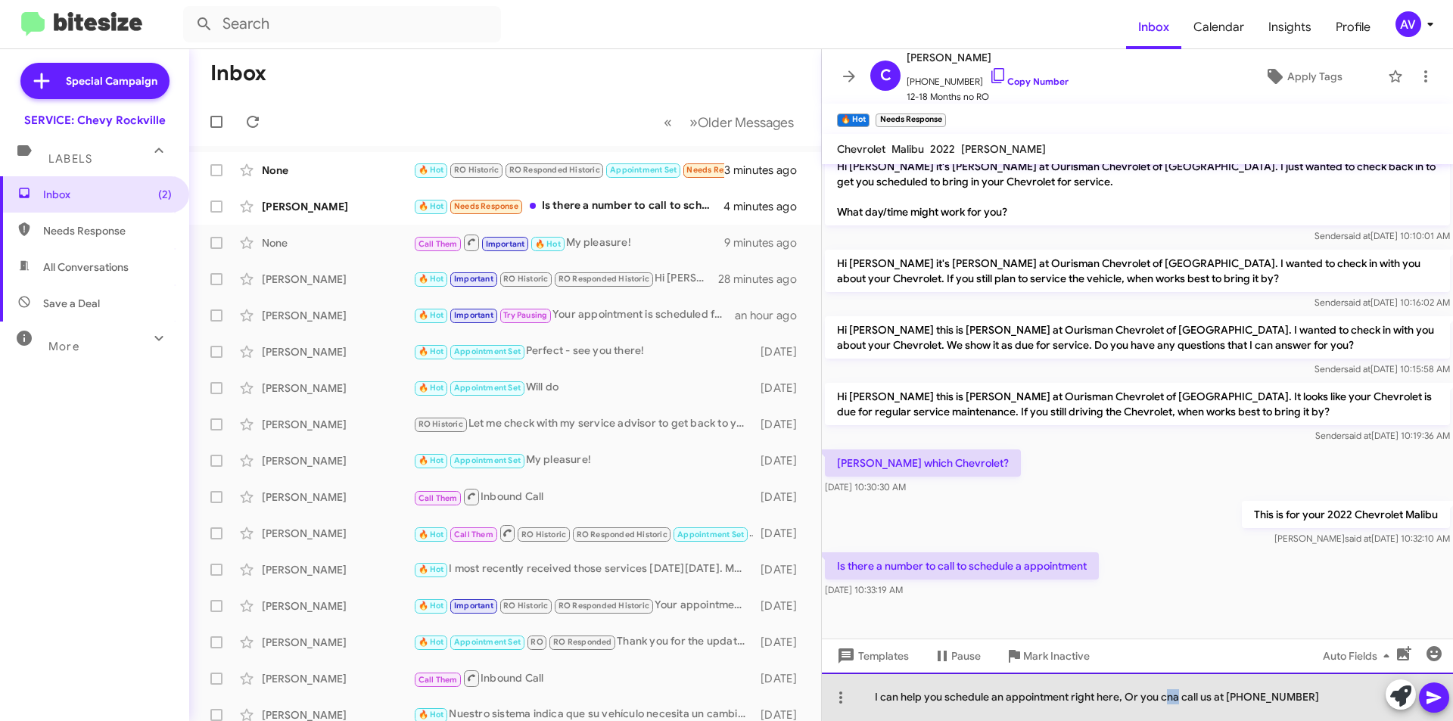
drag, startPoint x: 1178, startPoint y: 697, endPoint x: 1168, endPoint y: 701, distance: 11.3
click at [1168, 701] on div "I can help you schedule an appointment right here, Or you cna call us at 301-42…" at bounding box center [1137, 697] width 631 height 48
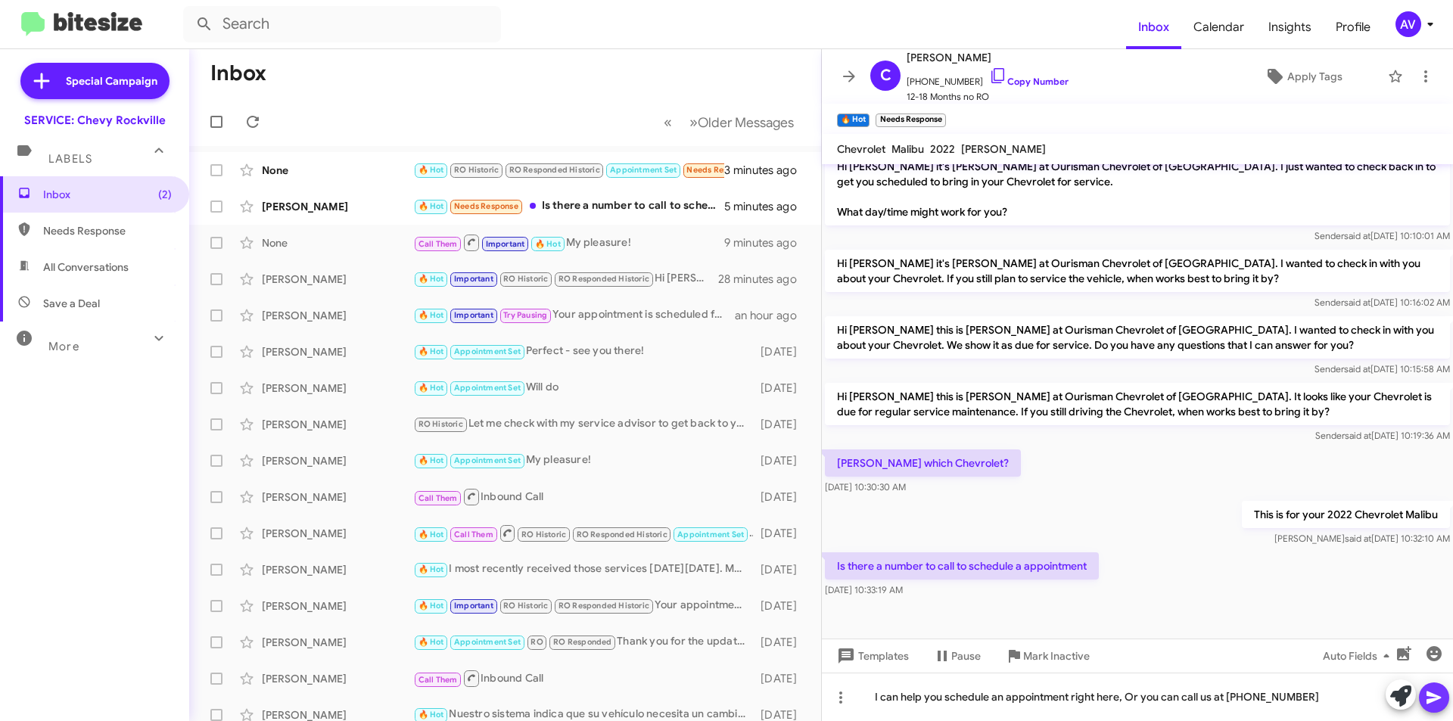
click at [1434, 692] on icon at bounding box center [1434, 698] width 18 height 18
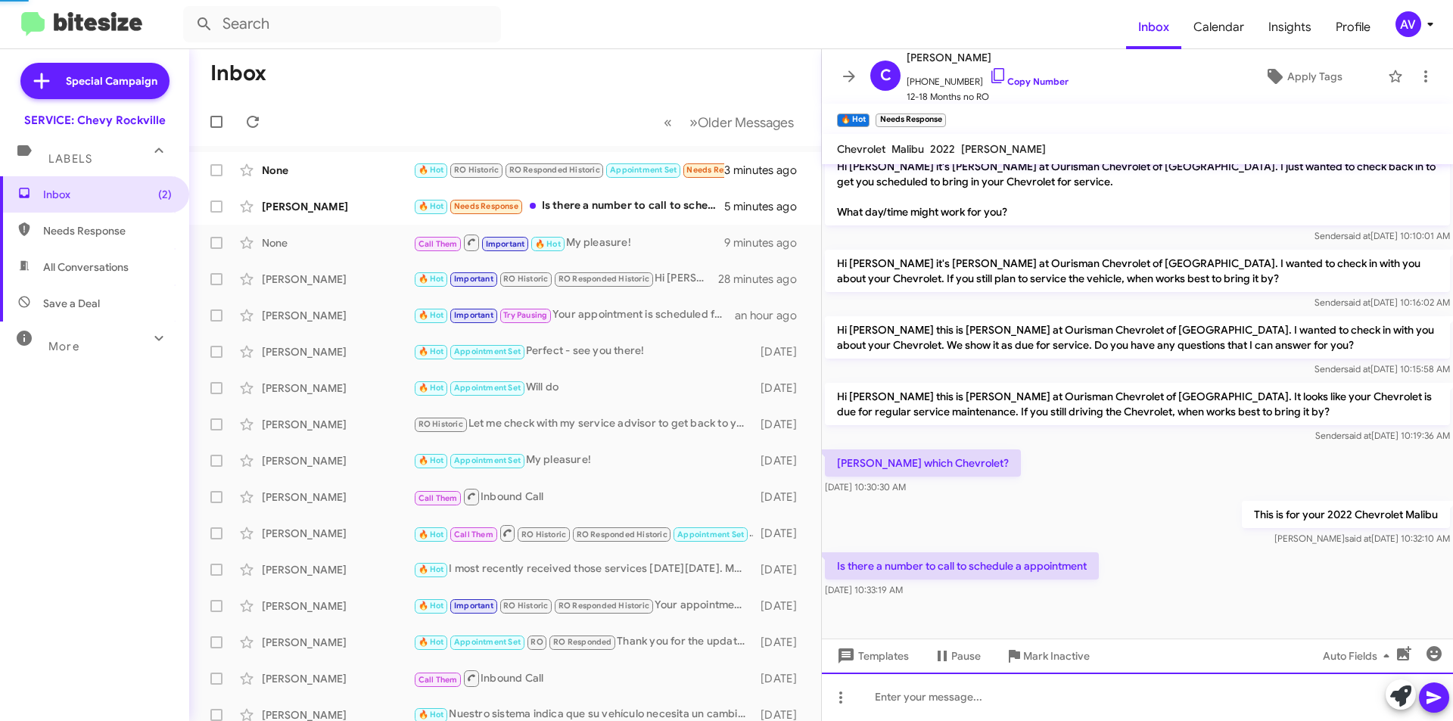
scroll to position [0, 0]
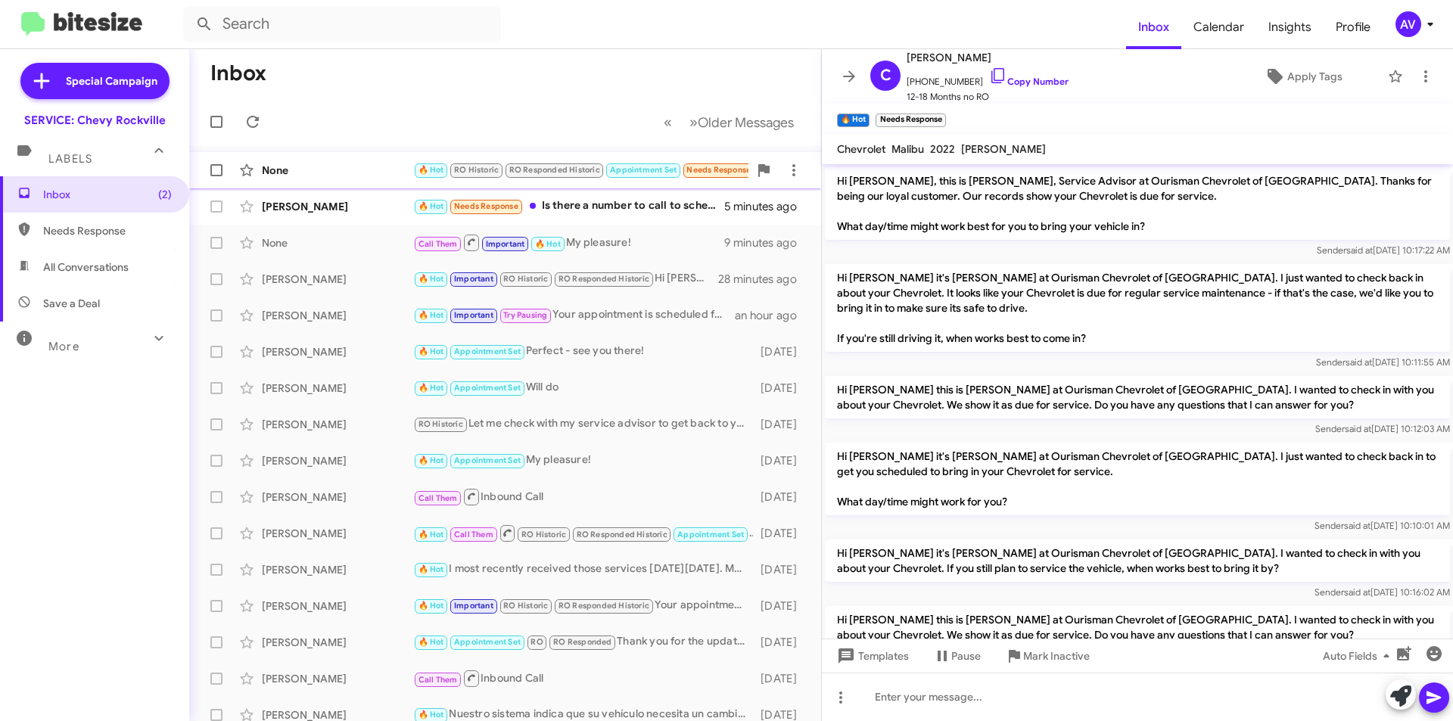
click at [390, 172] on div "None" at bounding box center [337, 170] width 151 height 15
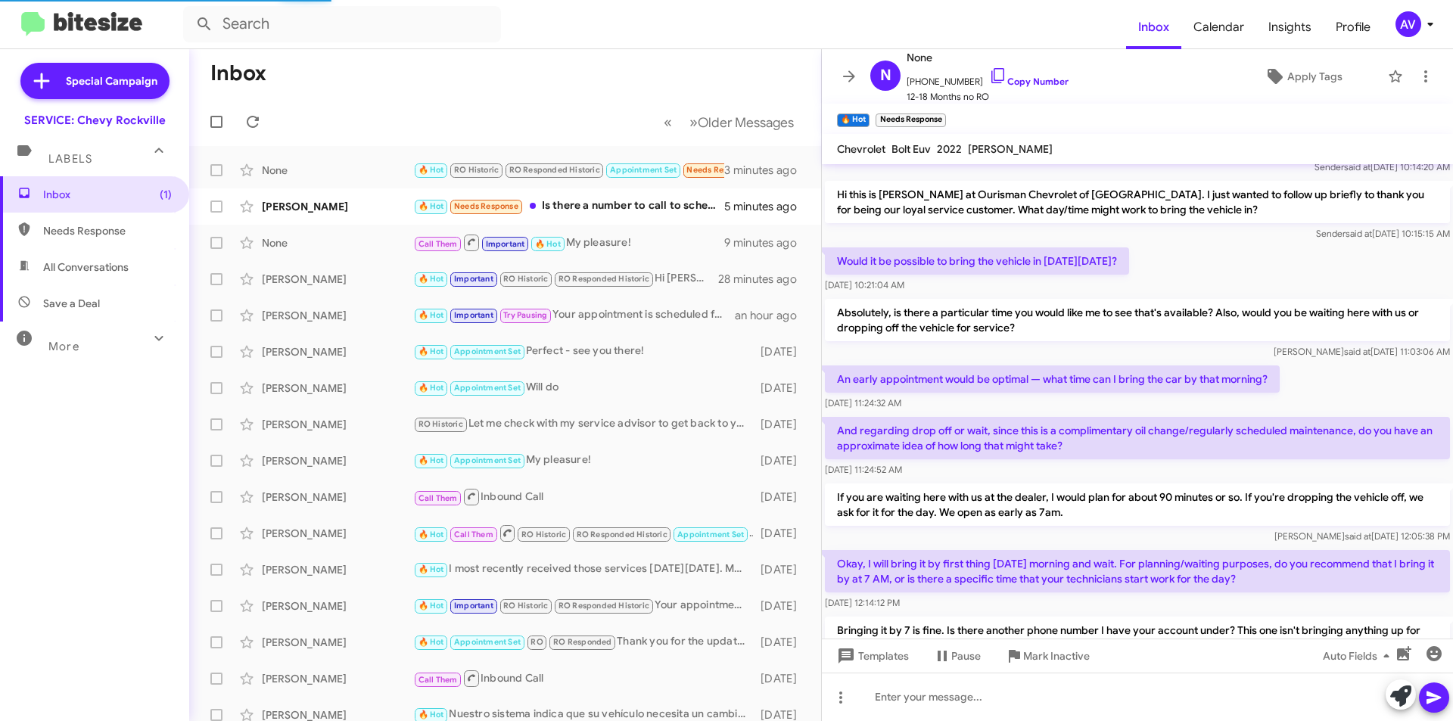
scroll to position [696, 0]
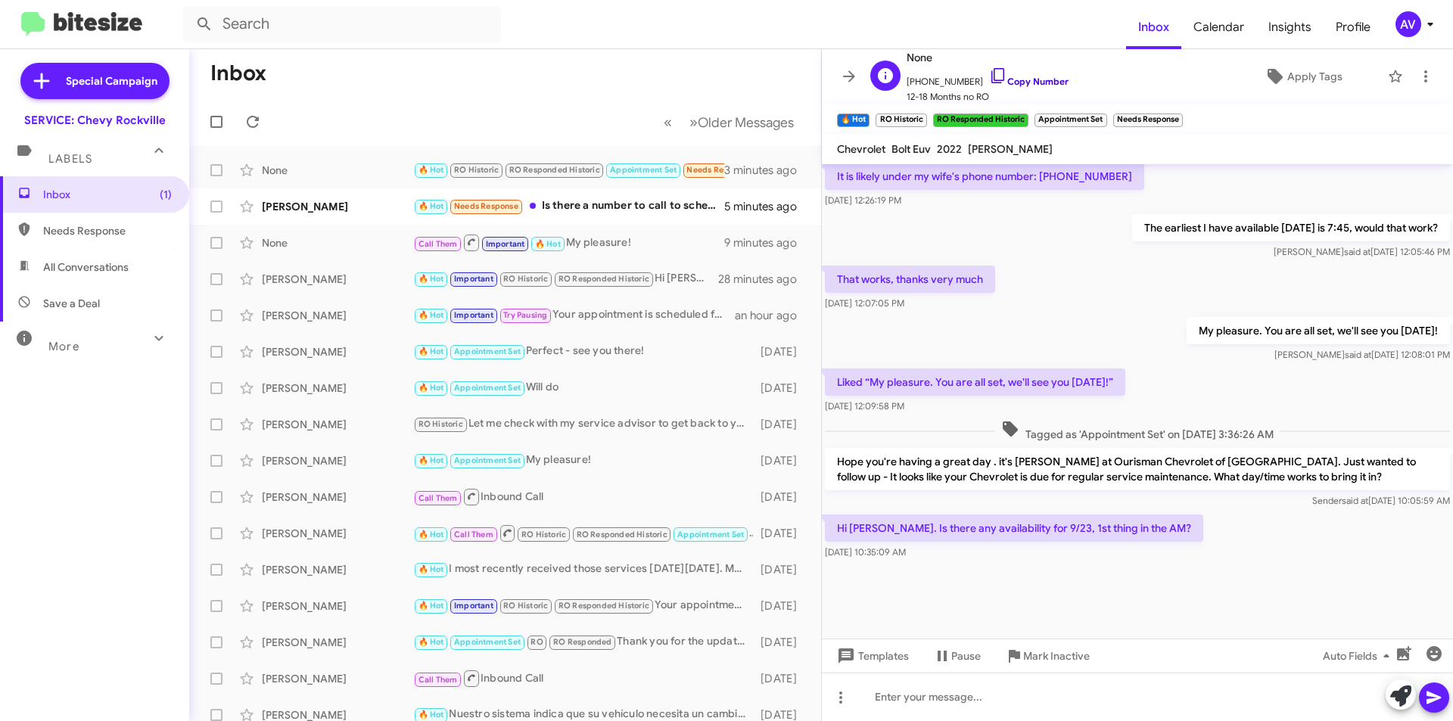
click at [989, 75] on icon at bounding box center [998, 76] width 18 height 18
click at [1406, 694] on icon at bounding box center [1400, 696] width 21 height 21
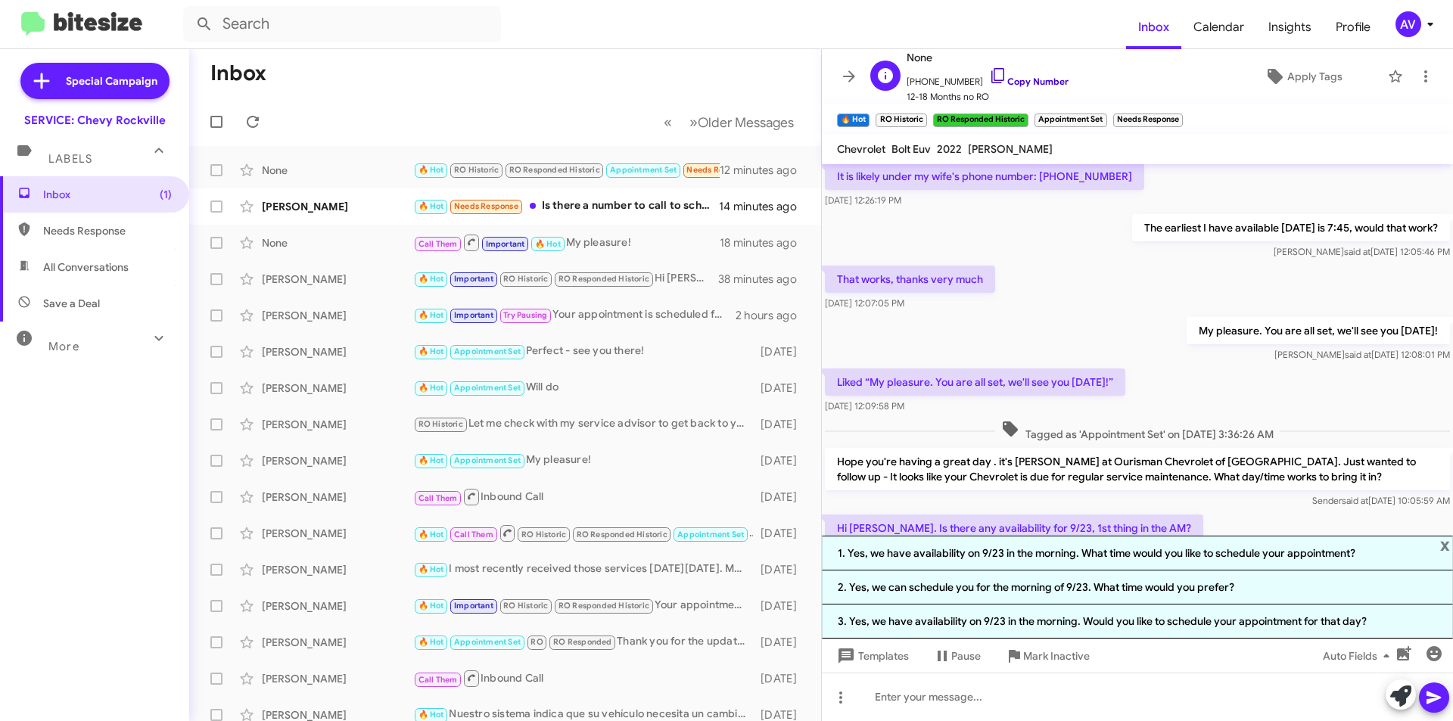
click at [989, 70] on icon at bounding box center [998, 76] width 18 height 18
click at [989, 77] on icon at bounding box center [998, 76] width 18 height 18
click at [989, 76] on icon at bounding box center [998, 76] width 18 height 18
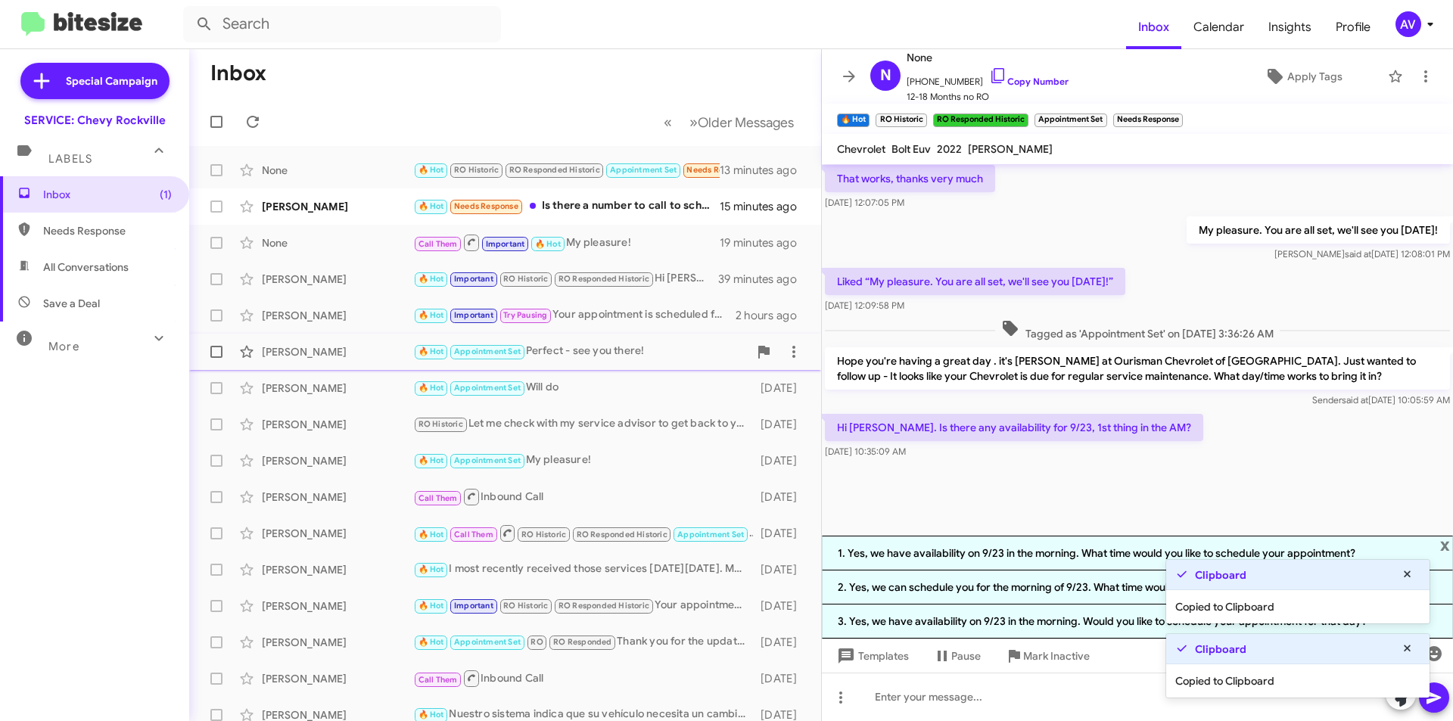
scroll to position [799, 0]
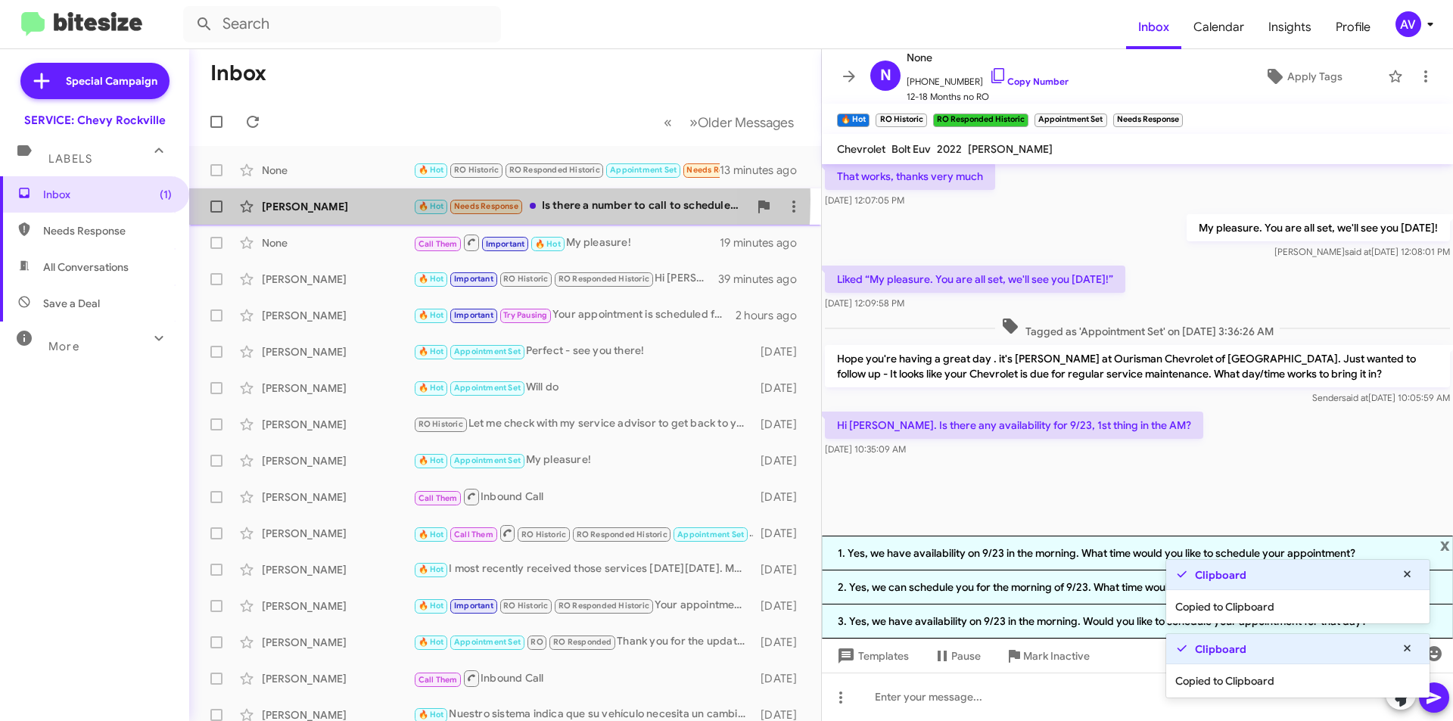
click at [389, 199] on div "[PERSON_NAME]" at bounding box center [337, 206] width 151 height 15
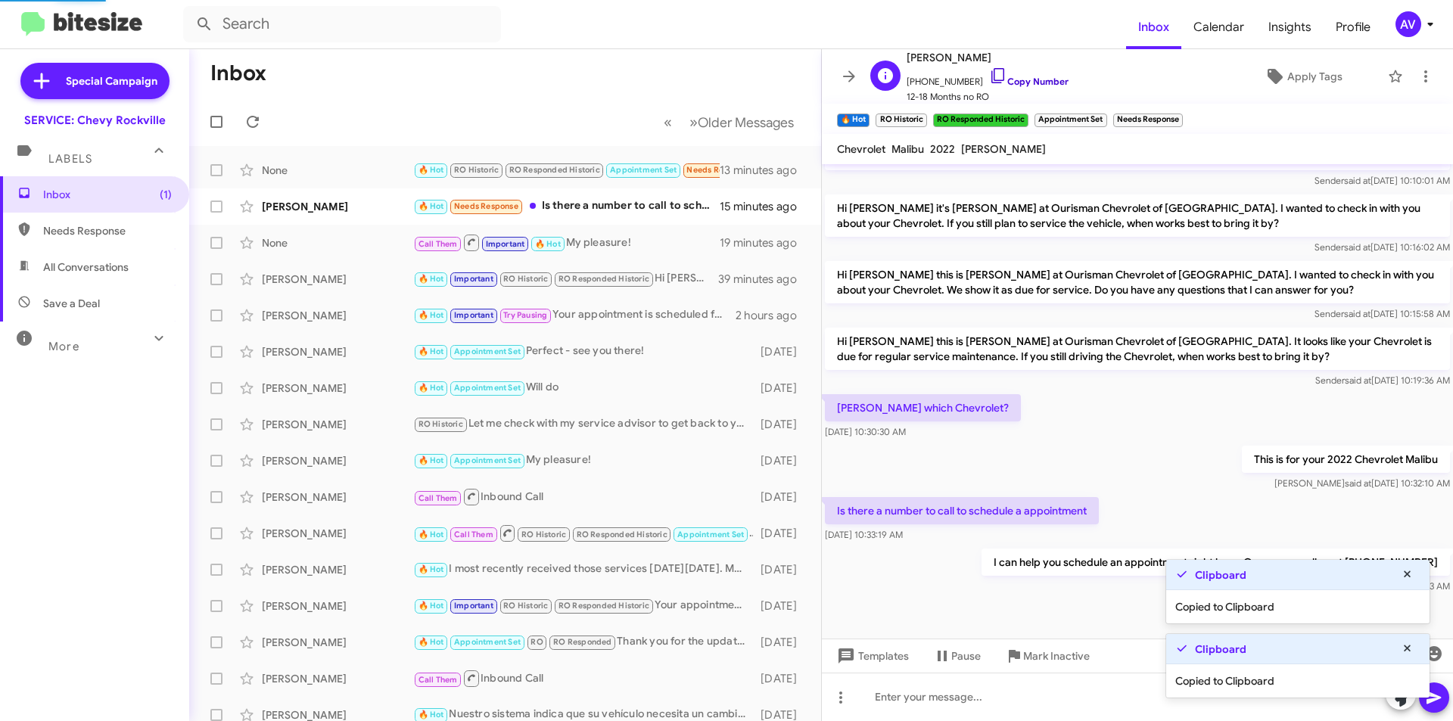
scroll to position [345, 0]
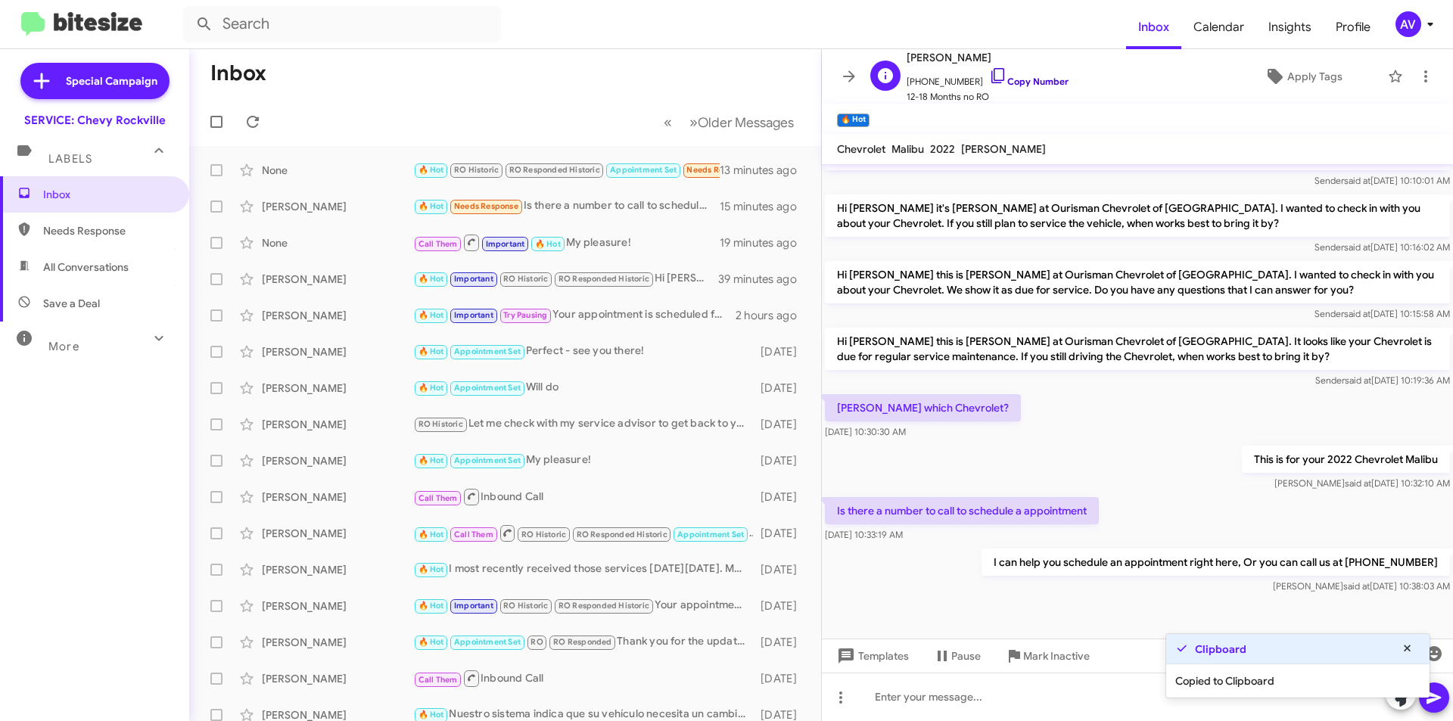
click at [989, 76] on icon at bounding box center [998, 76] width 18 height 18
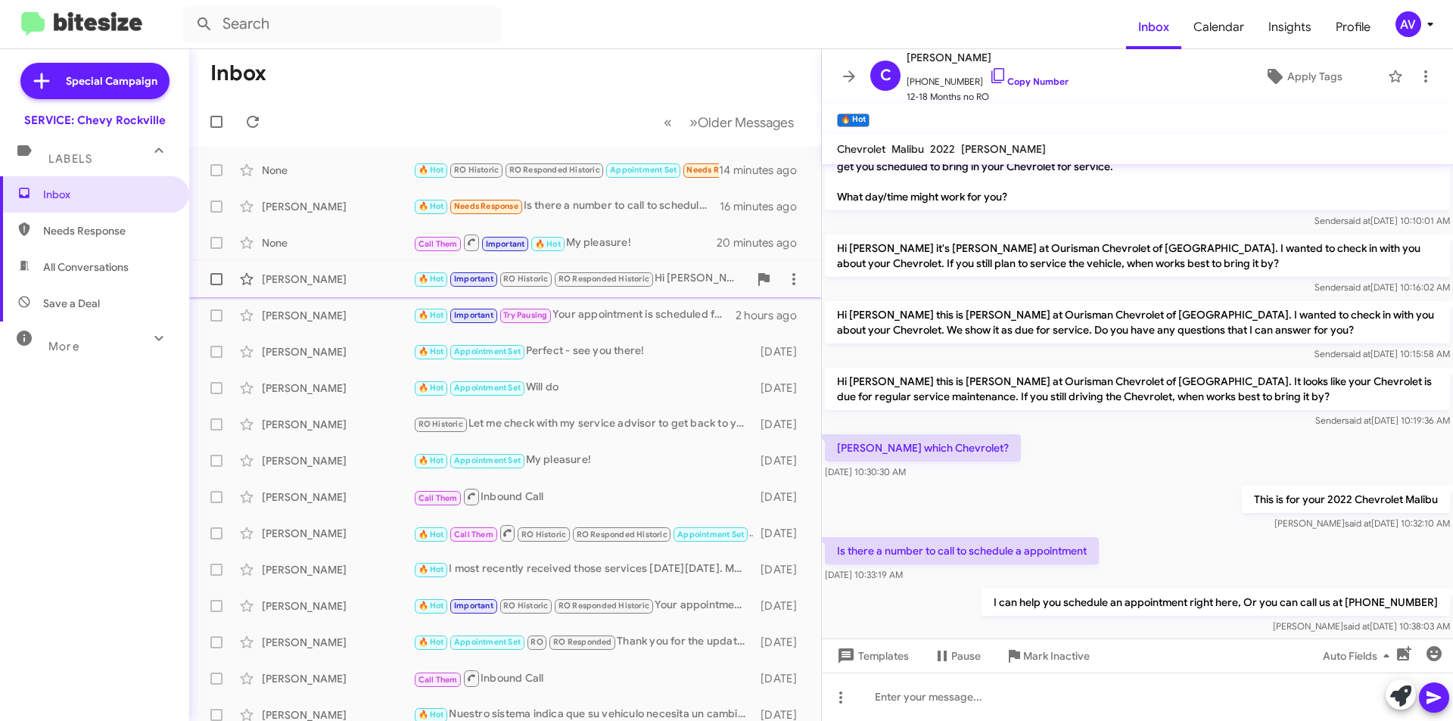
scroll to position [269, 0]
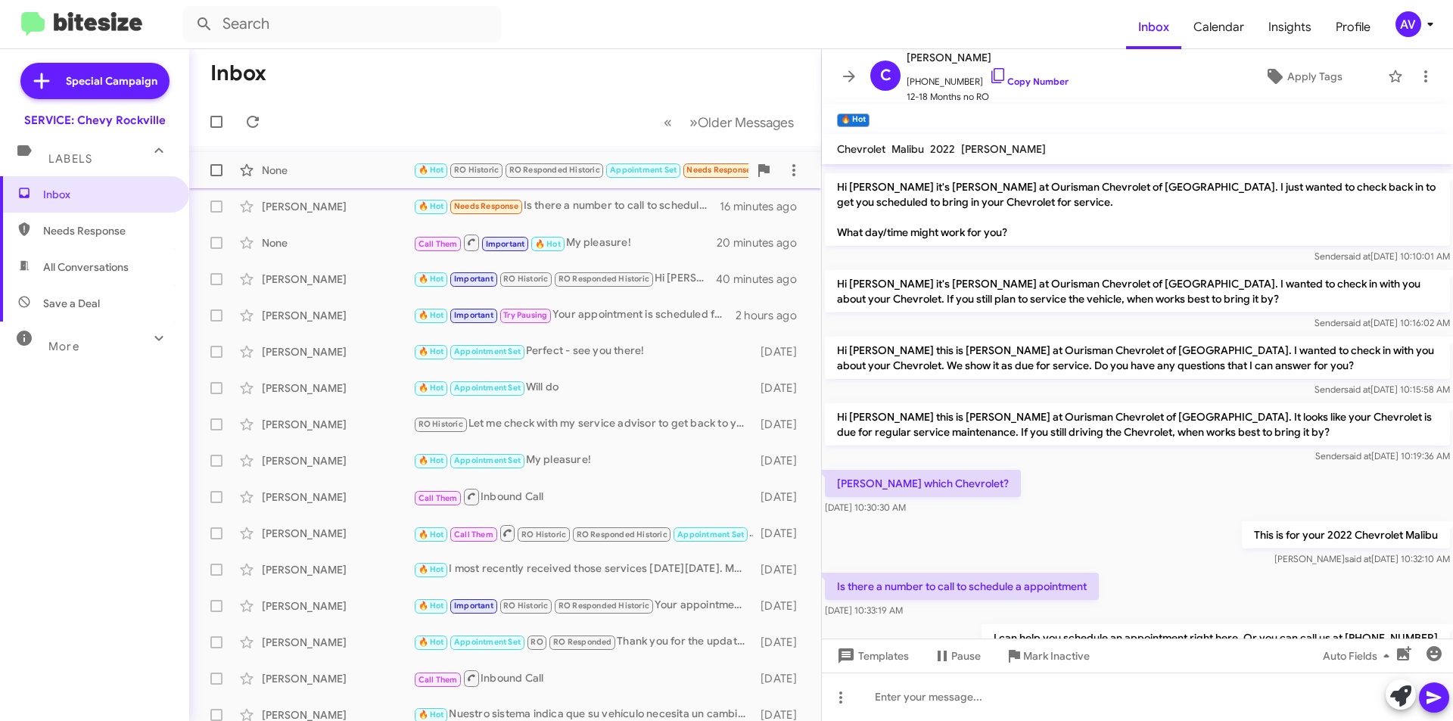
click at [386, 175] on div "None" at bounding box center [337, 170] width 151 height 15
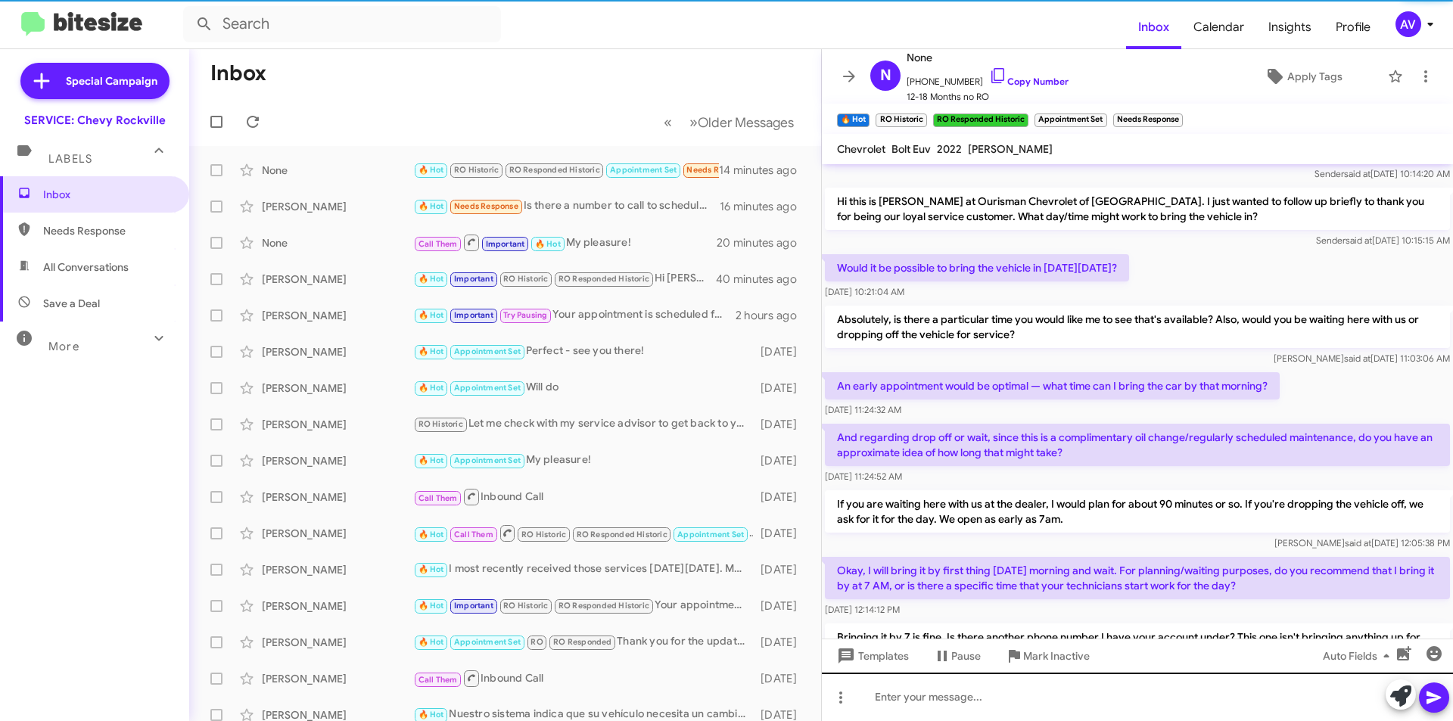
scroll to position [414, 0]
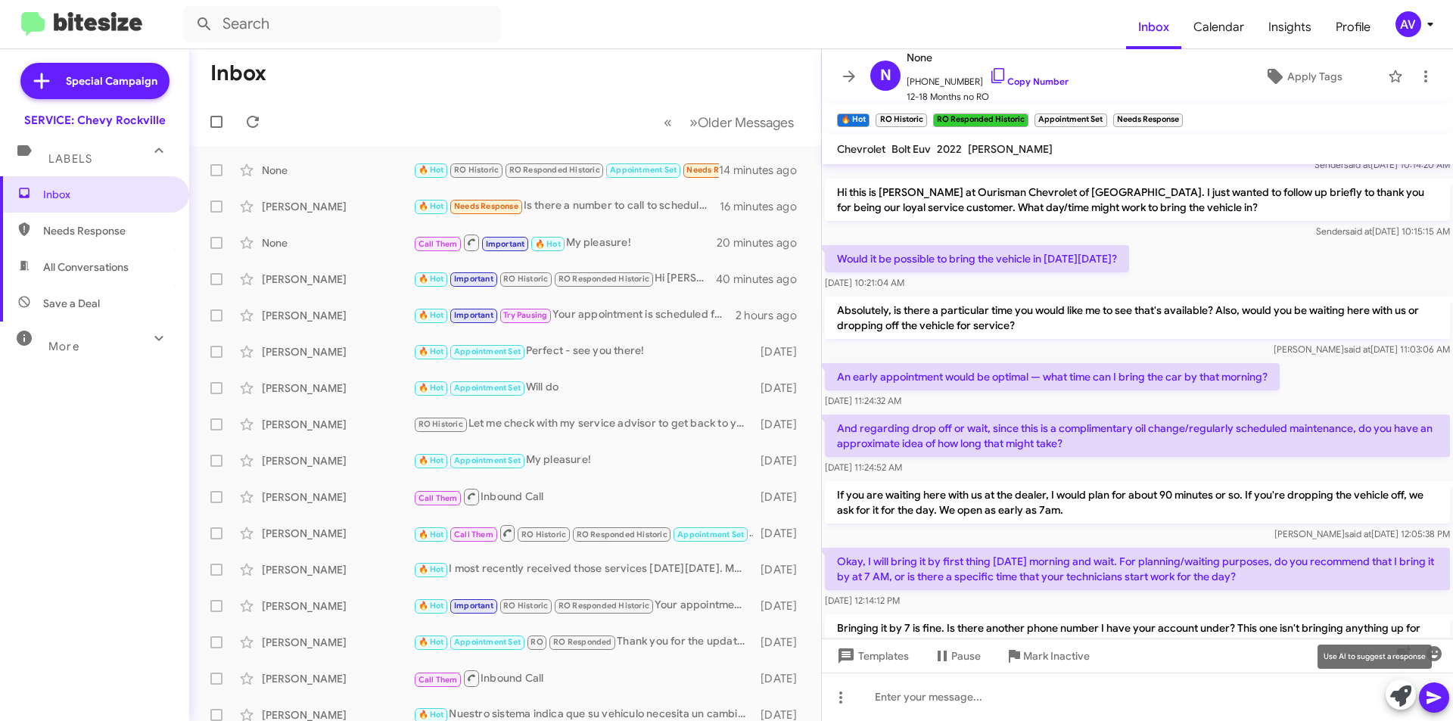
click at [1408, 702] on icon at bounding box center [1400, 696] width 21 height 21
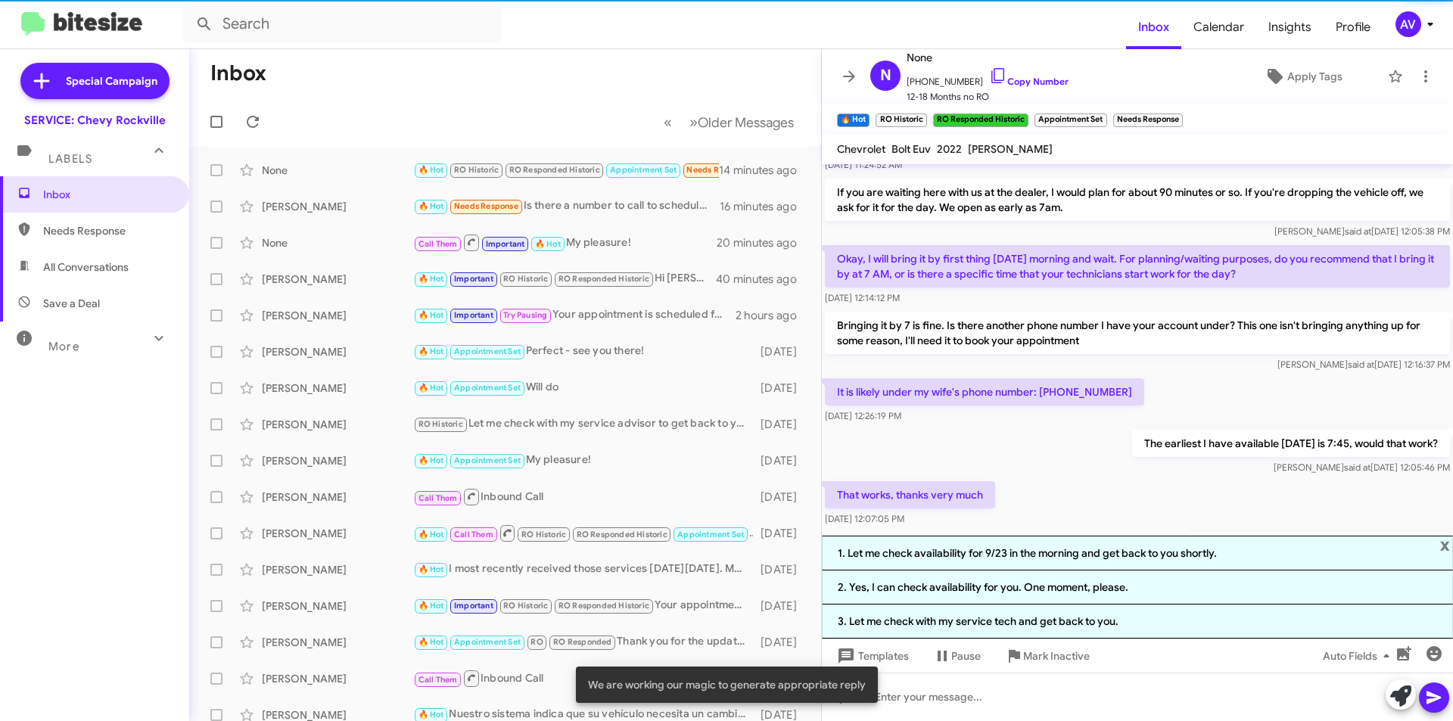
scroll to position [1035, 0]
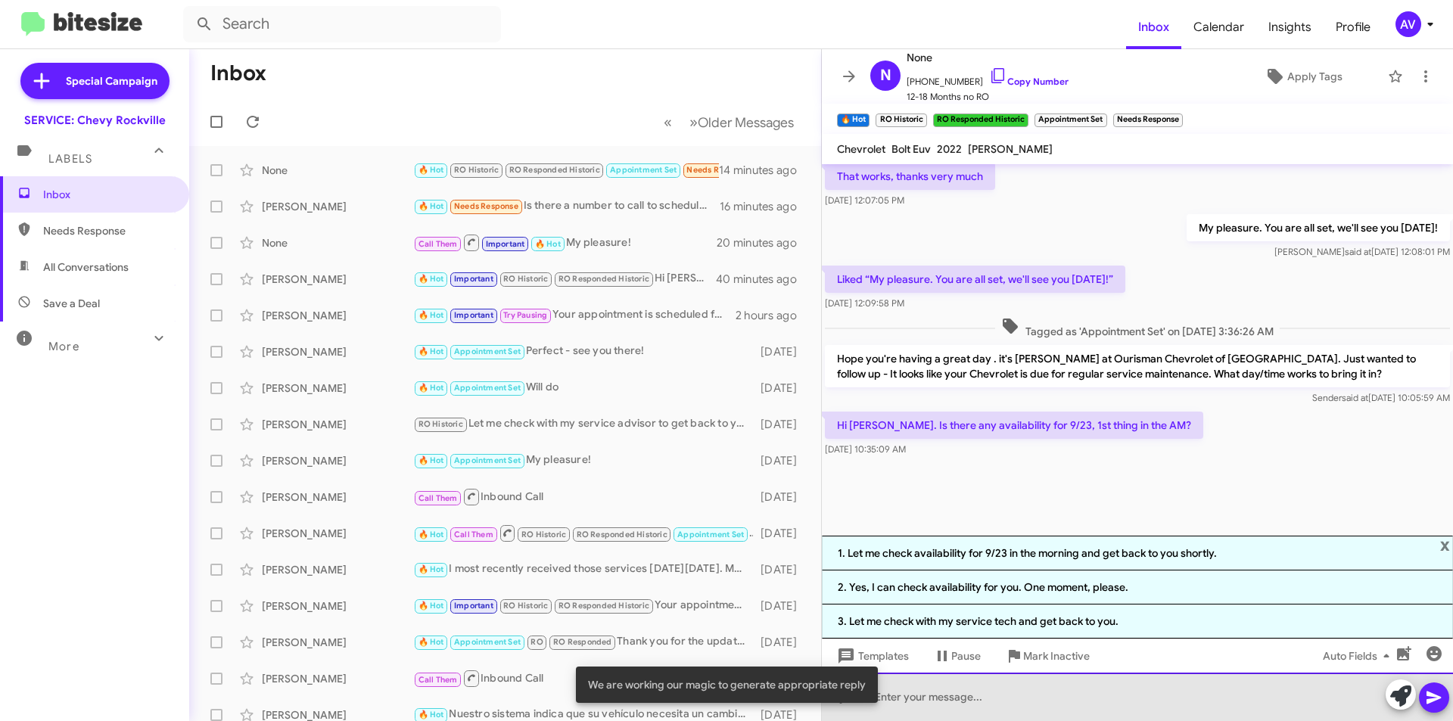
click at [916, 689] on div at bounding box center [1137, 697] width 631 height 48
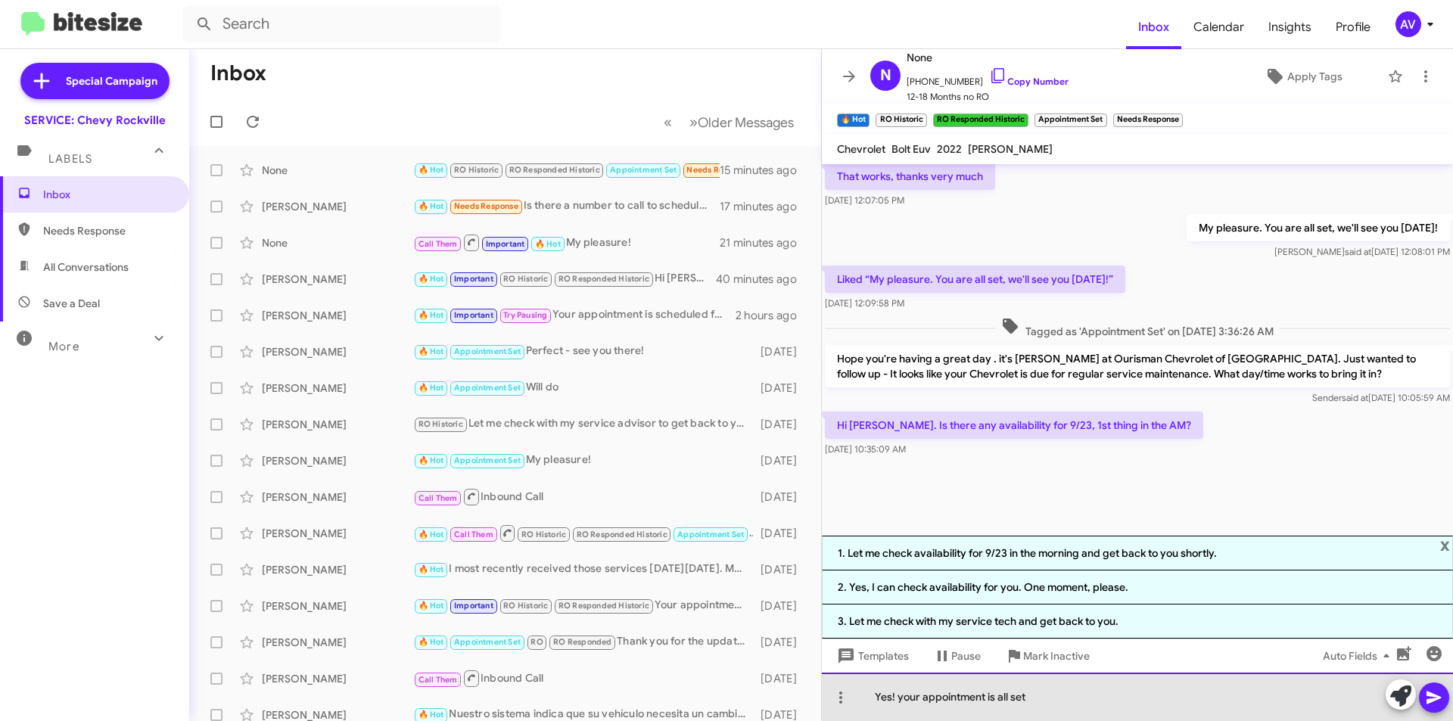
click at [901, 700] on div "Yes! your appointment is all set" at bounding box center [1137, 697] width 631 height 48
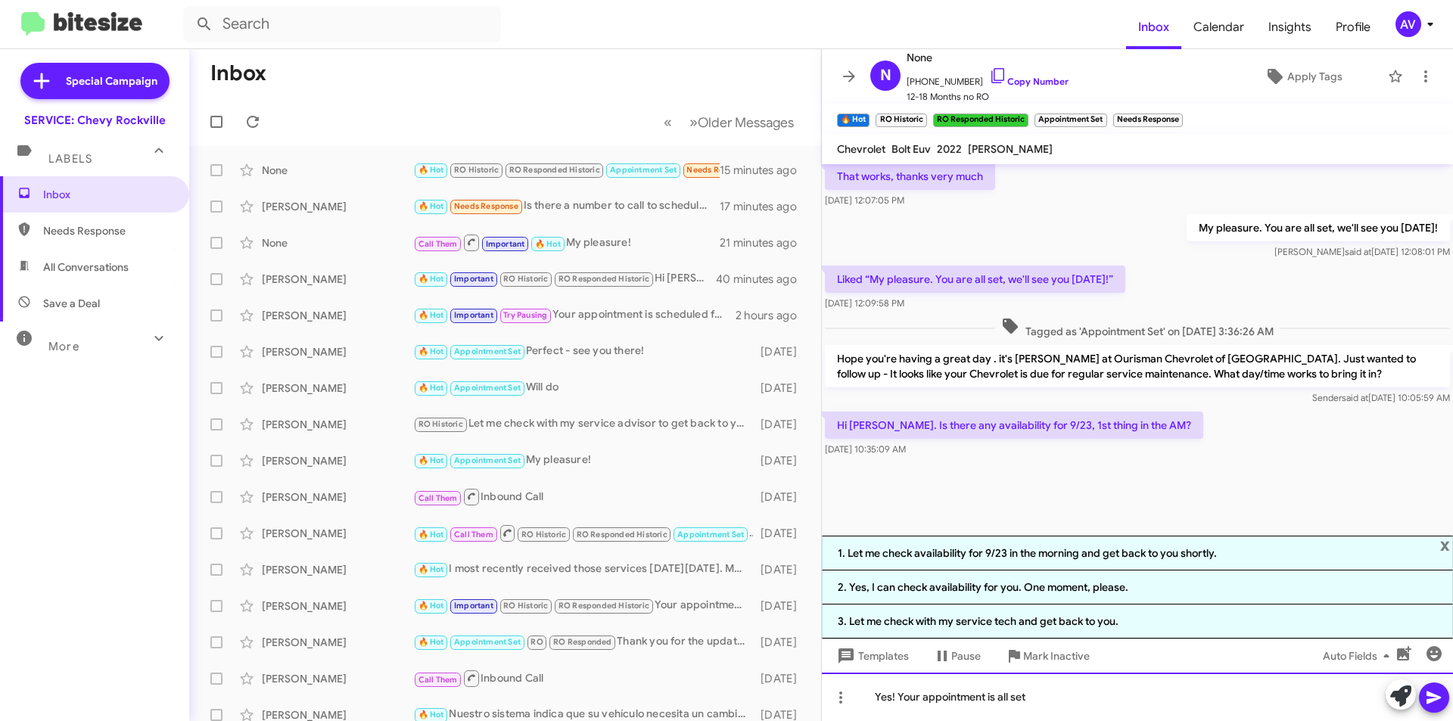
click at [1056, 705] on div "Yes! Your appointment is all set" at bounding box center [1137, 697] width 631 height 48
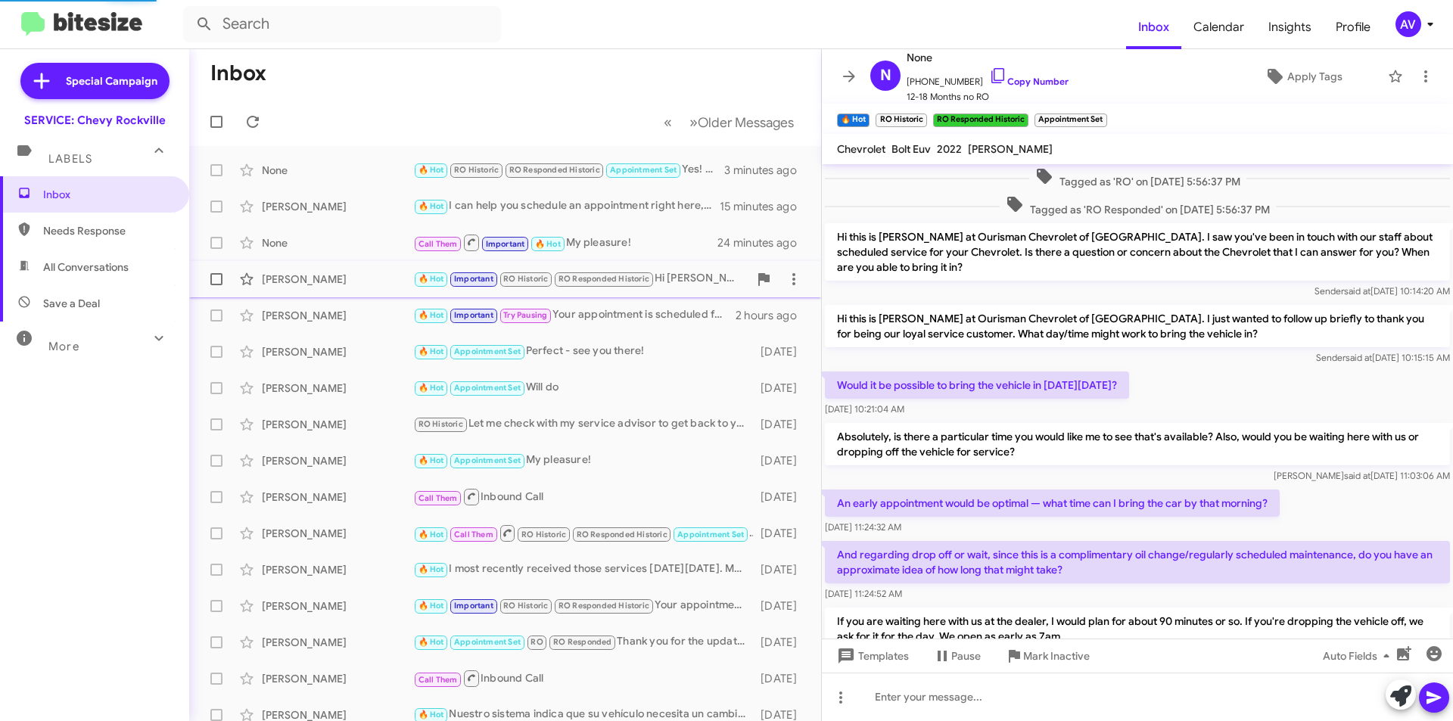
scroll to position [696, 0]
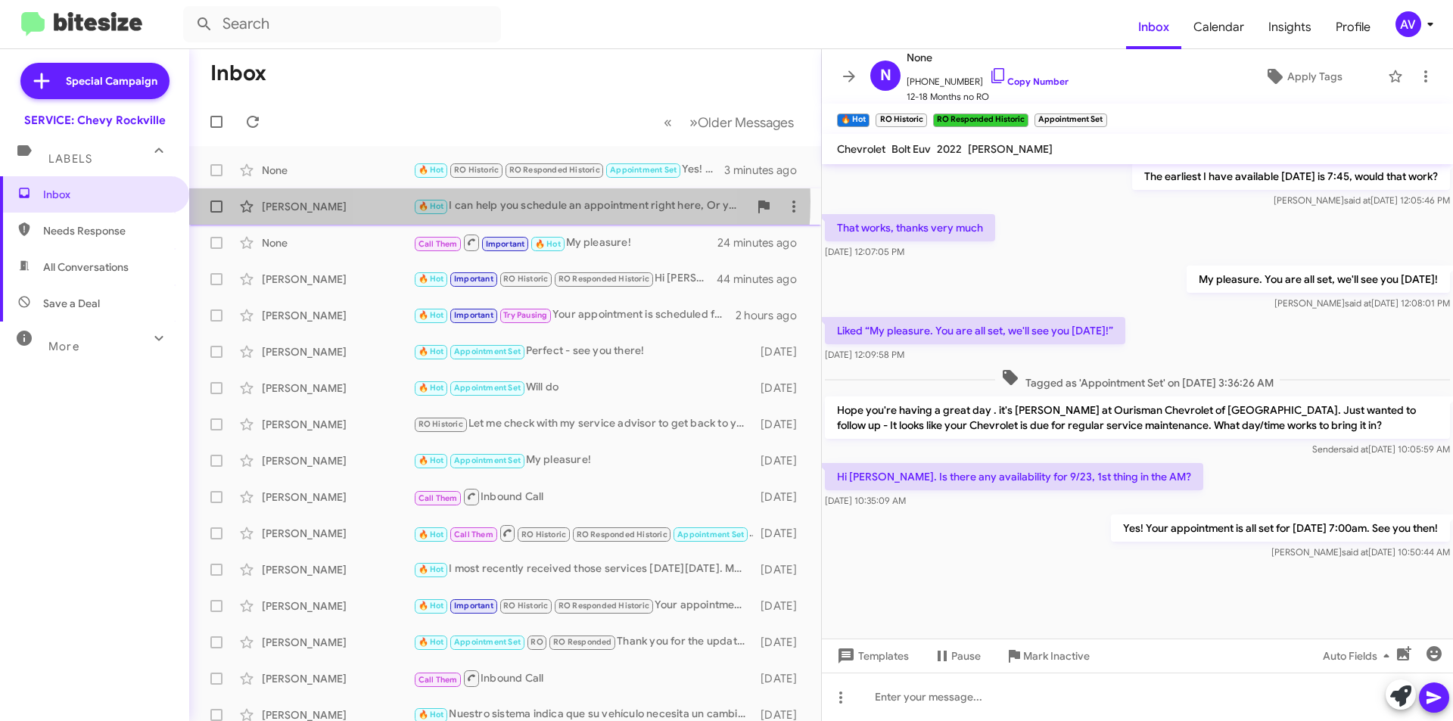
click at [485, 201] on div "🔥 Hot I can help you schedule an appointment right here, Or you can call us at …" at bounding box center [580, 206] width 335 height 17
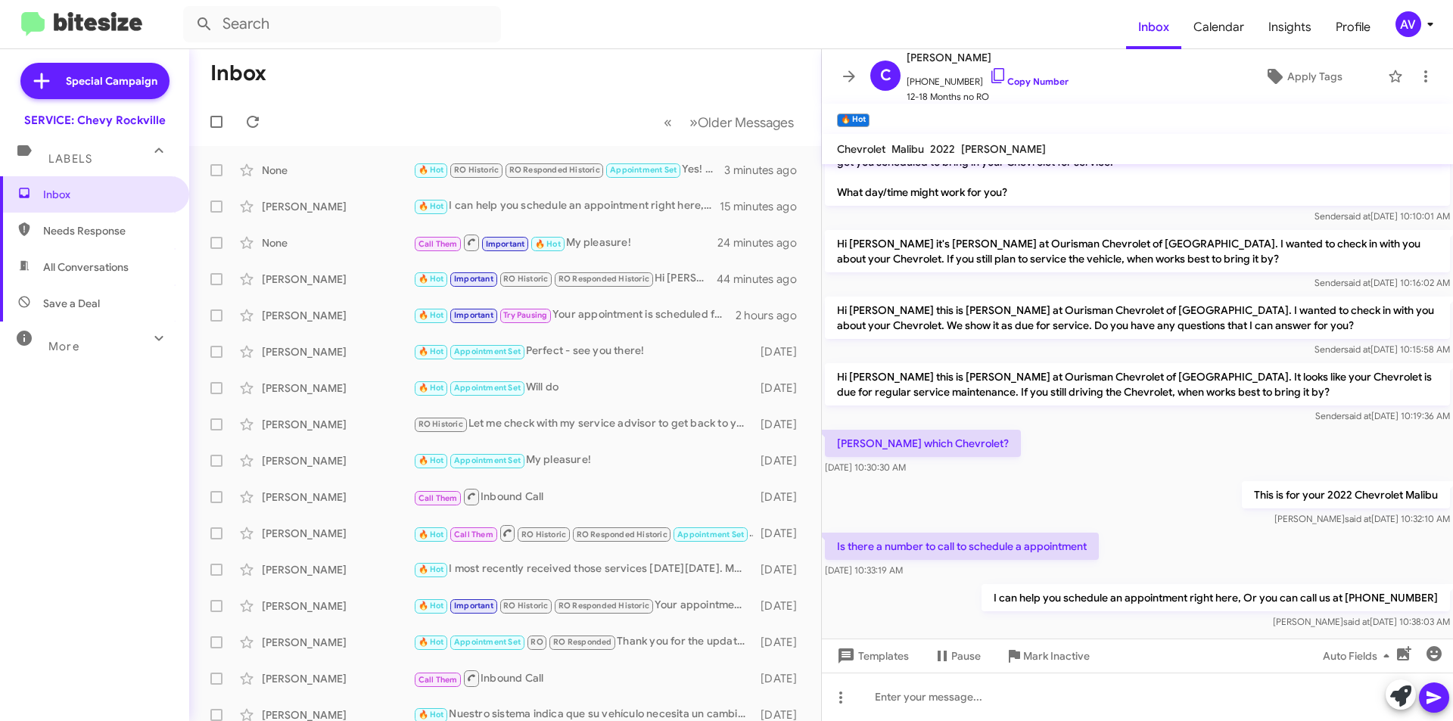
scroll to position [345, 0]
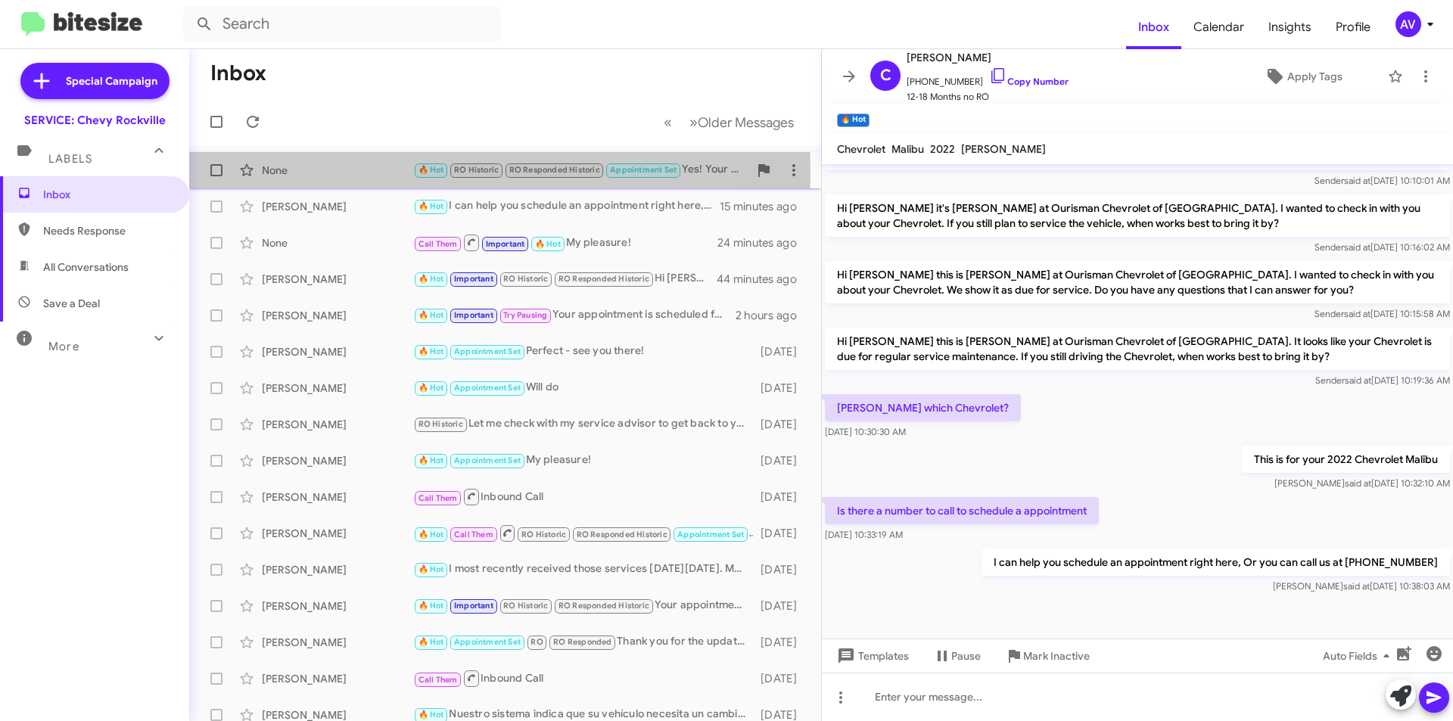
click at [386, 173] on div "None" at bounding box center [337, 170] width 151 height 15
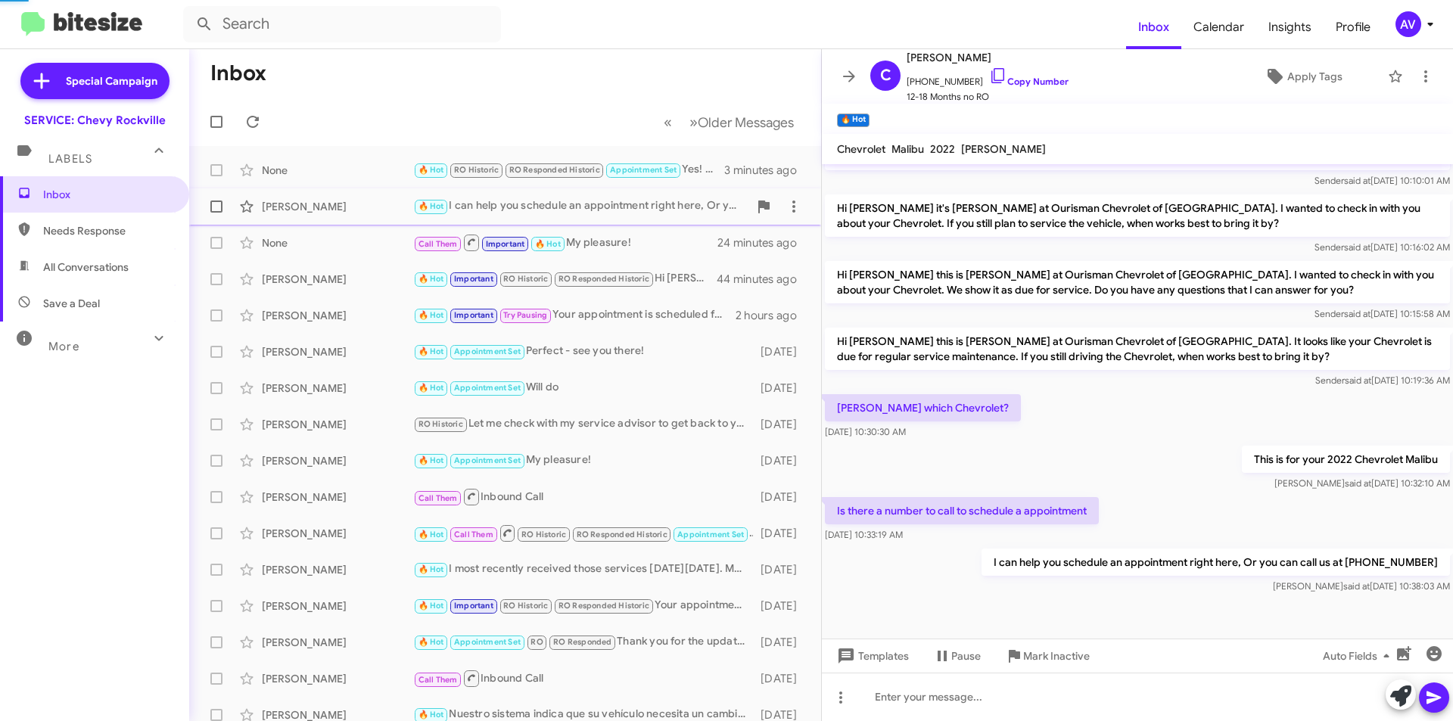
scroll to position [696, 0]
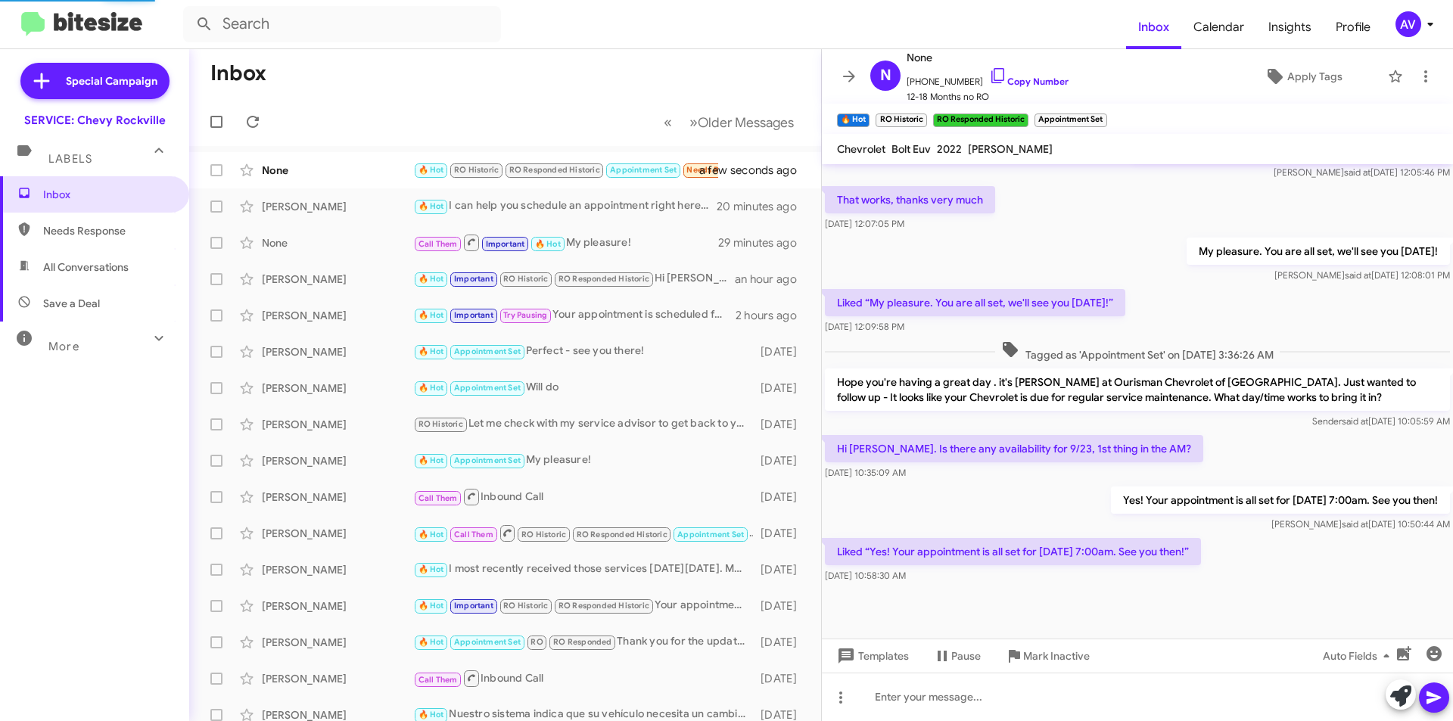
scroll to position [720, 0]
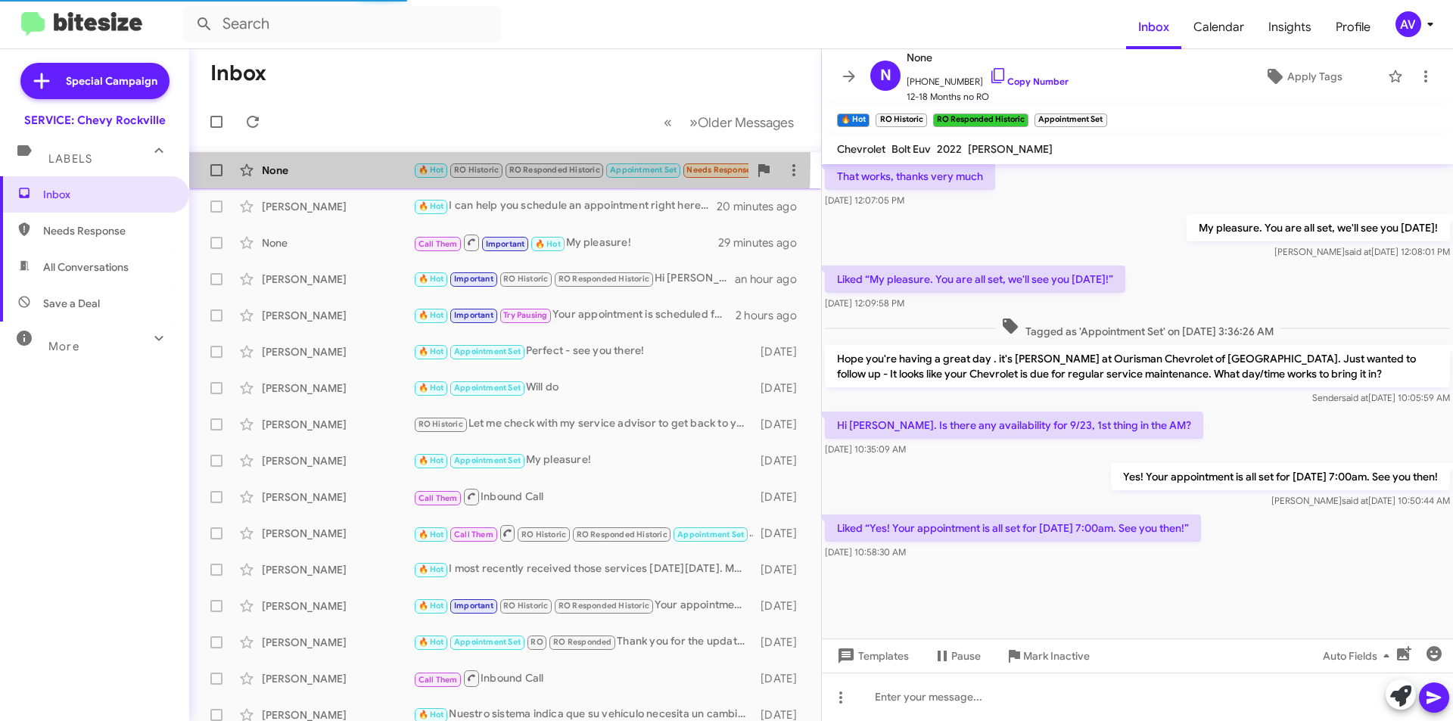
click at [340, 161] on div "None 🔥 Hot RO Historic RO Responded Historic Appointment Set Needs Response Imp…" at bounding box center [505, 170] width 608 height 30
click at [785, 178] on icon at bounding box center [794, 170] width 18 height 18
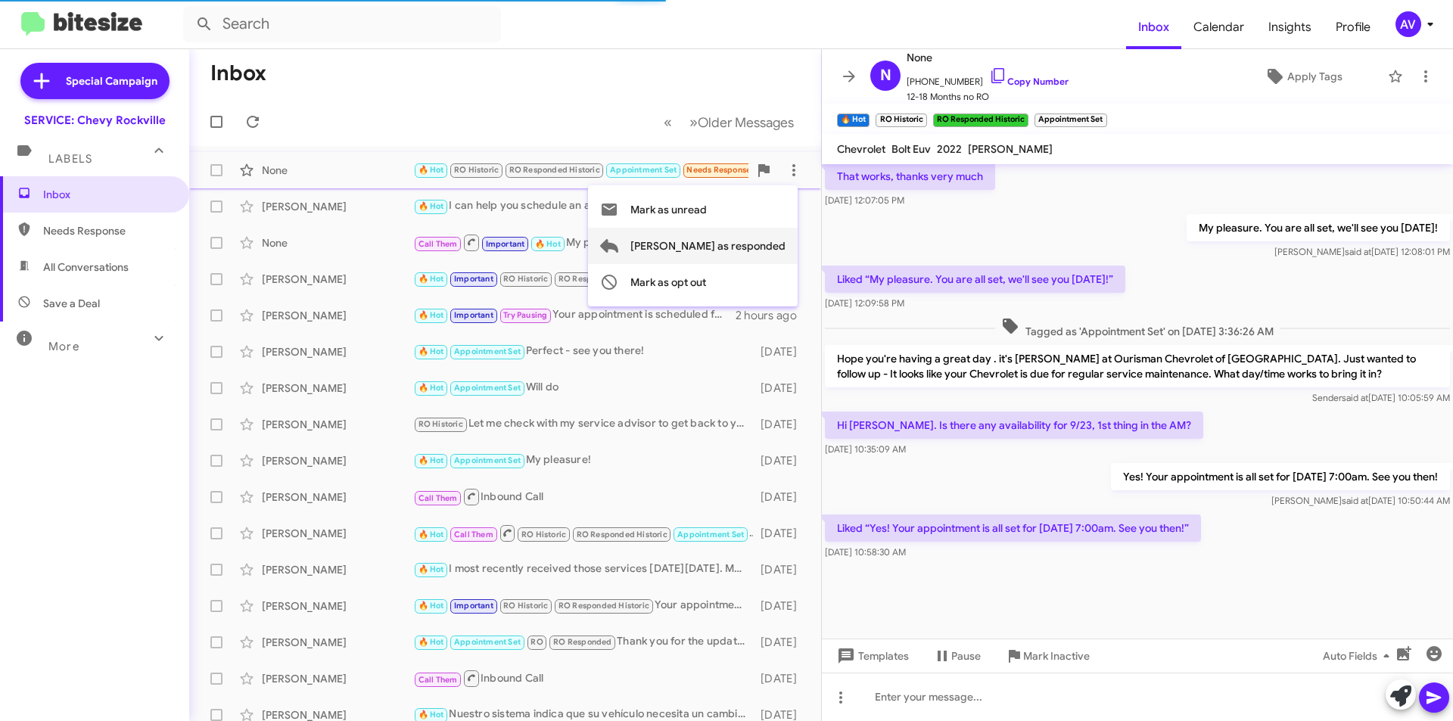
click at [774, 249] on span "[PERSON_NAME] as responded" at bounding box center [707, 246] width 155 height 36
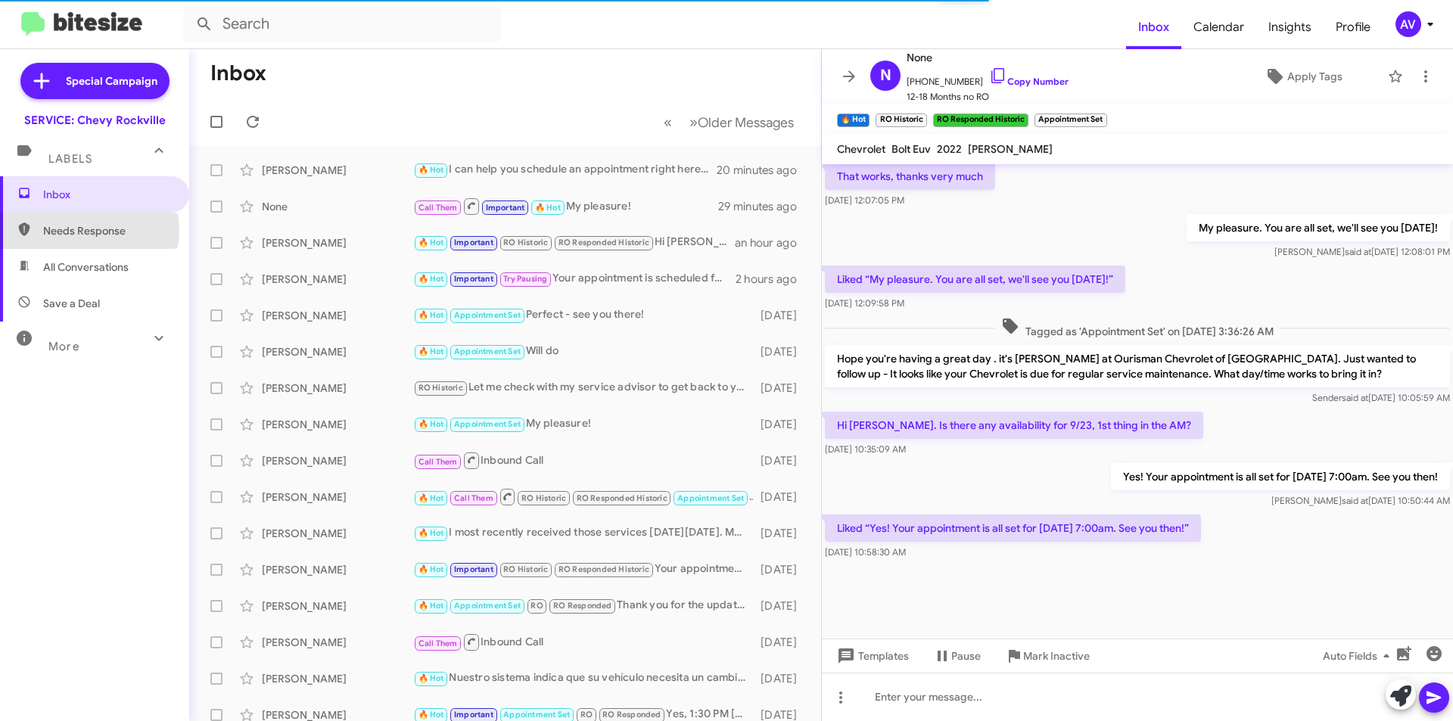
click at [81, 230] on span "Needs Response" at bounding box center [107, 230] width 129 height 15
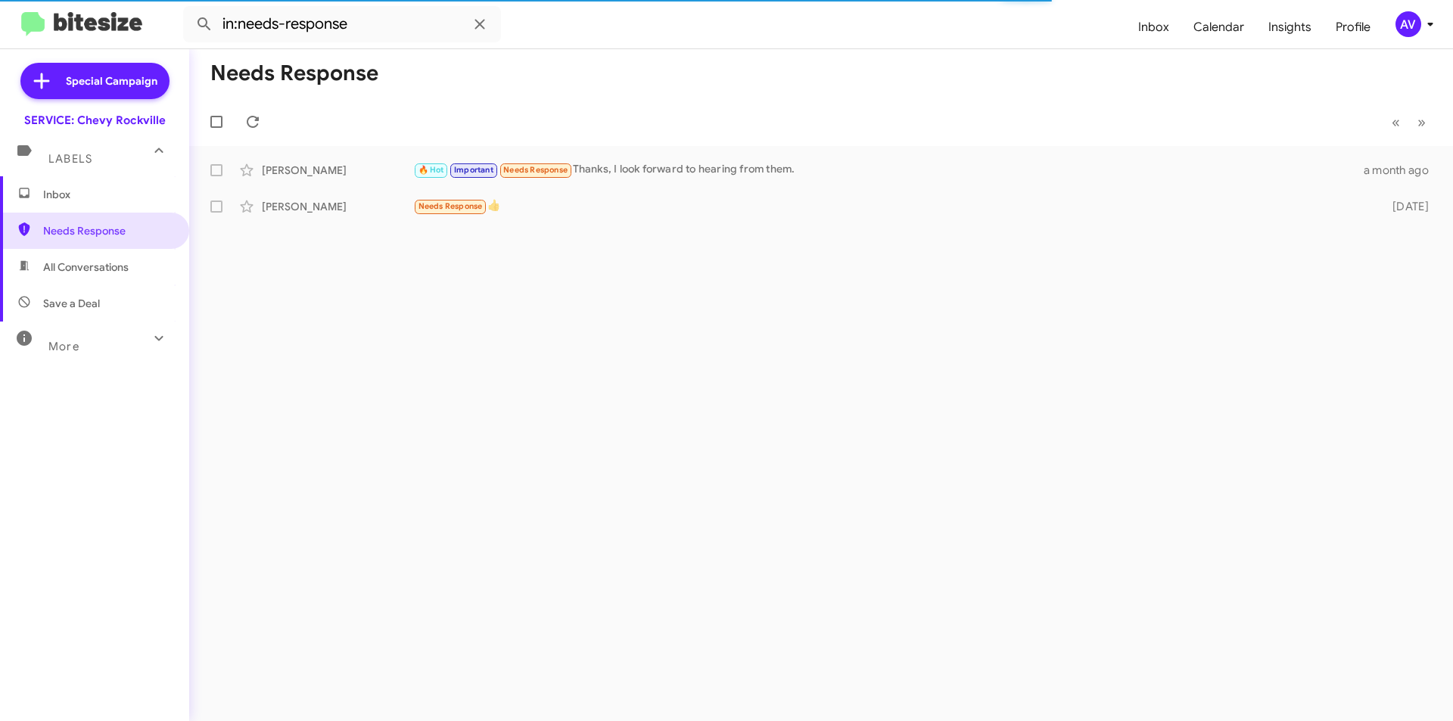
click at [128, 263] on span "All Conversations" at bounding box center [86, 267] width 86 height 15
type input "in:all-conversations"
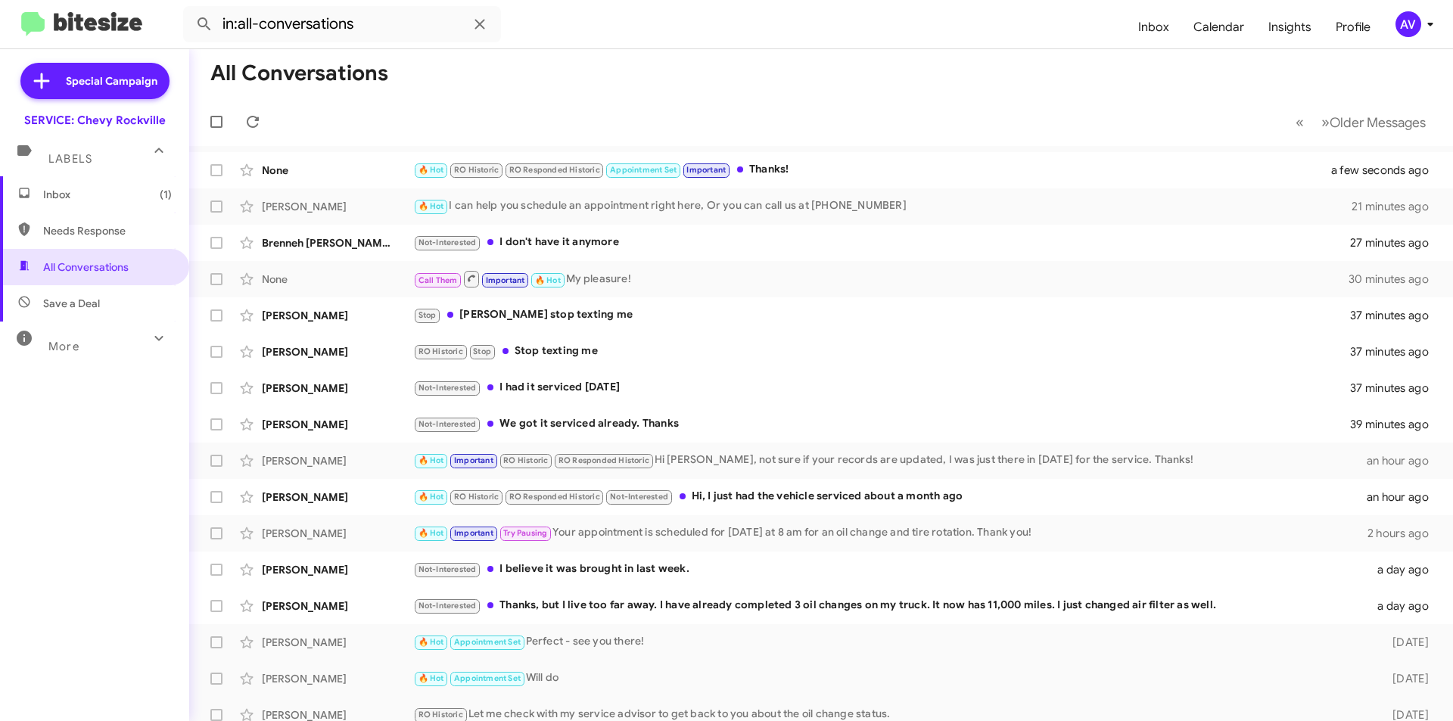
click at [119, 193] on span "Inbox (1)" at bounding box center [107, 194] width 129 height 15
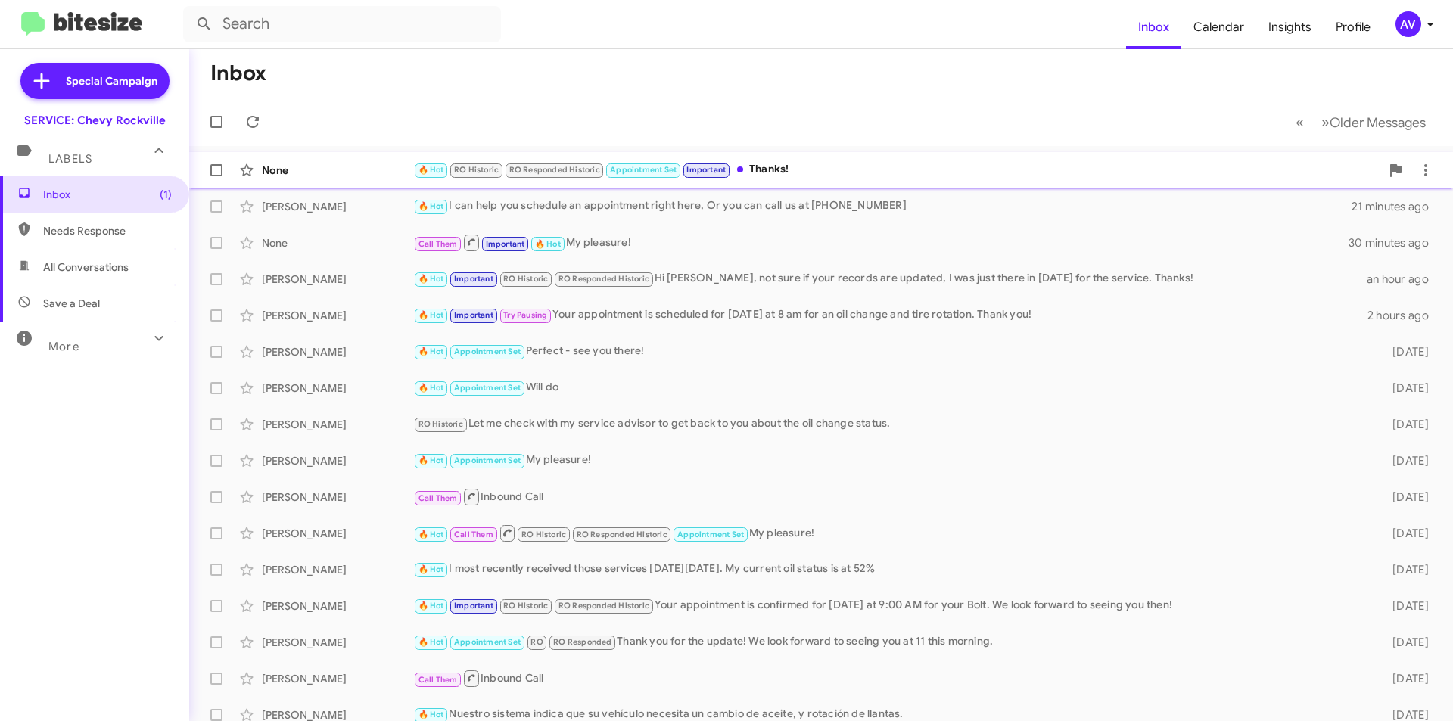
click at [747, 173] on div "🔥 Hot RO Historic RO Responded Historic Appointment Set Important Thanks!" at bounding box center [896, 169] width 967 height 17
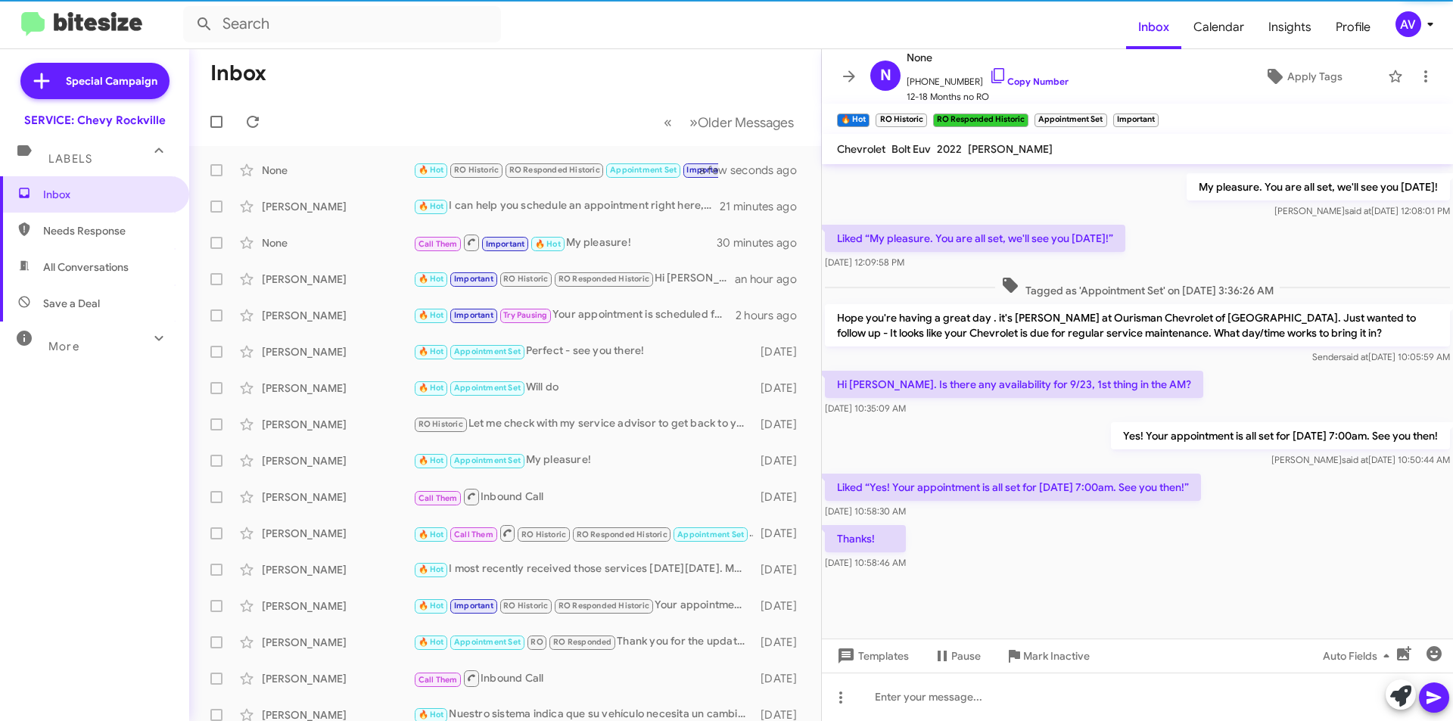
scroll to position [738, 0]
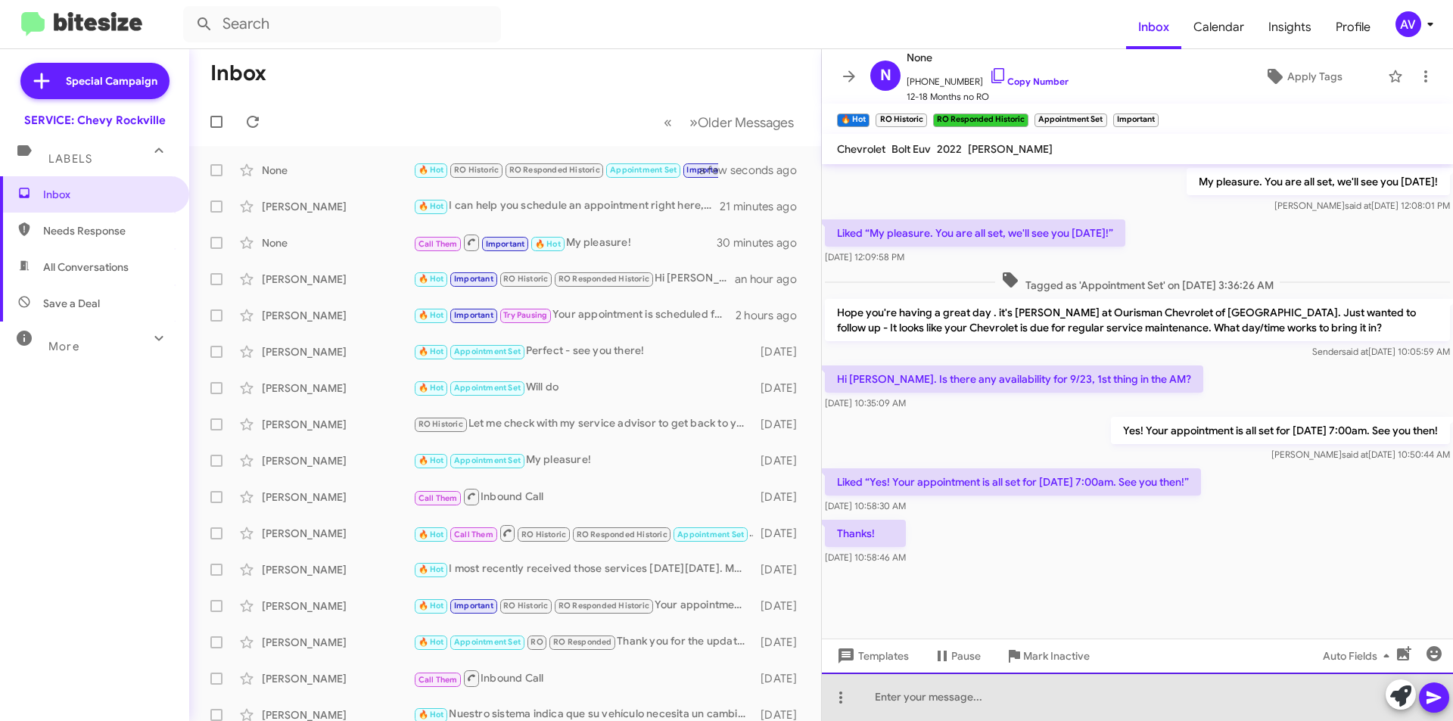
click at [1246, 705] on div at bounding box center [1137, 697] width 631 height 48
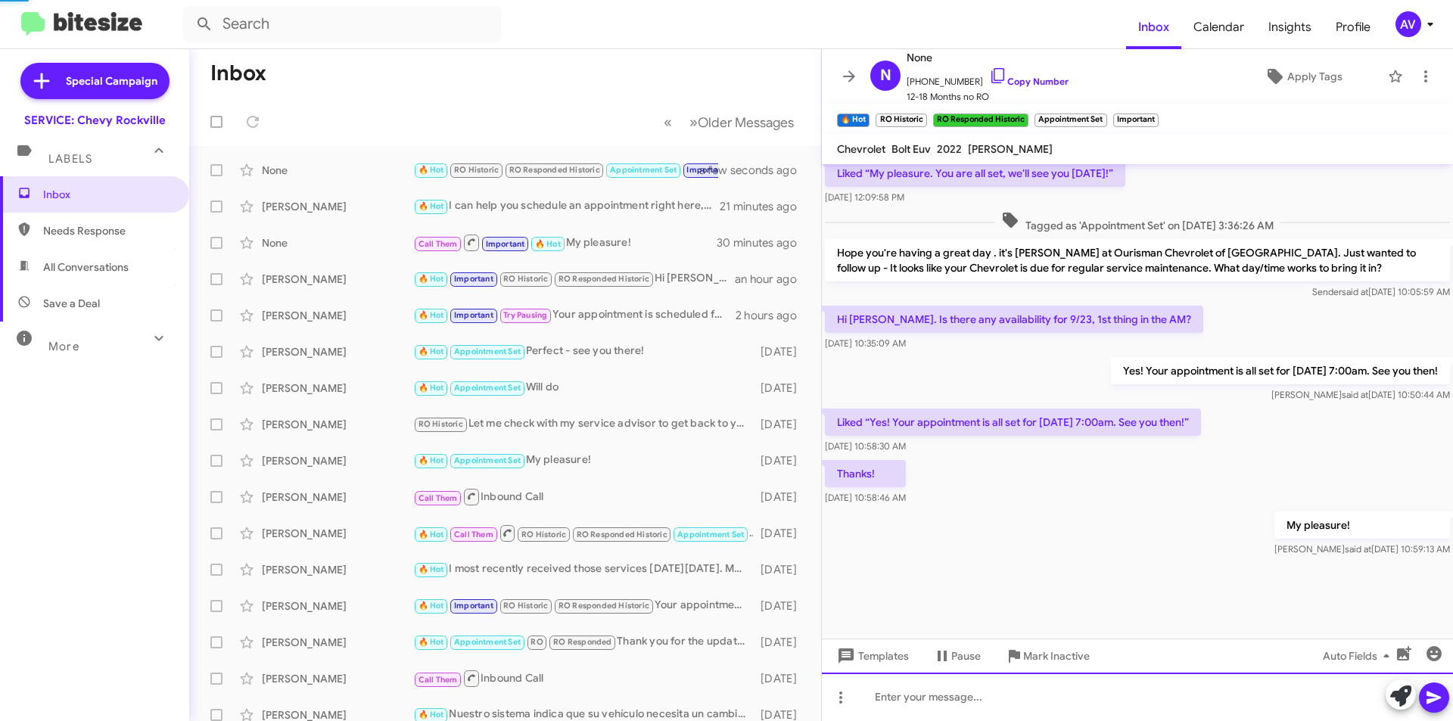
scroll to position [0, 0]
